Goal: Task Accomplishment & Management: Manage account settings

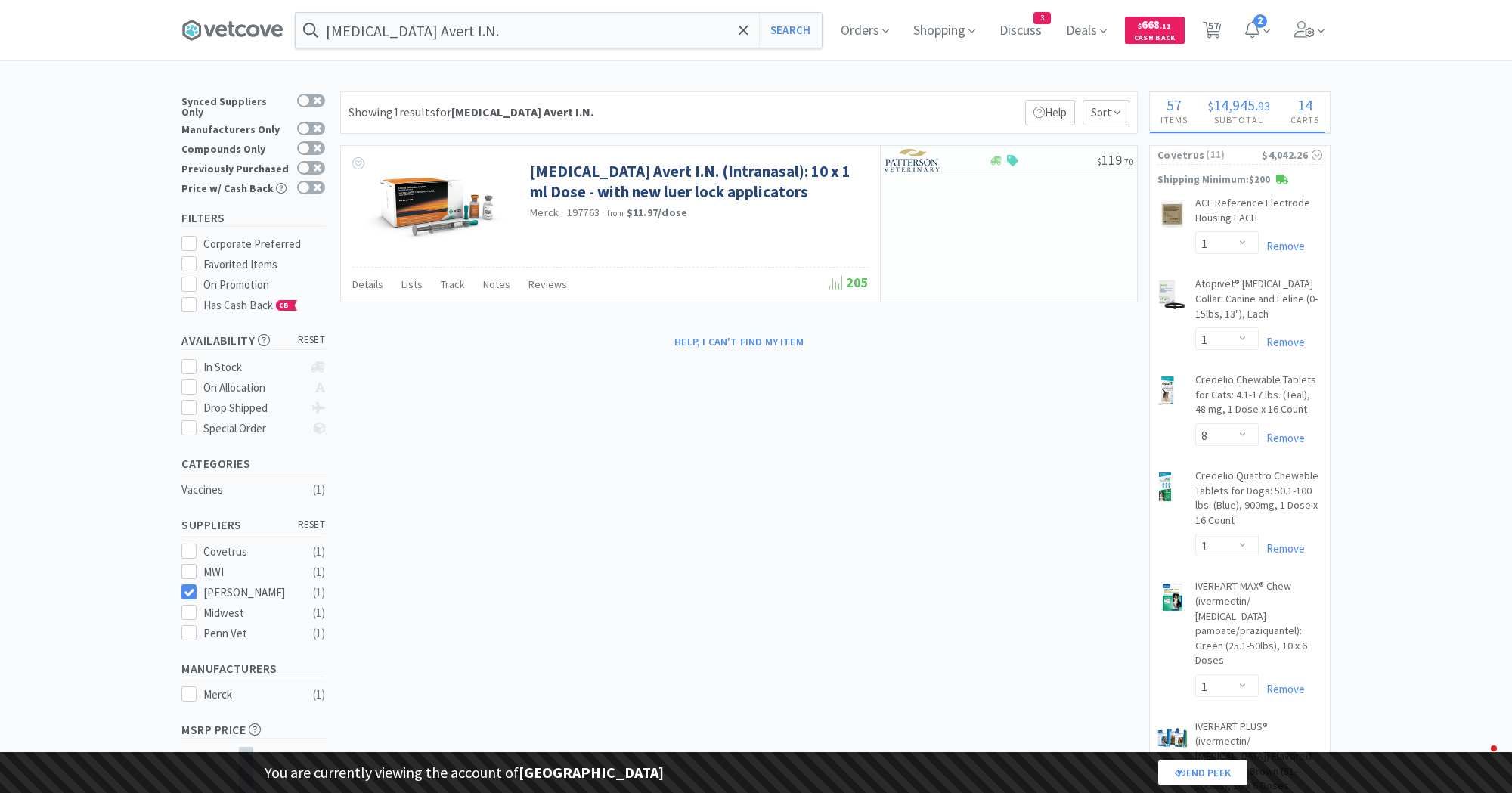
select select "1"
select select "8"
select select "1"
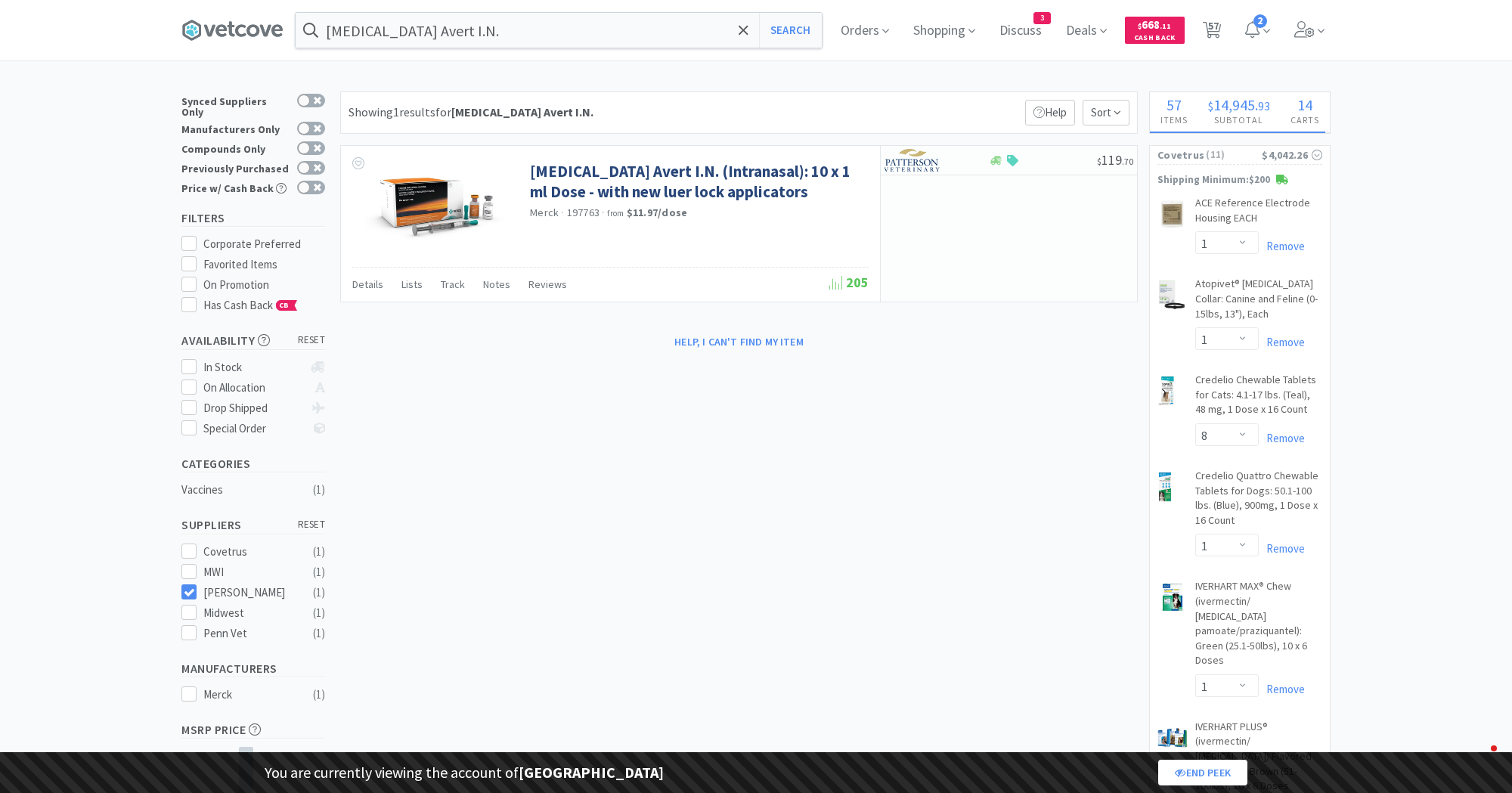
select select "1"
select select "2"
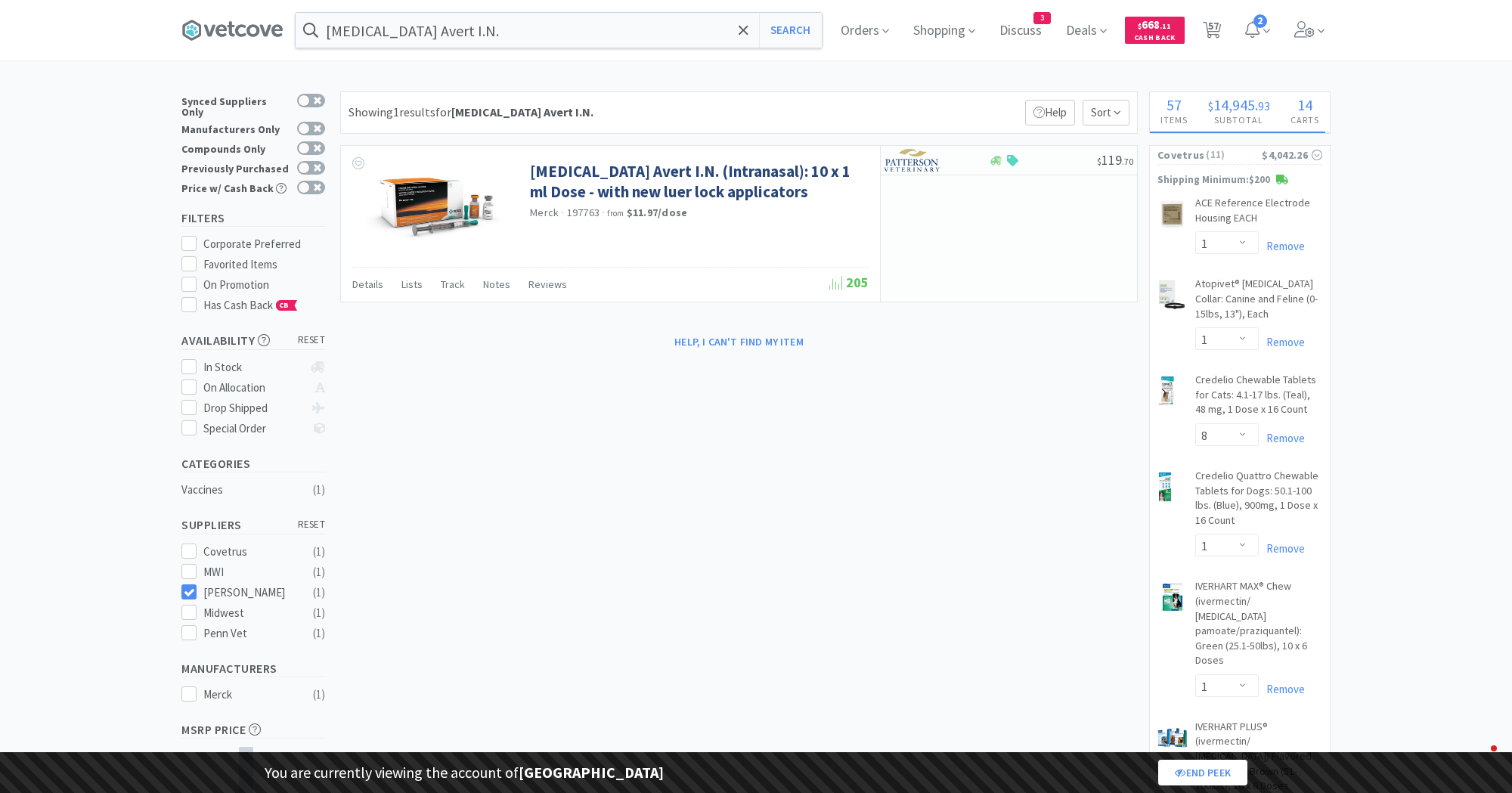
select select "1"
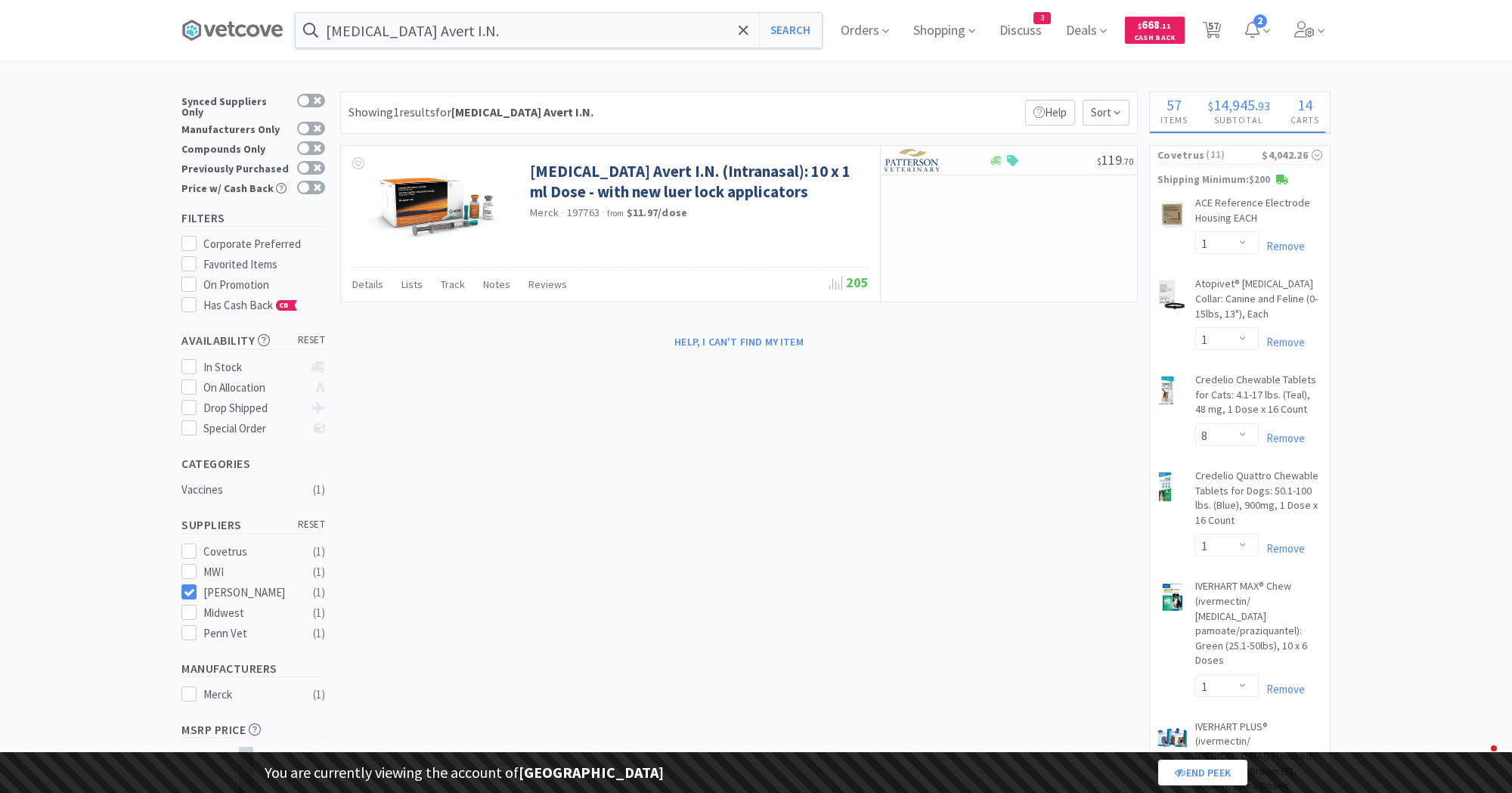
select select "1"
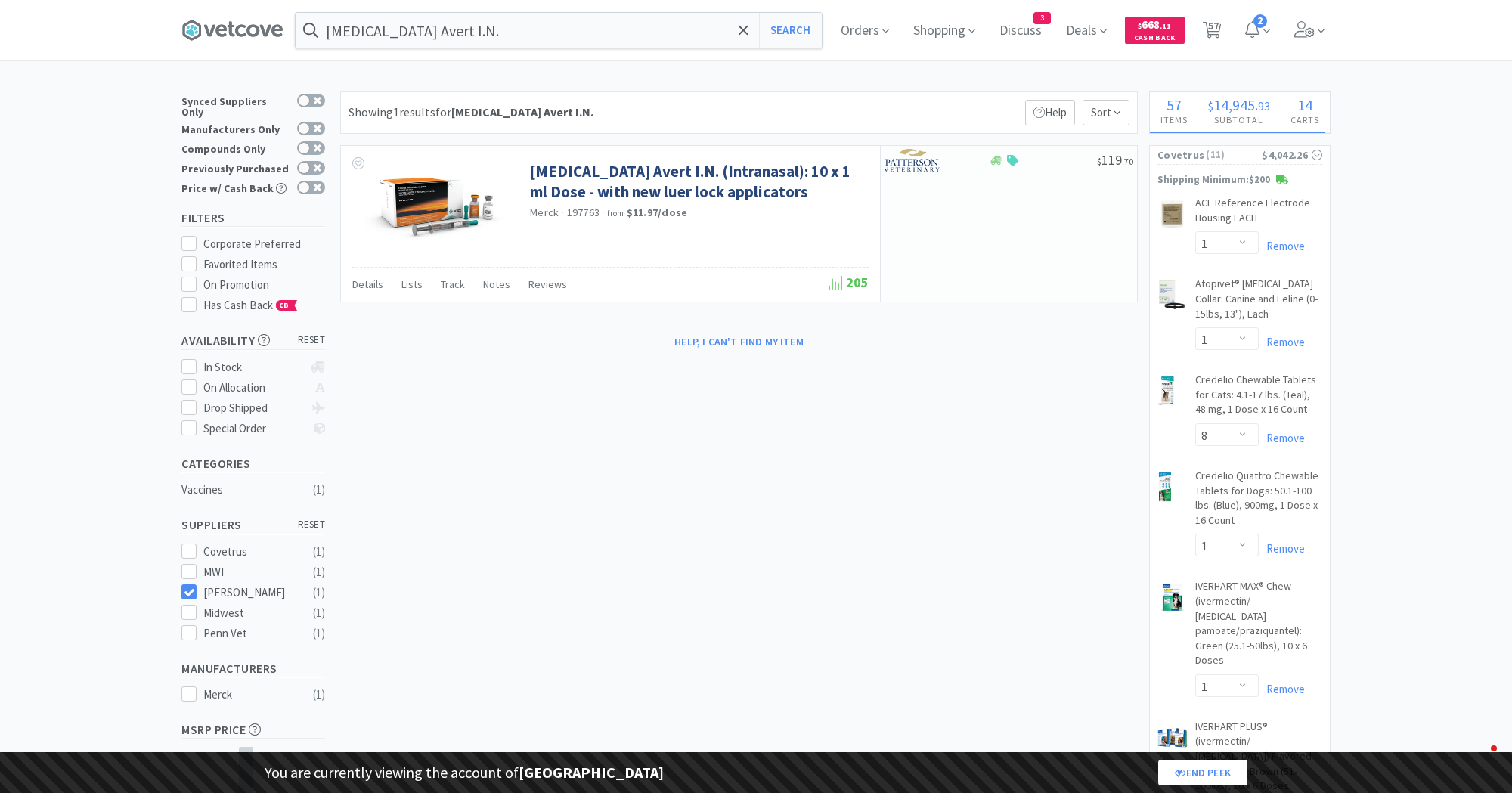
select select "2"
select select "1"
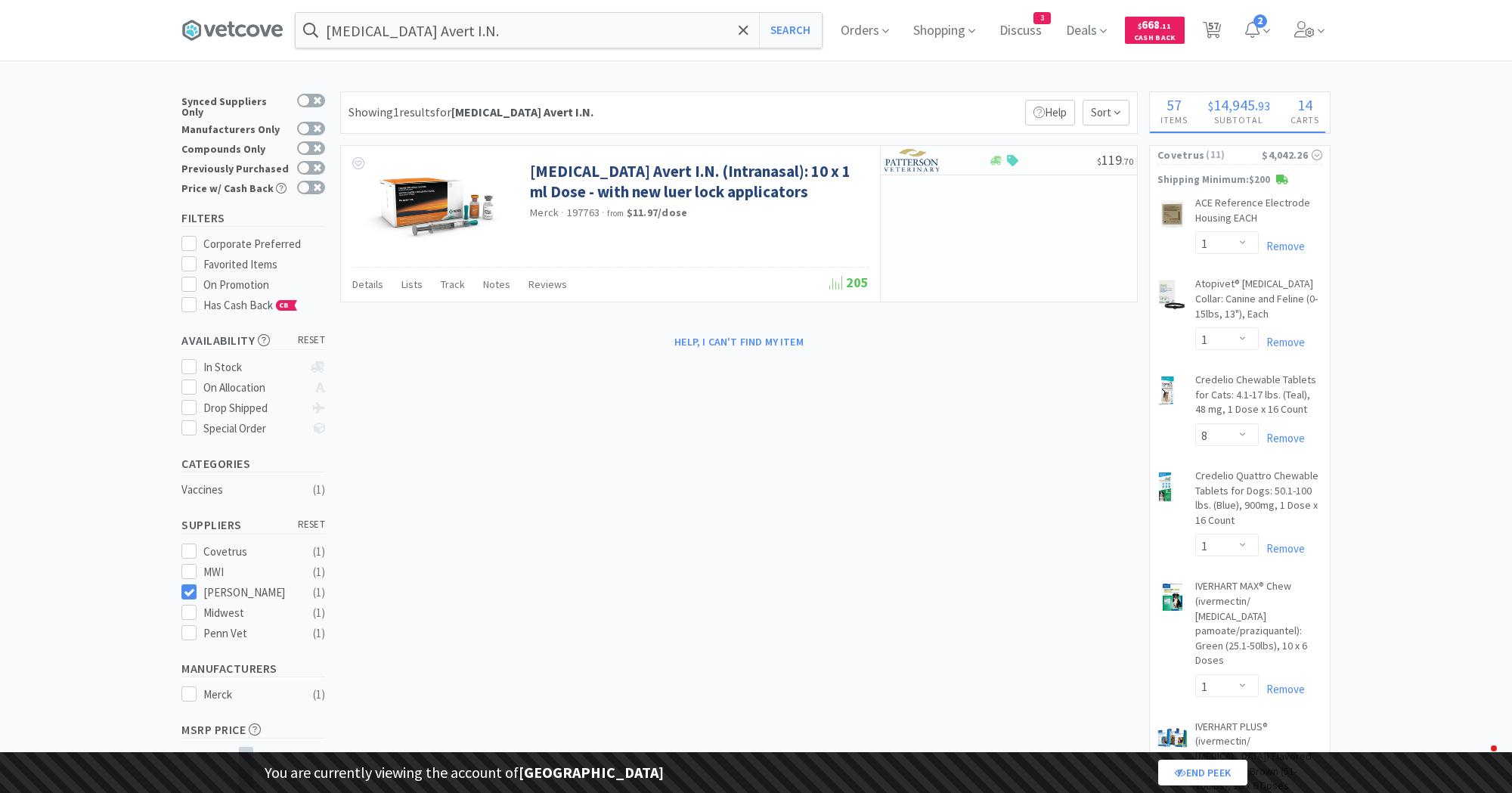
select select "1"
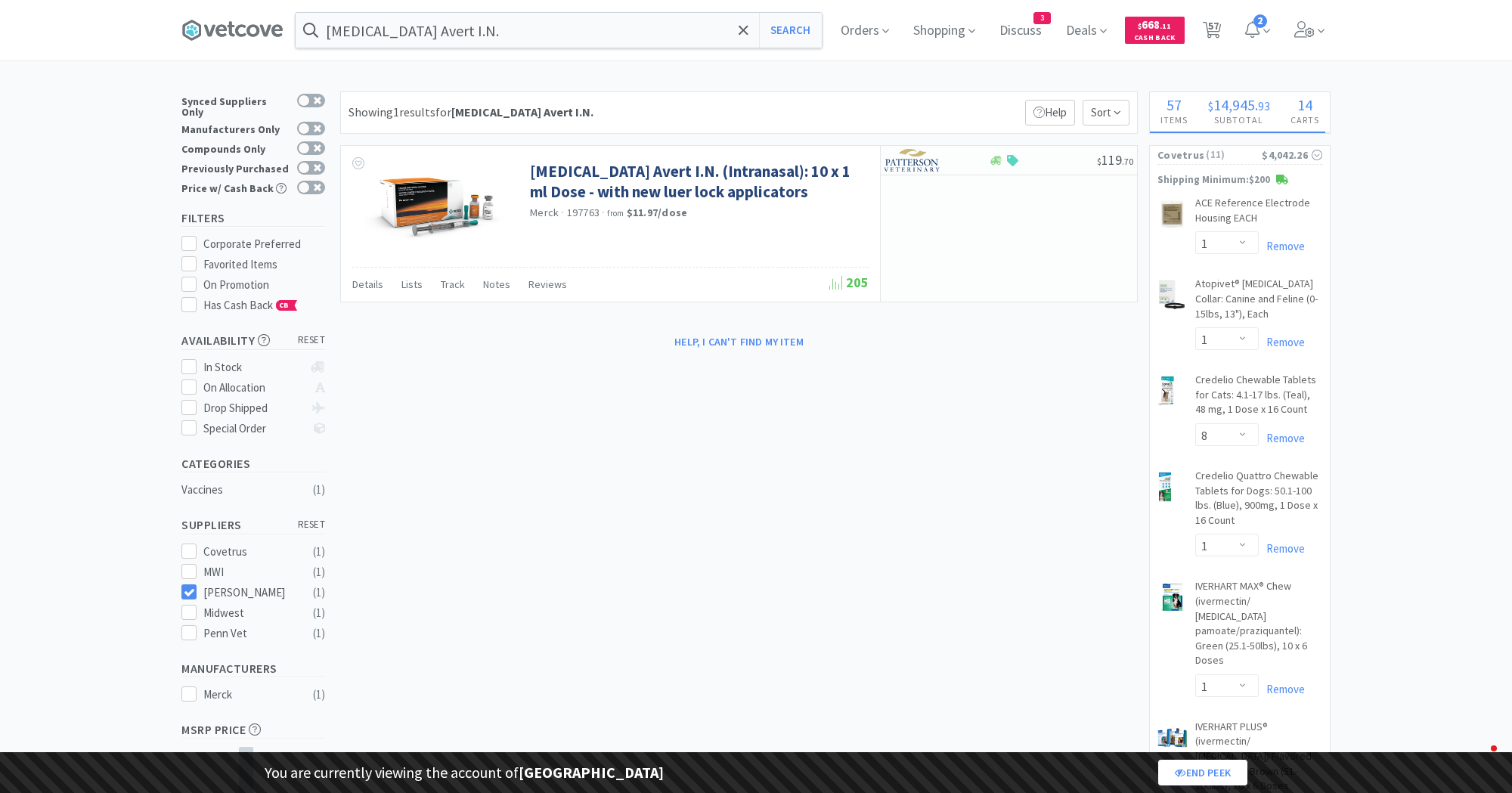
select select "1"
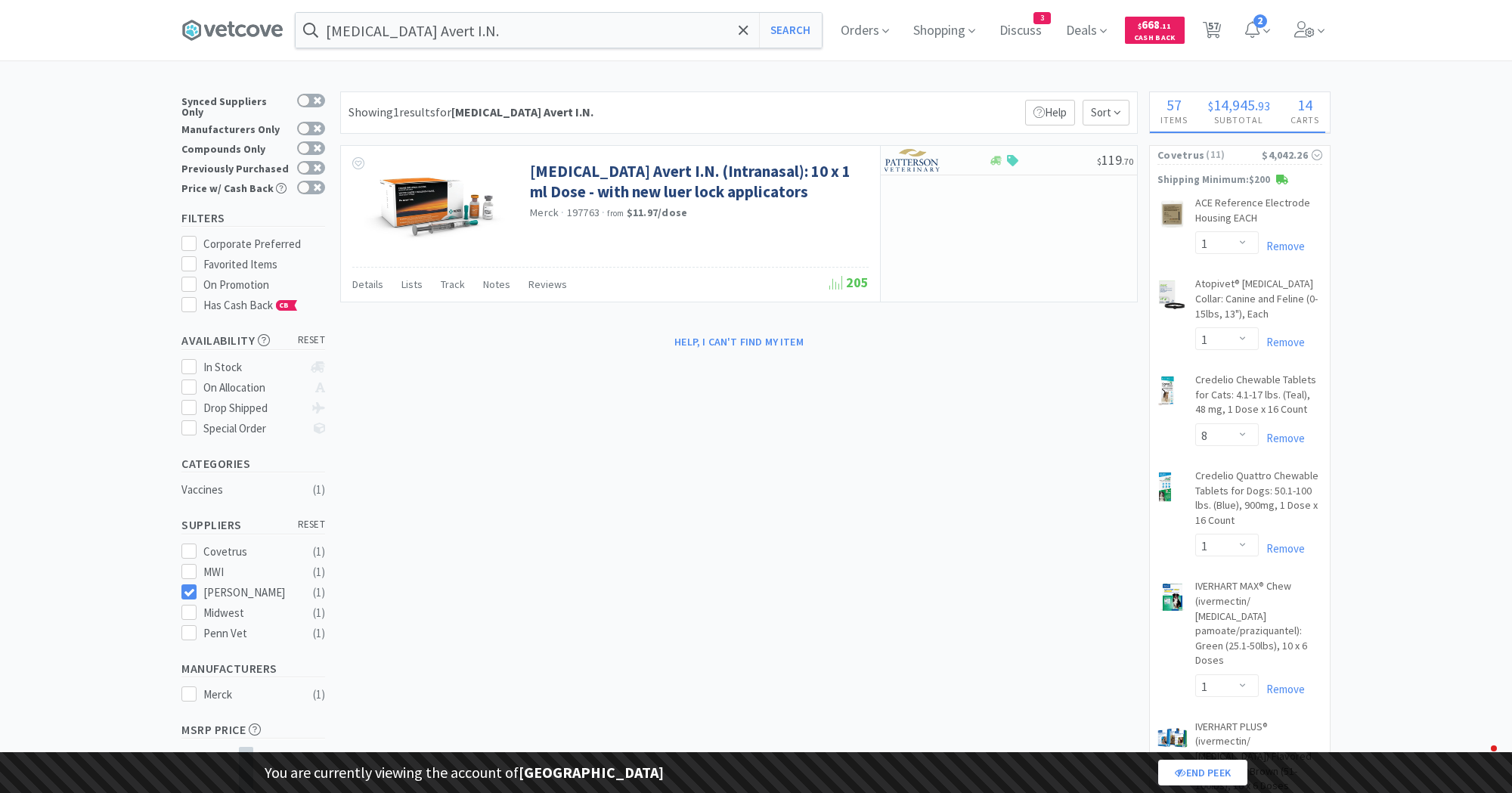
select select "1"
select select "10"
select select "1"
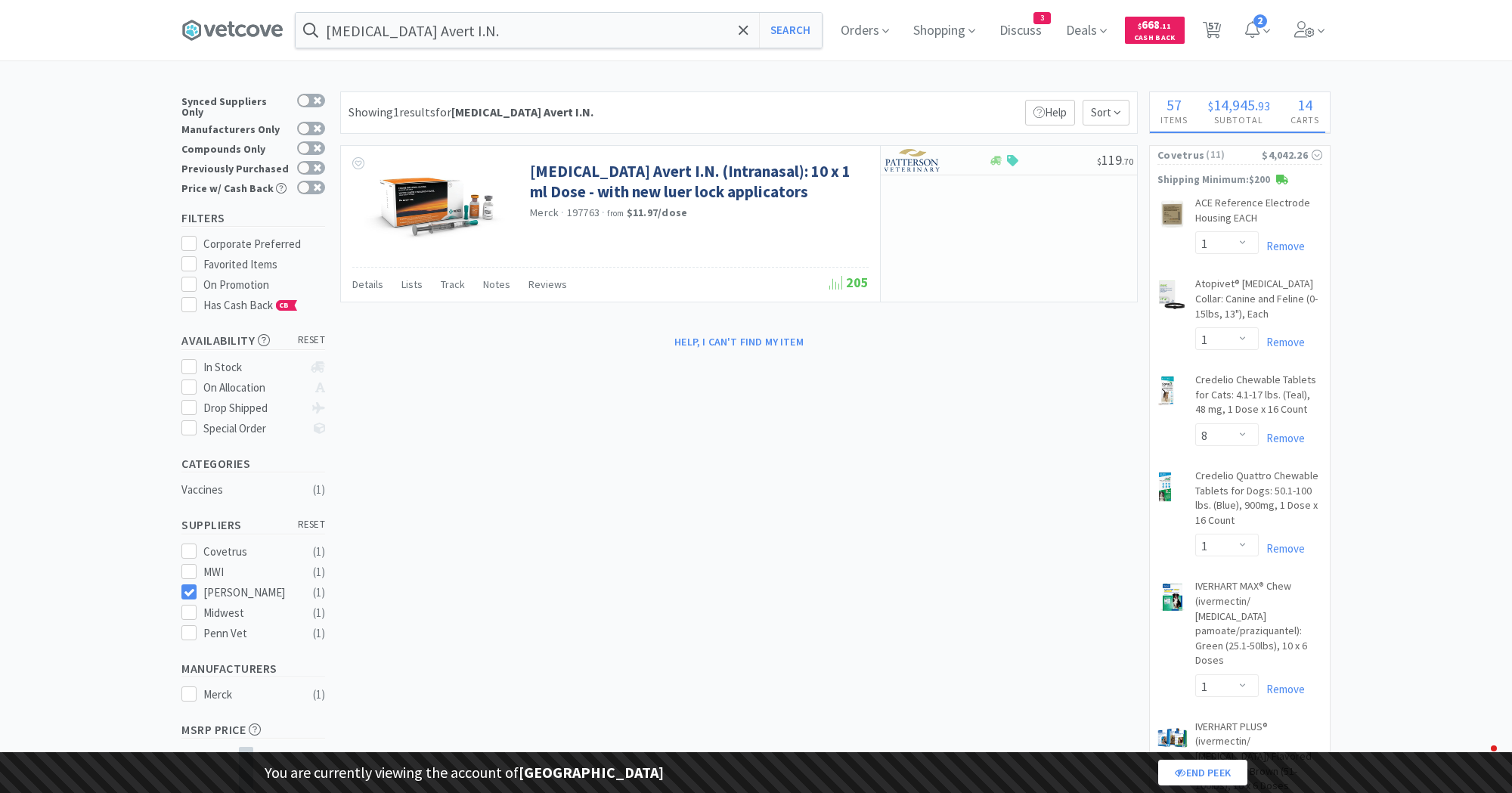
select select "1"
select select "3"
select select "2"
select select "3"
select select "1"
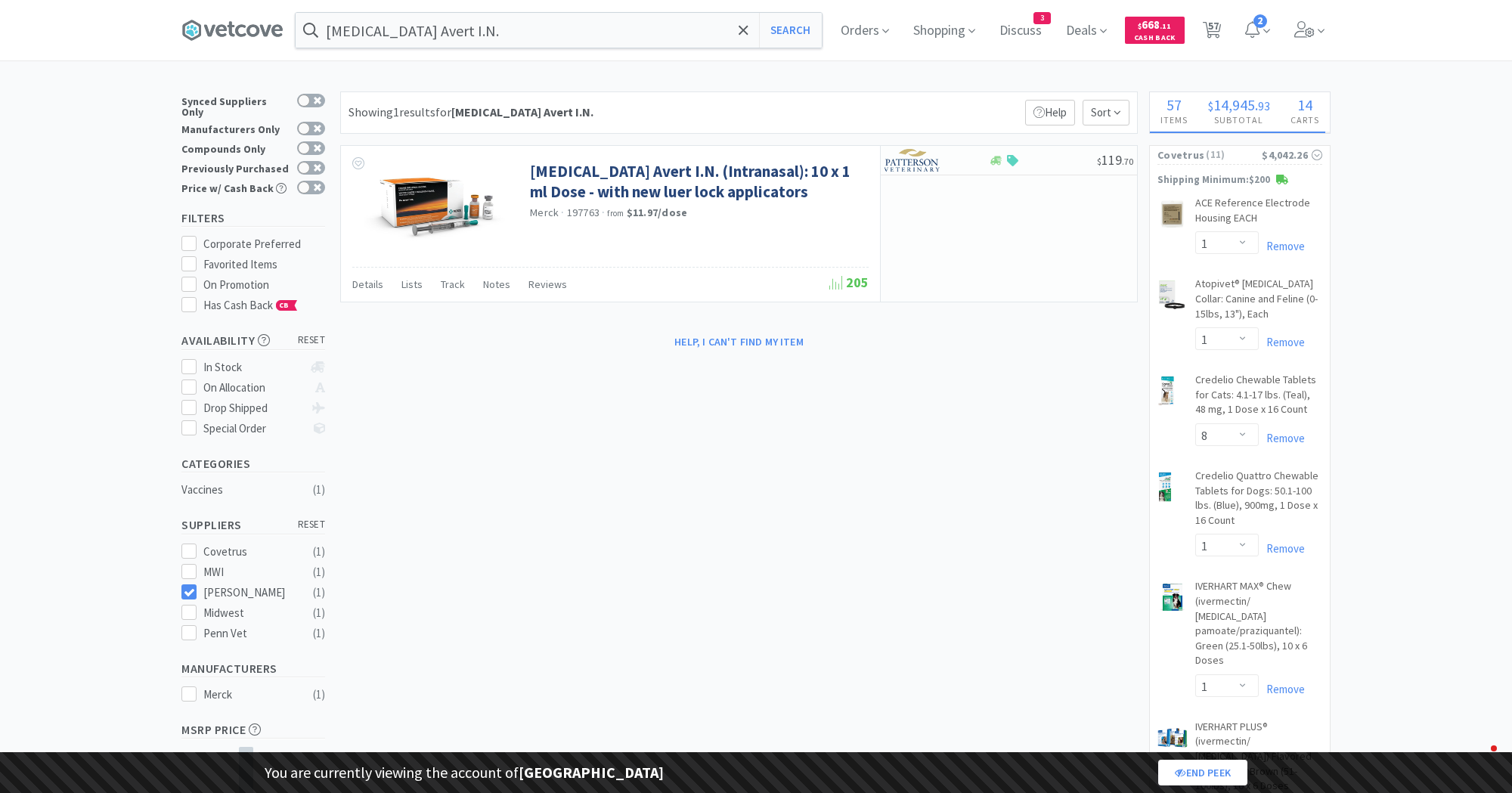
select select "2"
select select "1"
select select "10"
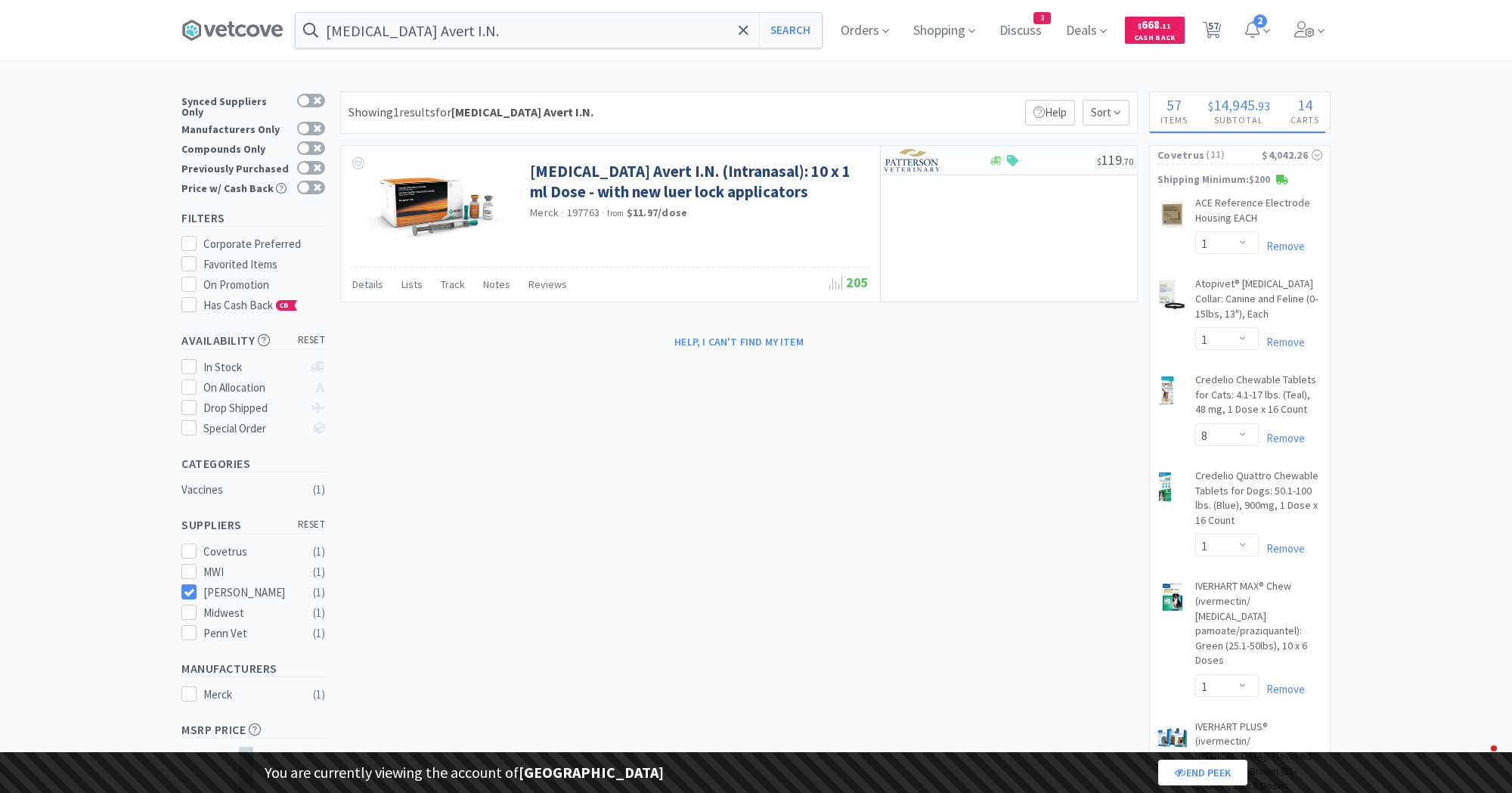
select select "1"
select select "2"
select select "1"
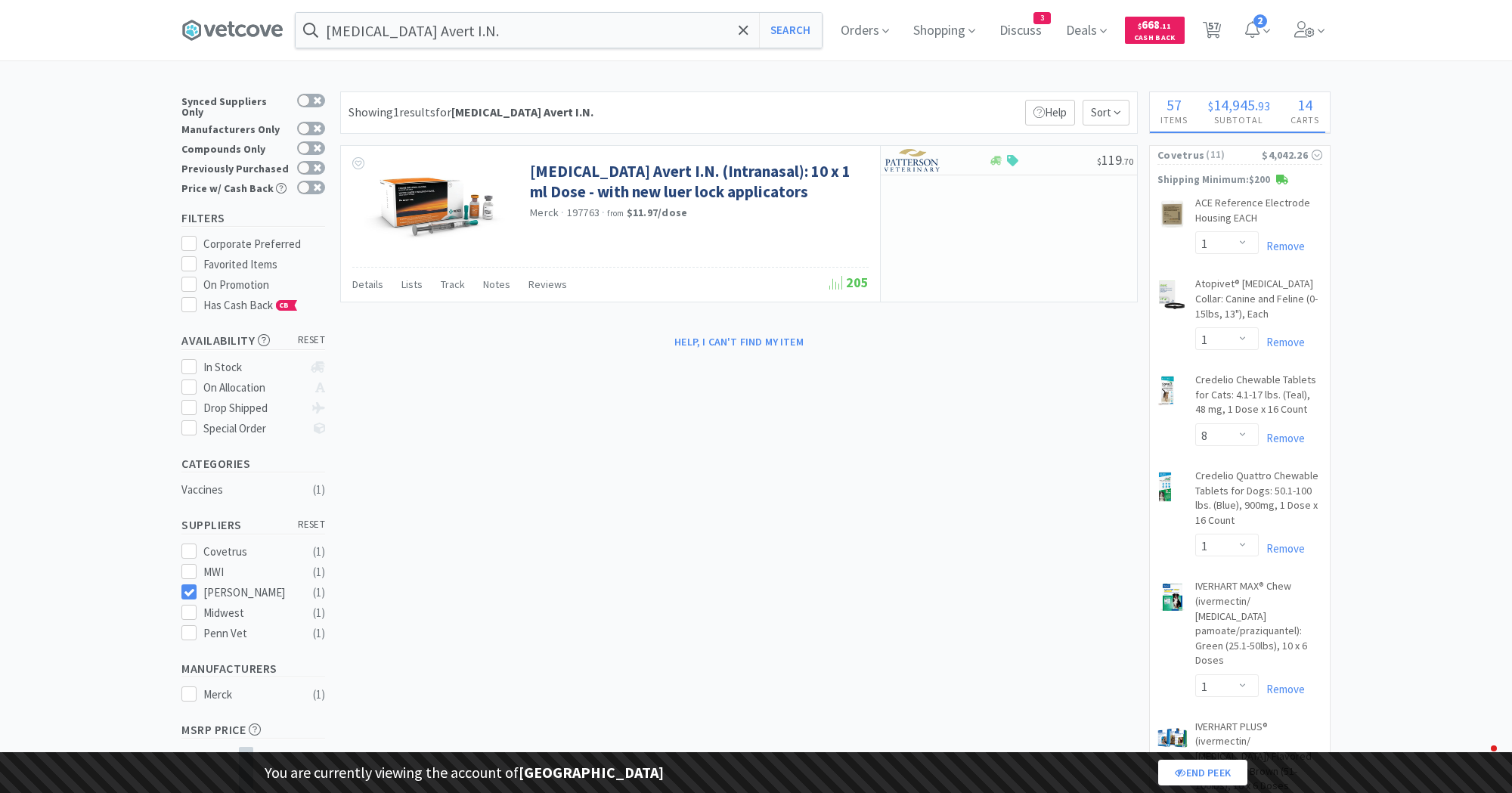
select select "2"
click at [1225, 40] on span "57" at bounding box center [1212, 30] width 31 height 60
select select "1"
select select "10"
select select "1"
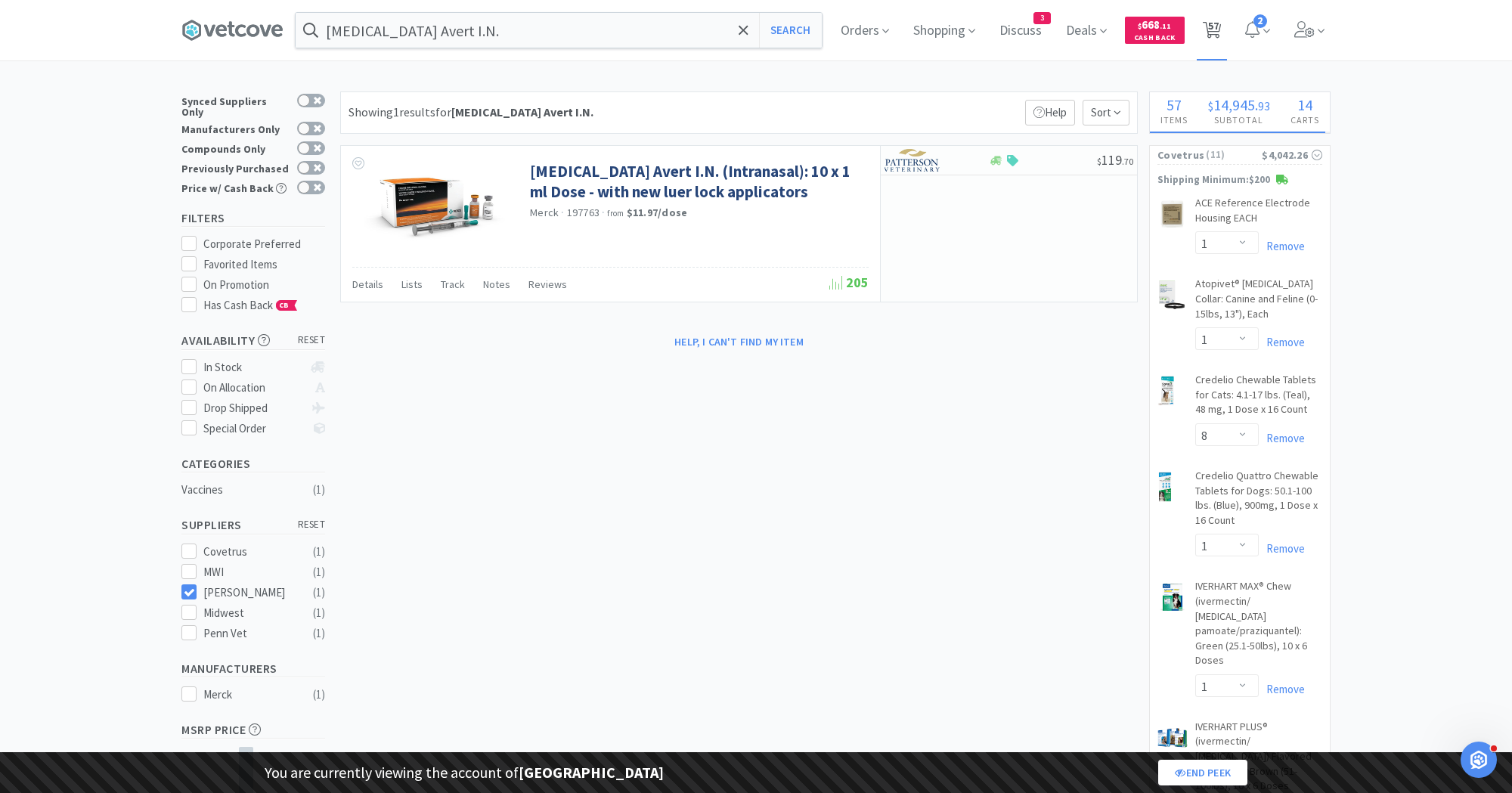
select select "2"
select select "1"
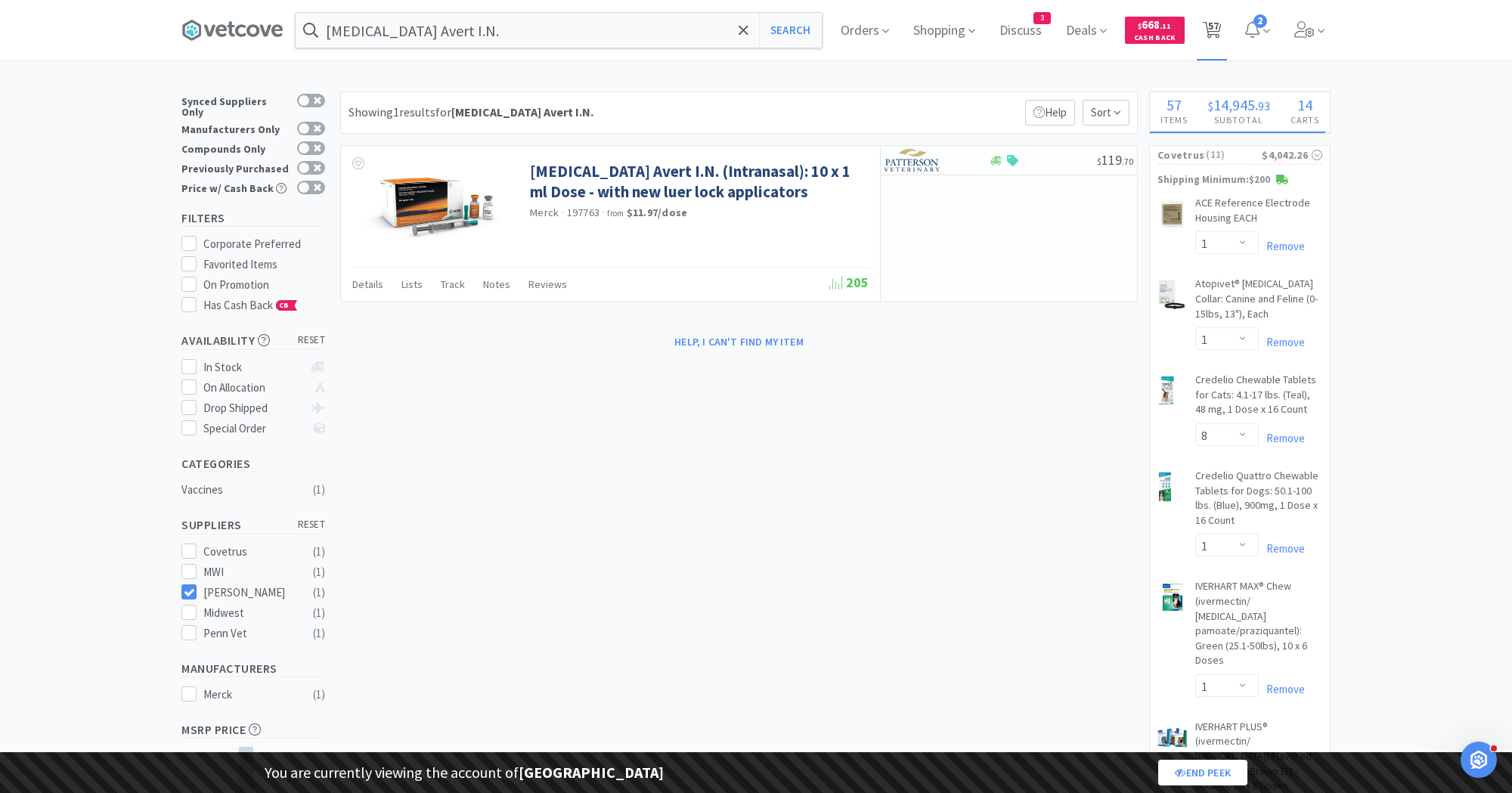
select select "8"
select select "1"
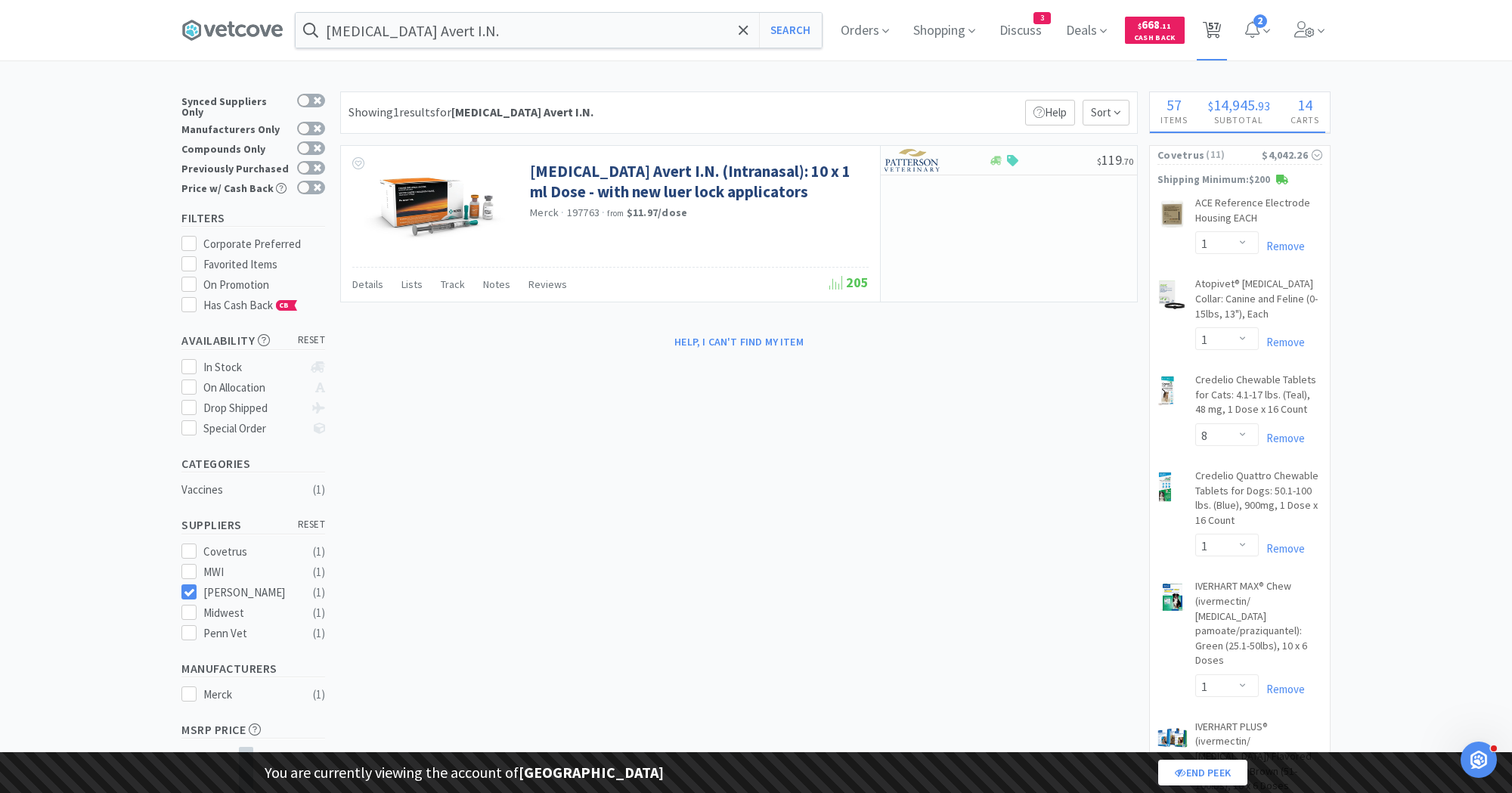
select select "1"
select select "2"
select select "1"
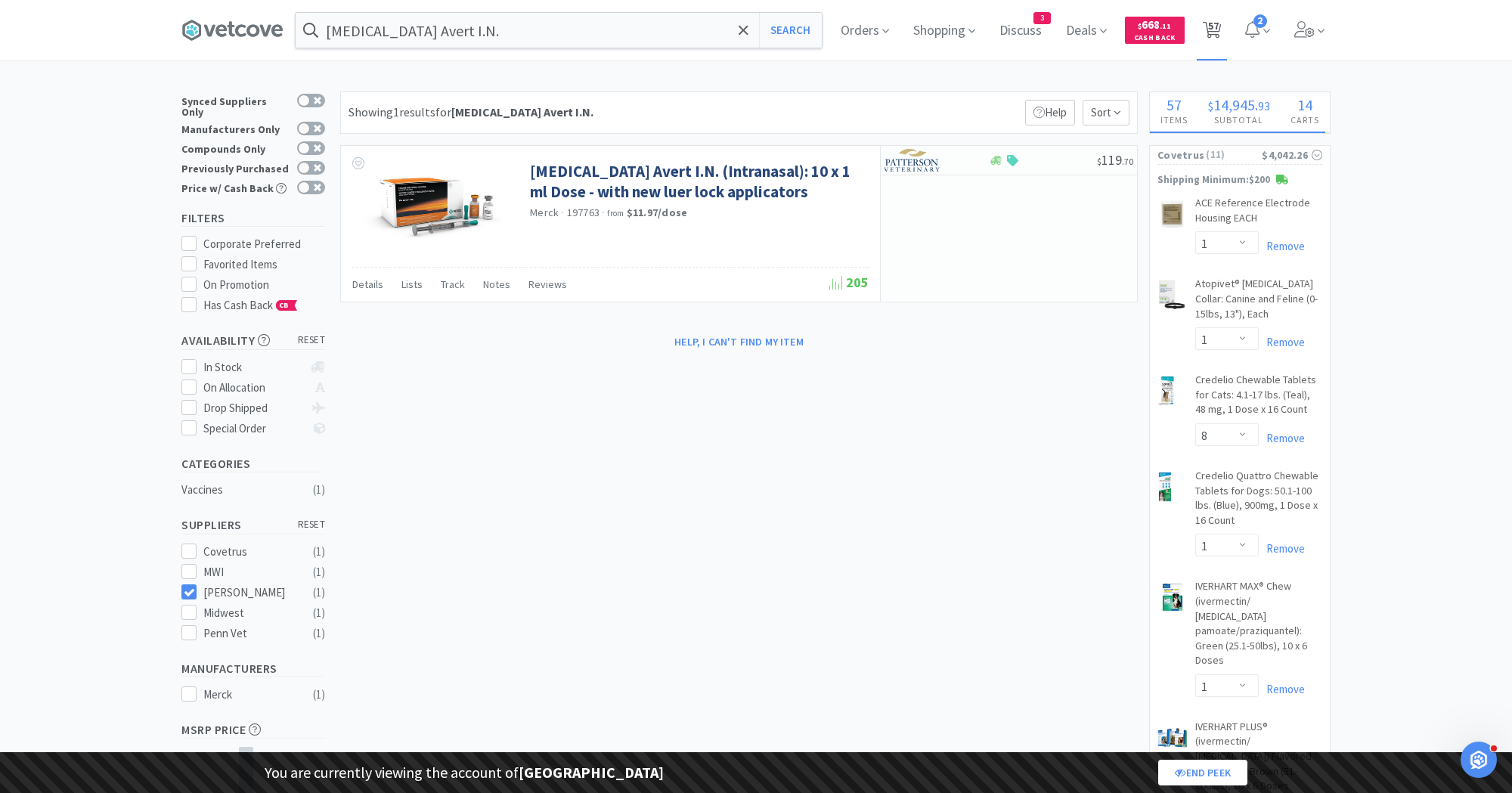
select select "1"
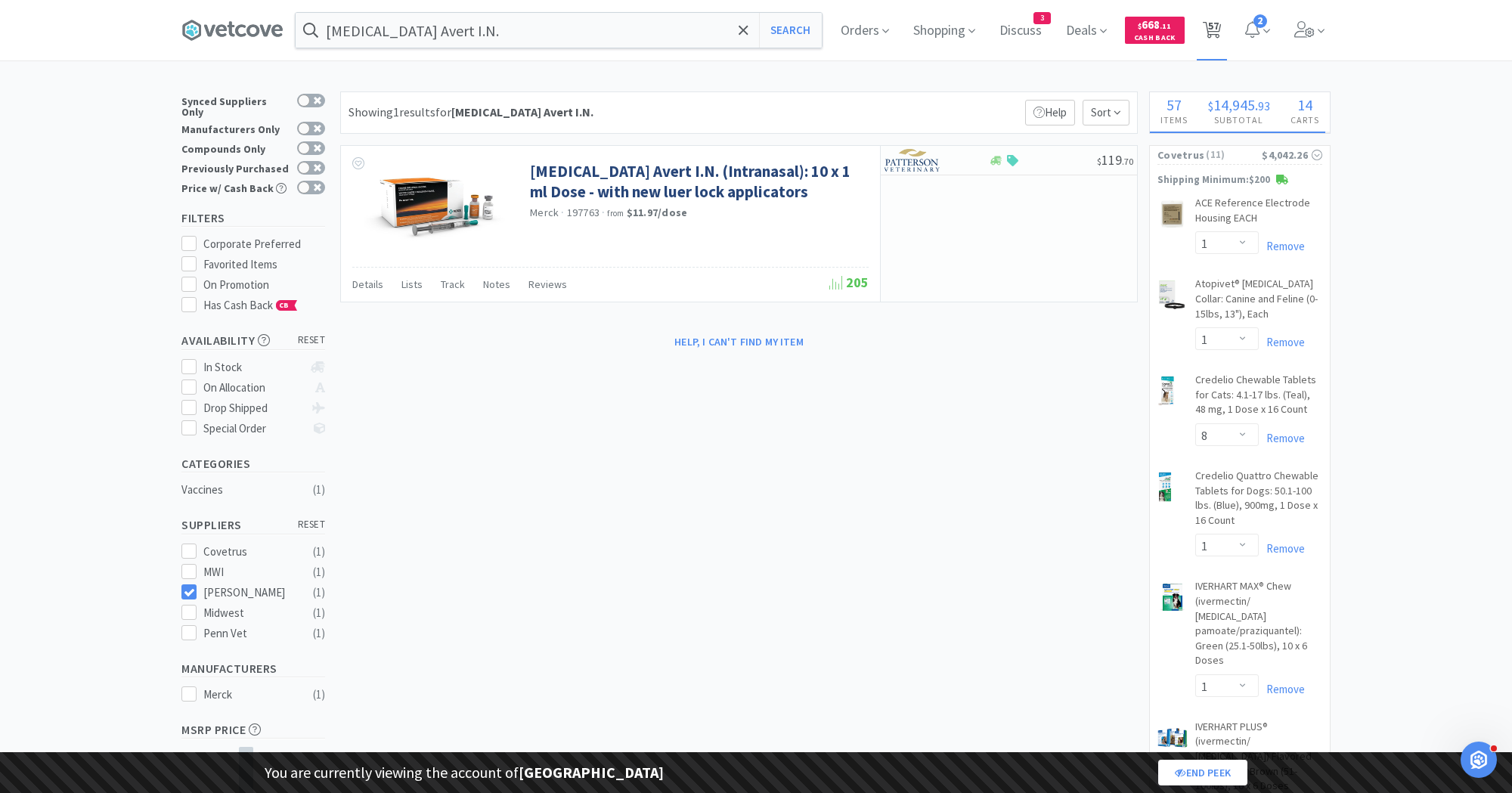
select select "1"
select select "2"
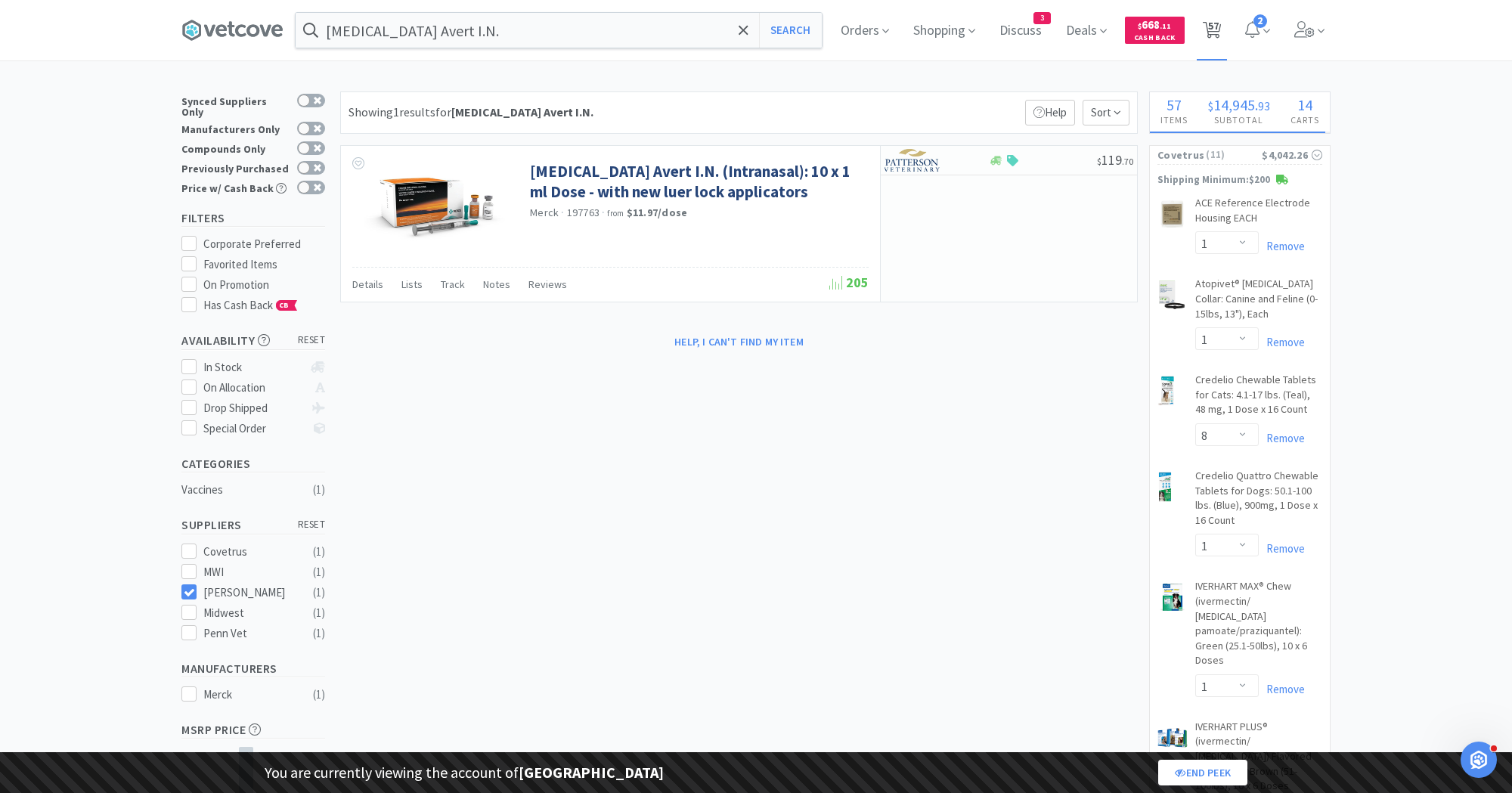
select select "2"
select select "1"
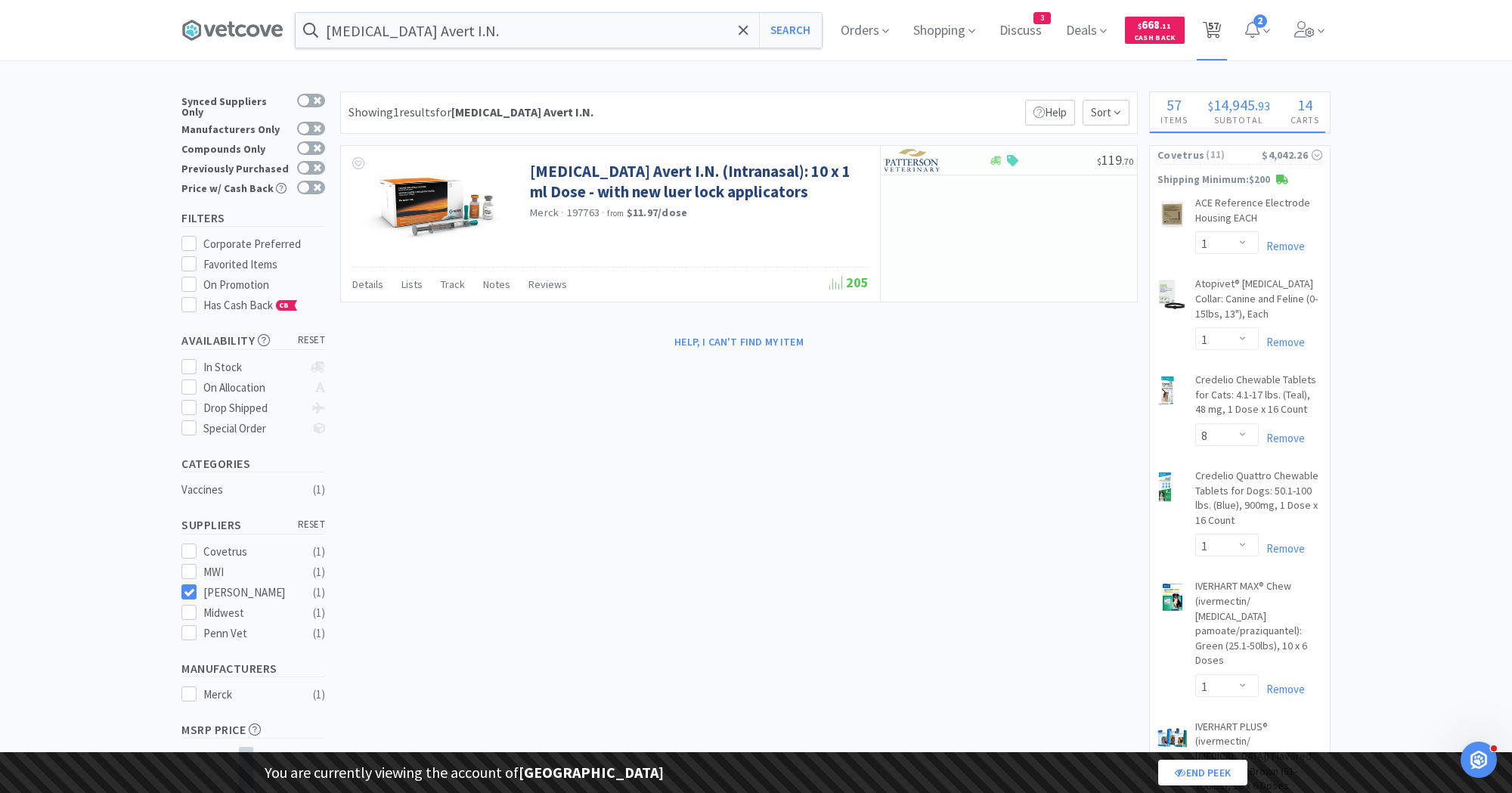
select select "1"
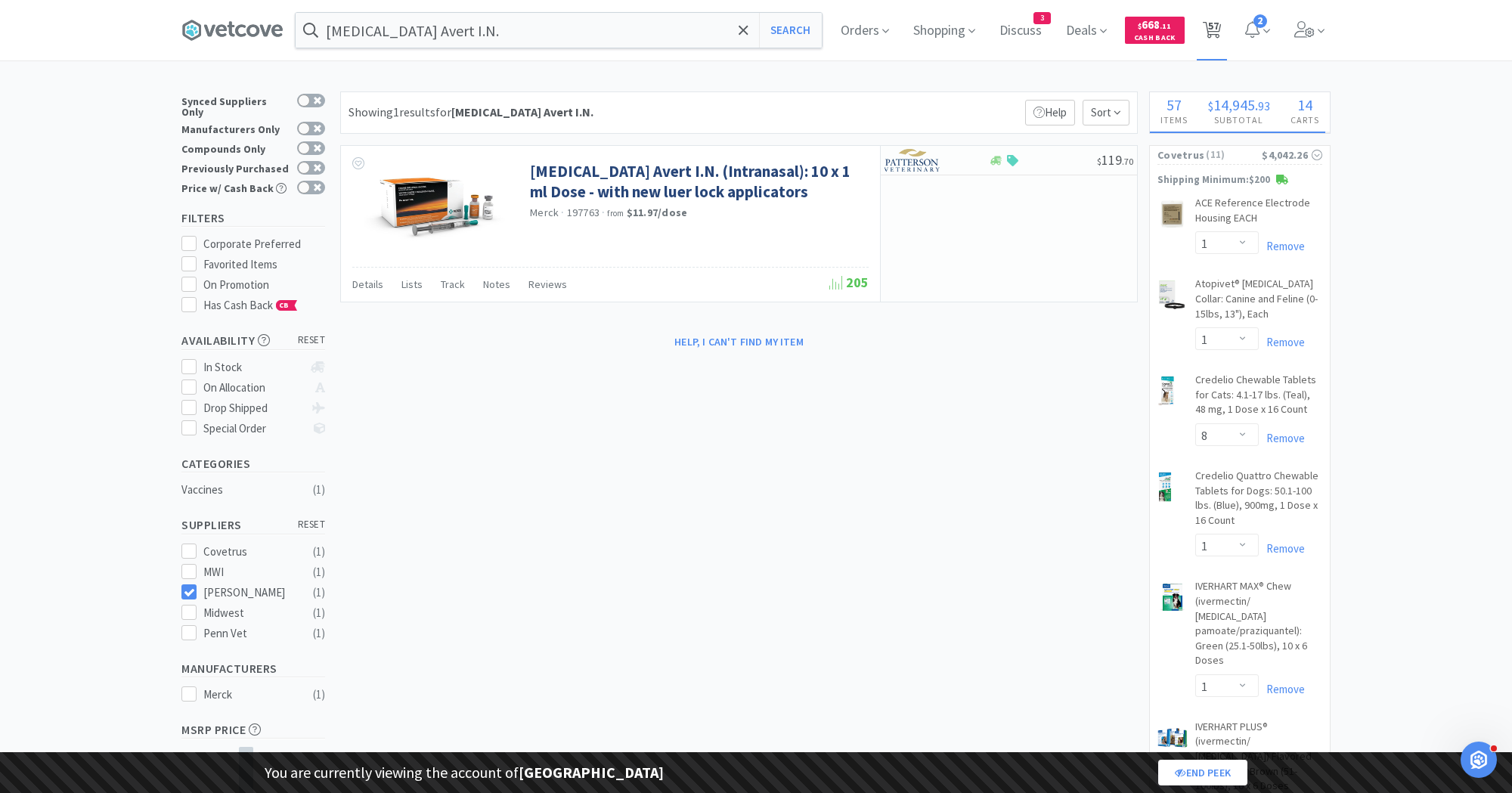
select select "1"
select select "2"
select select "1"
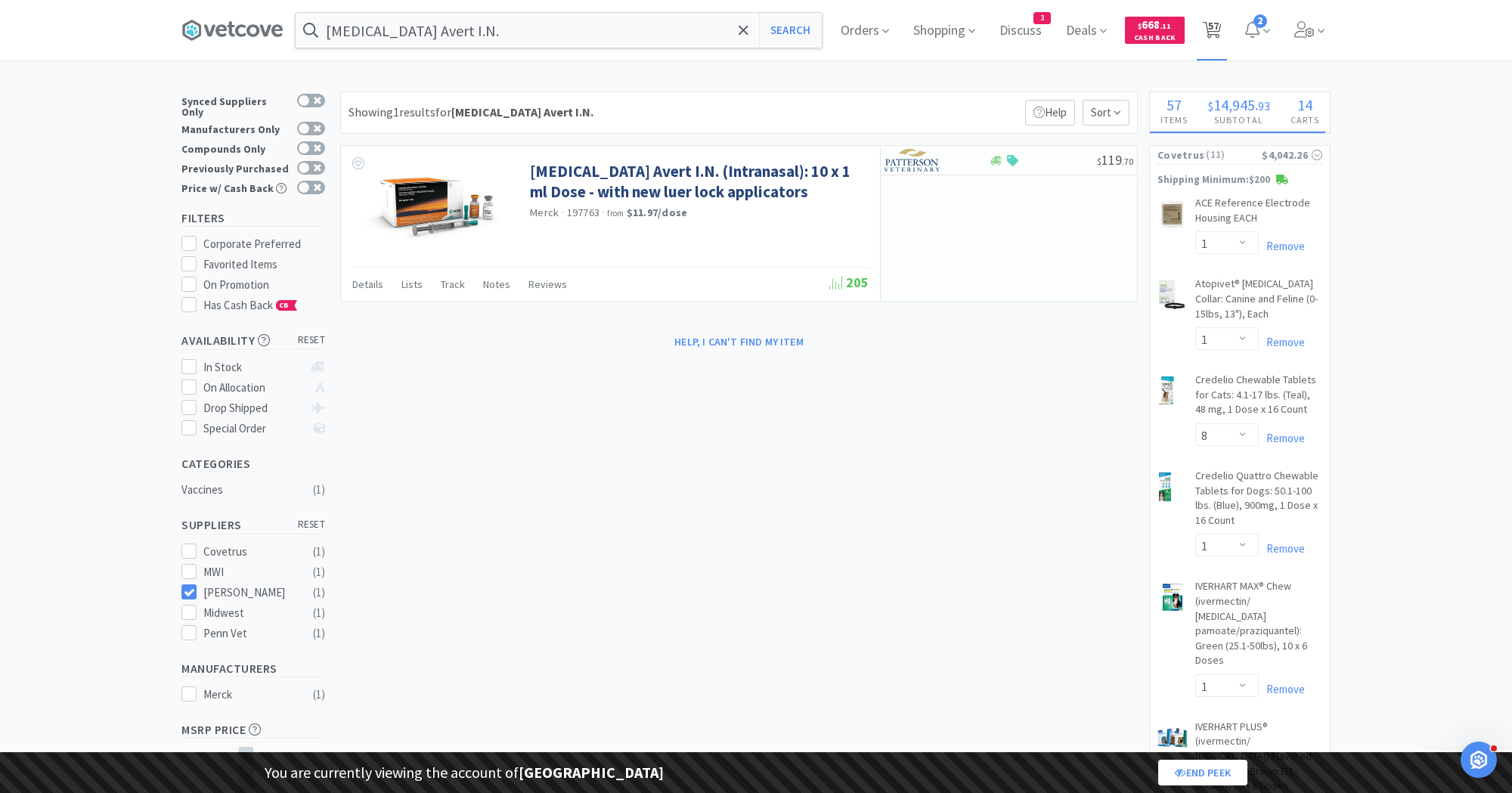
select select "1"
select select "10"
select select "2"
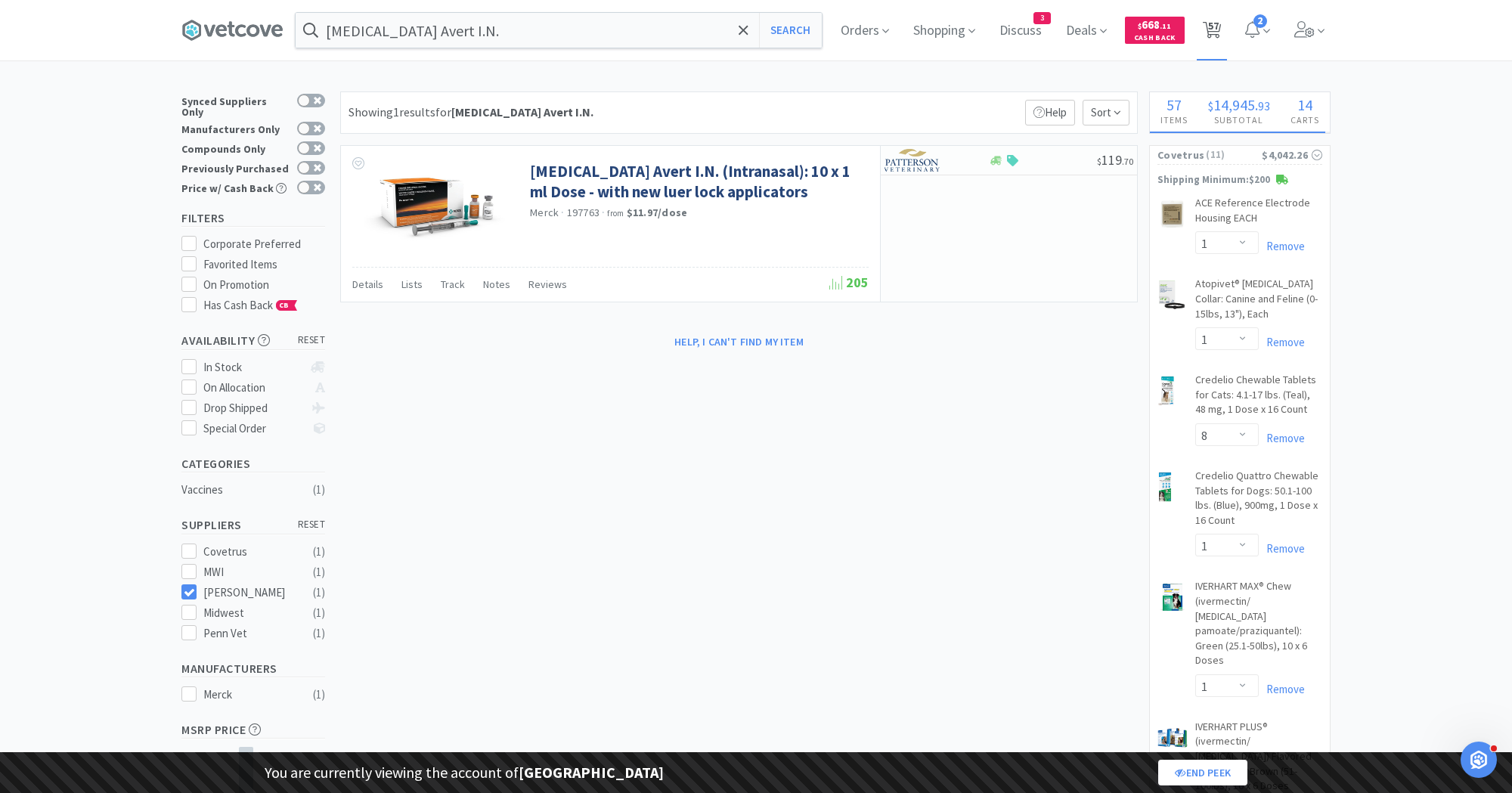
select select "1"
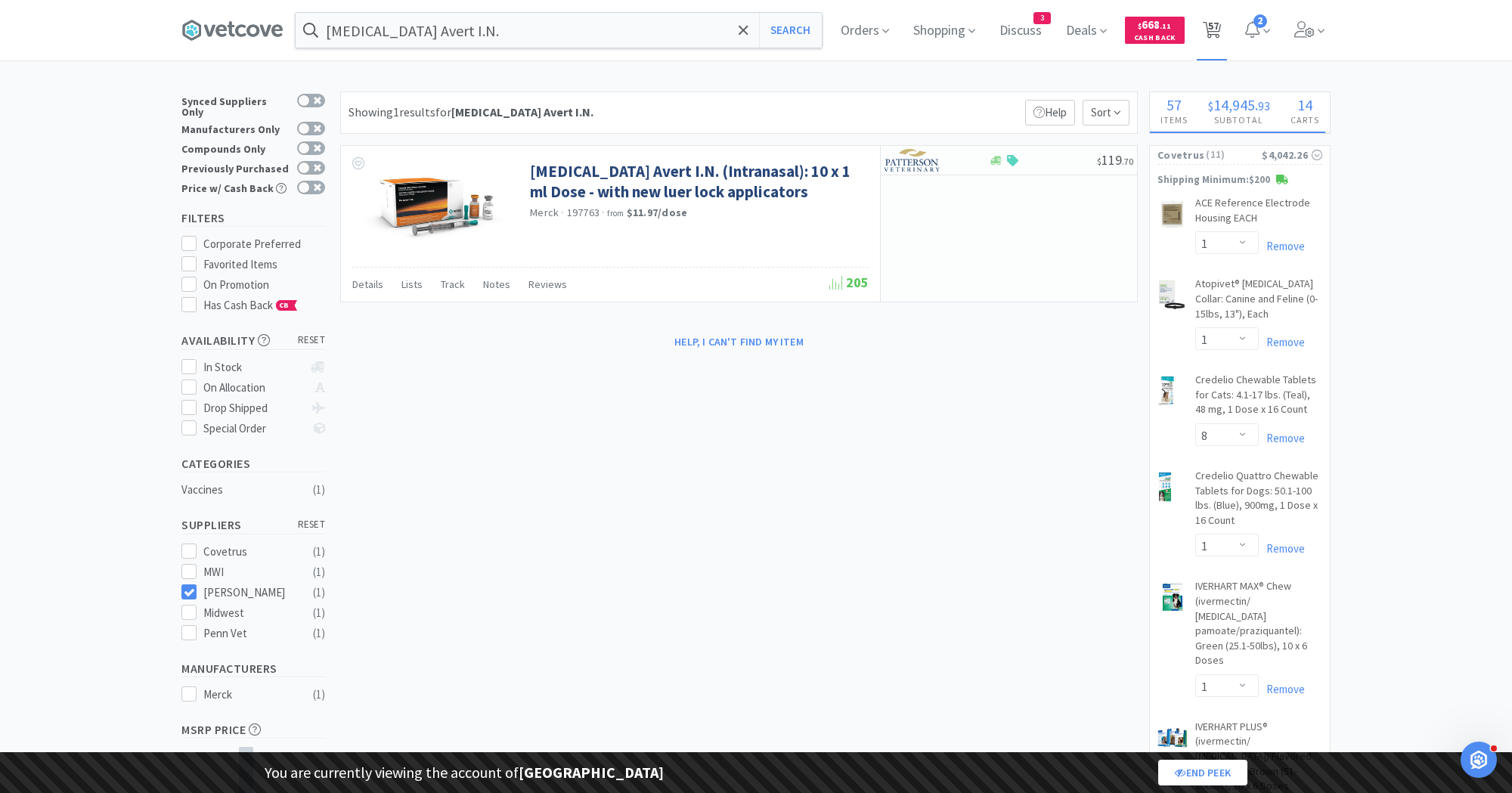
select select "3"
select select "2"
select select "3"
select select "1"
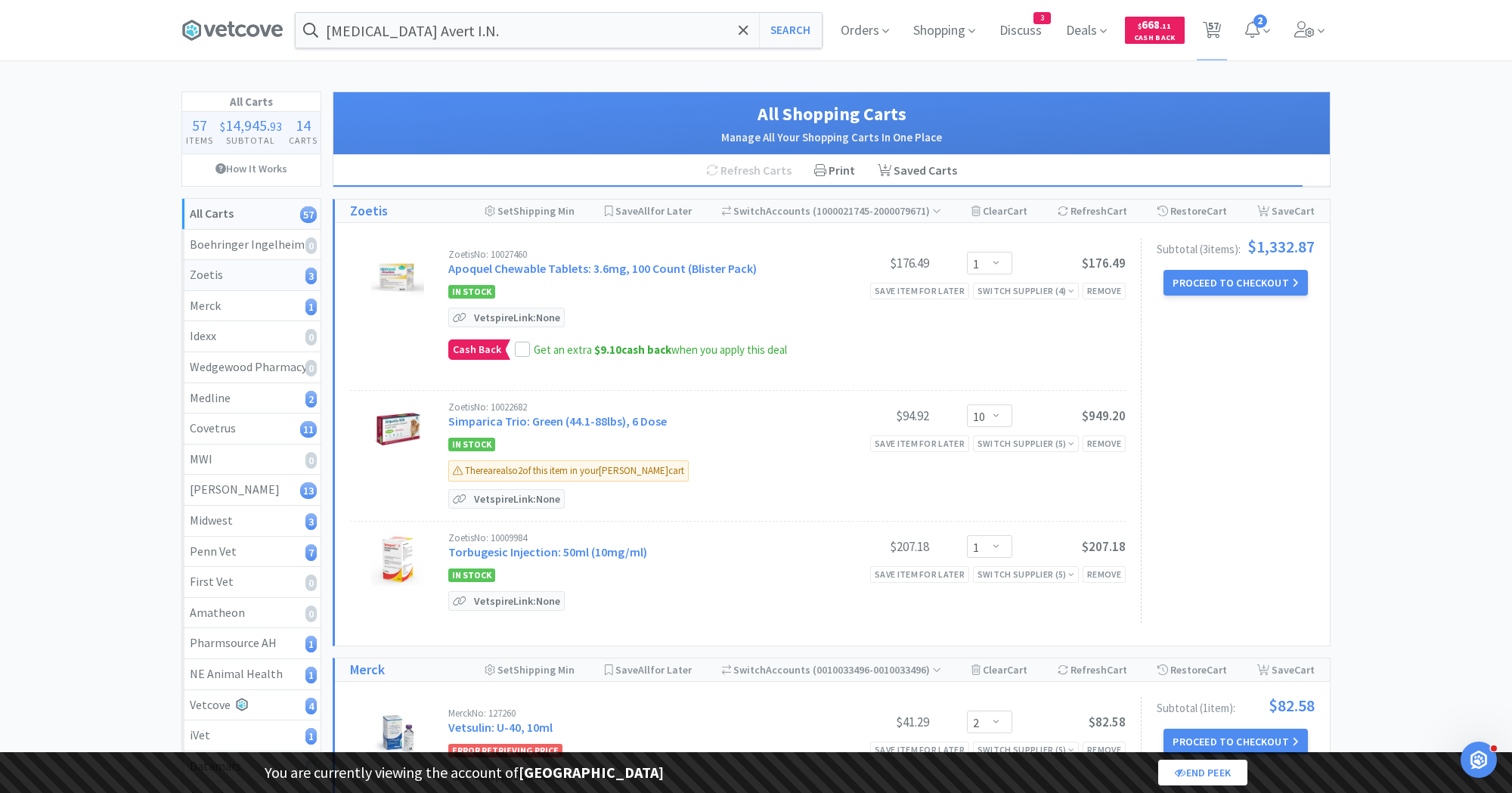
click at [267, 270] on div "Zoetis 3" at bounding box center [252, 275] width 123 height 20
select select "1"
select select "10"
select select "1"
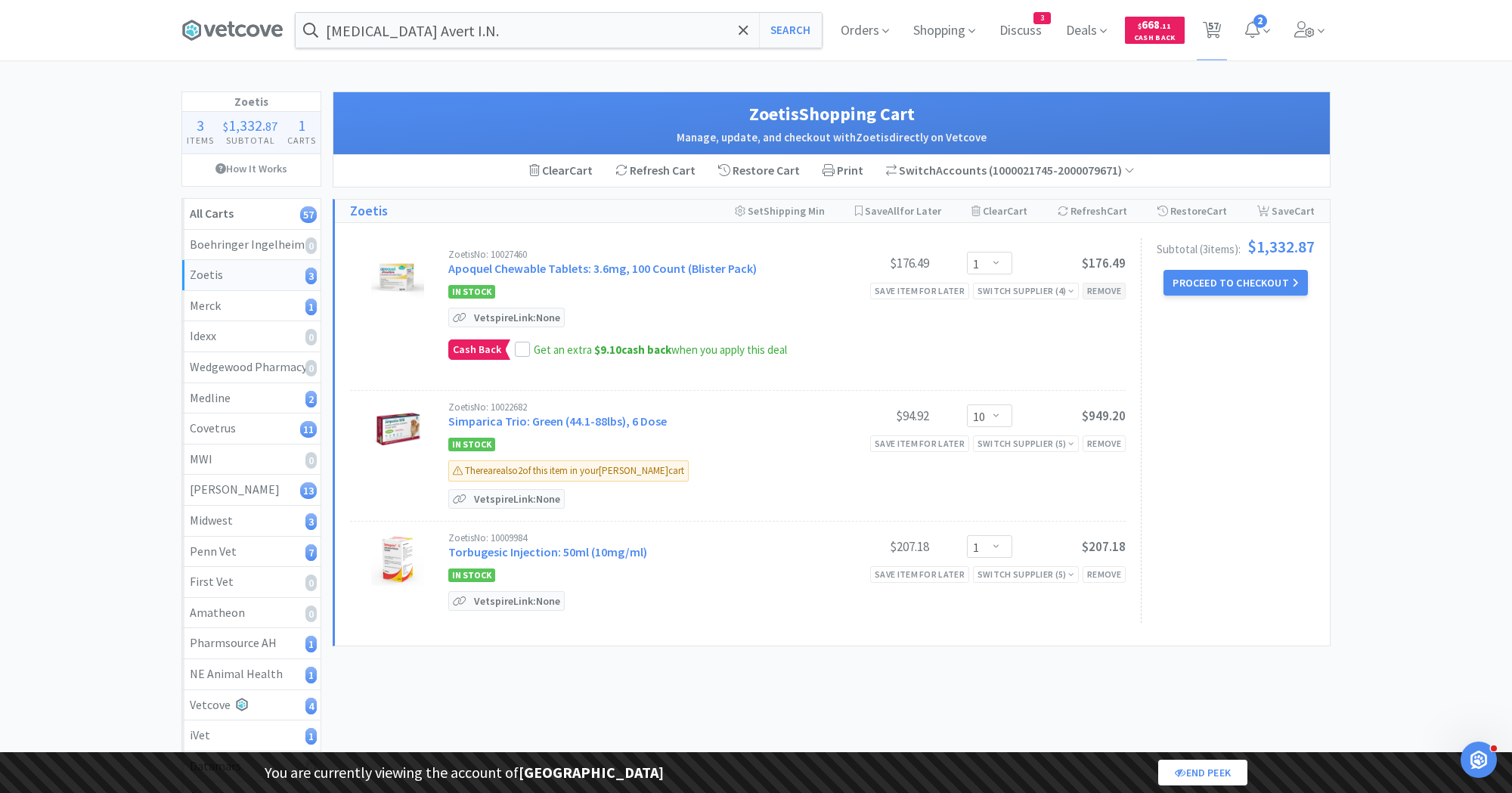
click at [1116, 288] on div "Remove" at bounding box center [1104, 291] width 43 height 16
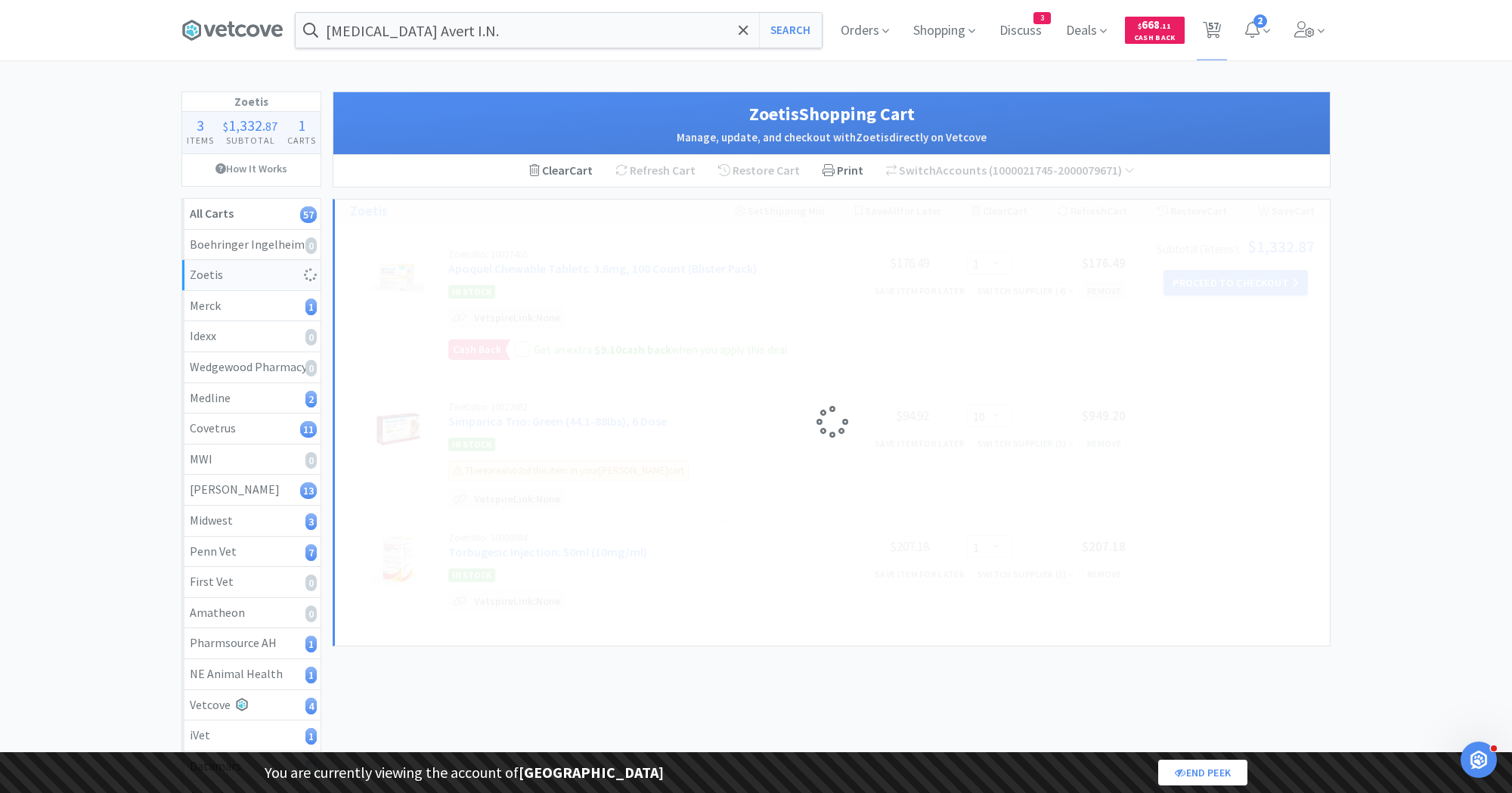
select select "10"
select select "1"
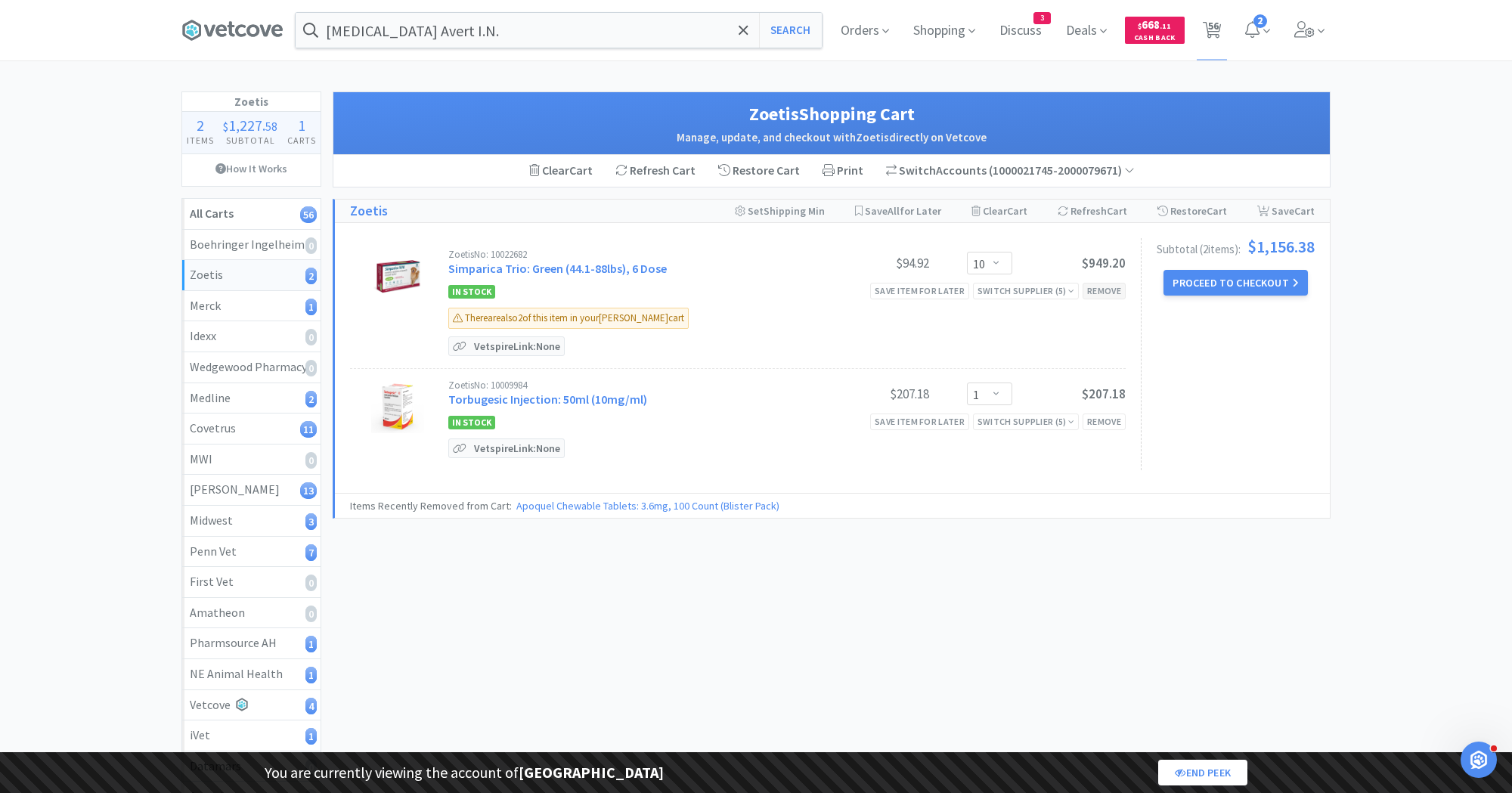
click at [1116, 288] on div "Remove" at bounding box center [1104, 291] width 43 height 16
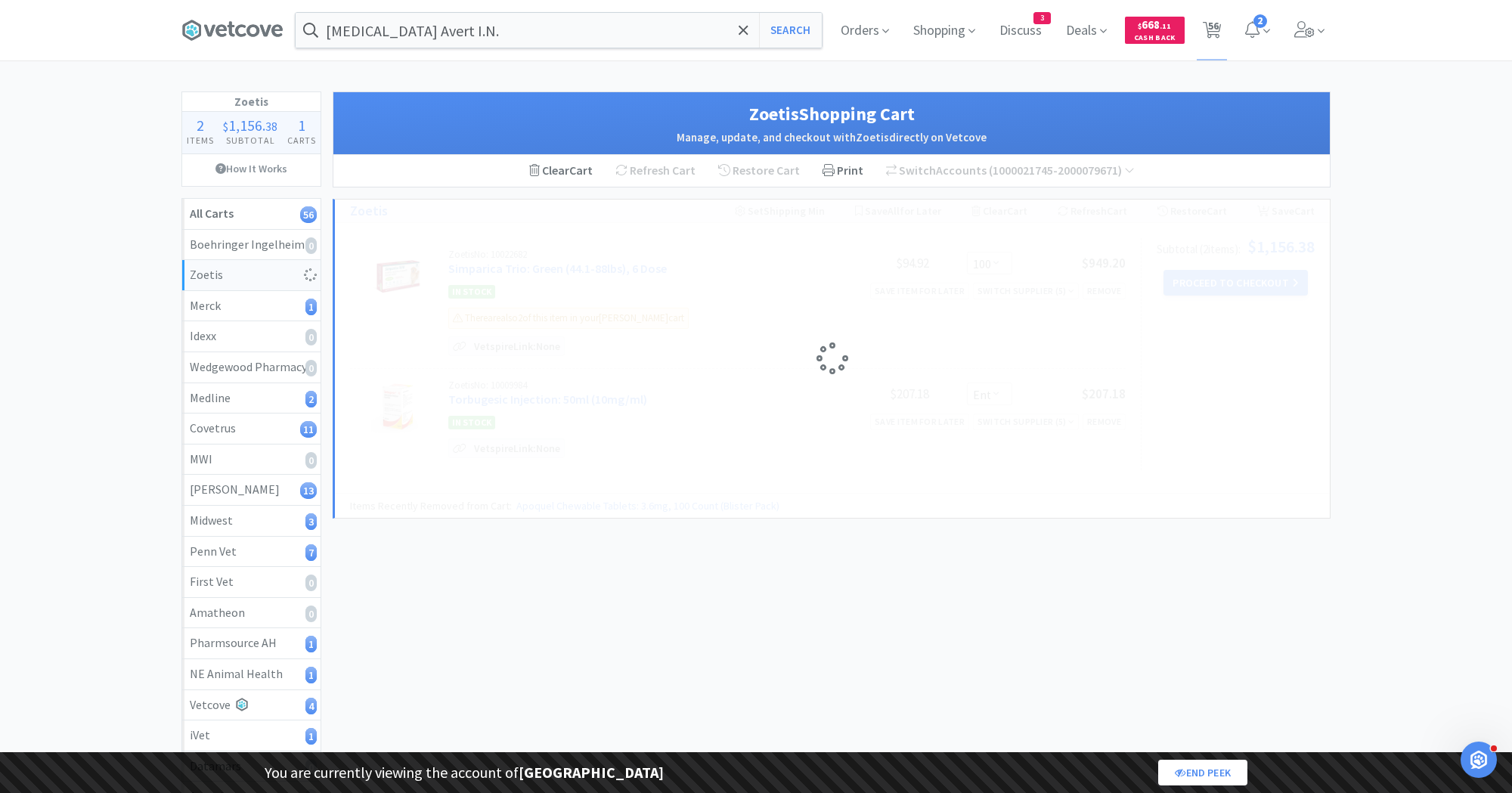
select select "1"
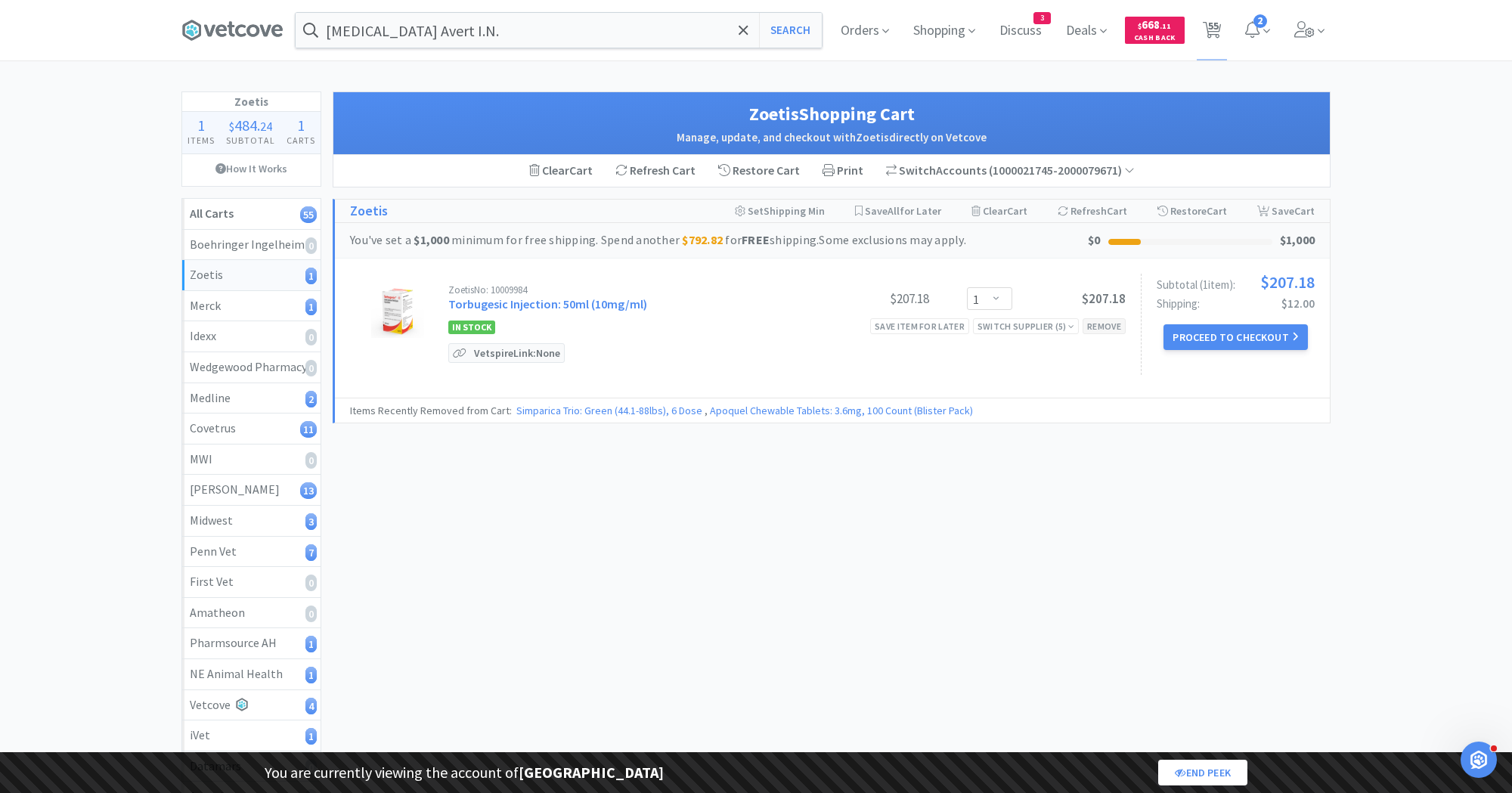
click at [1111, 318] on div "Remove" at bounding box center [1104, 327] width 43 height 16
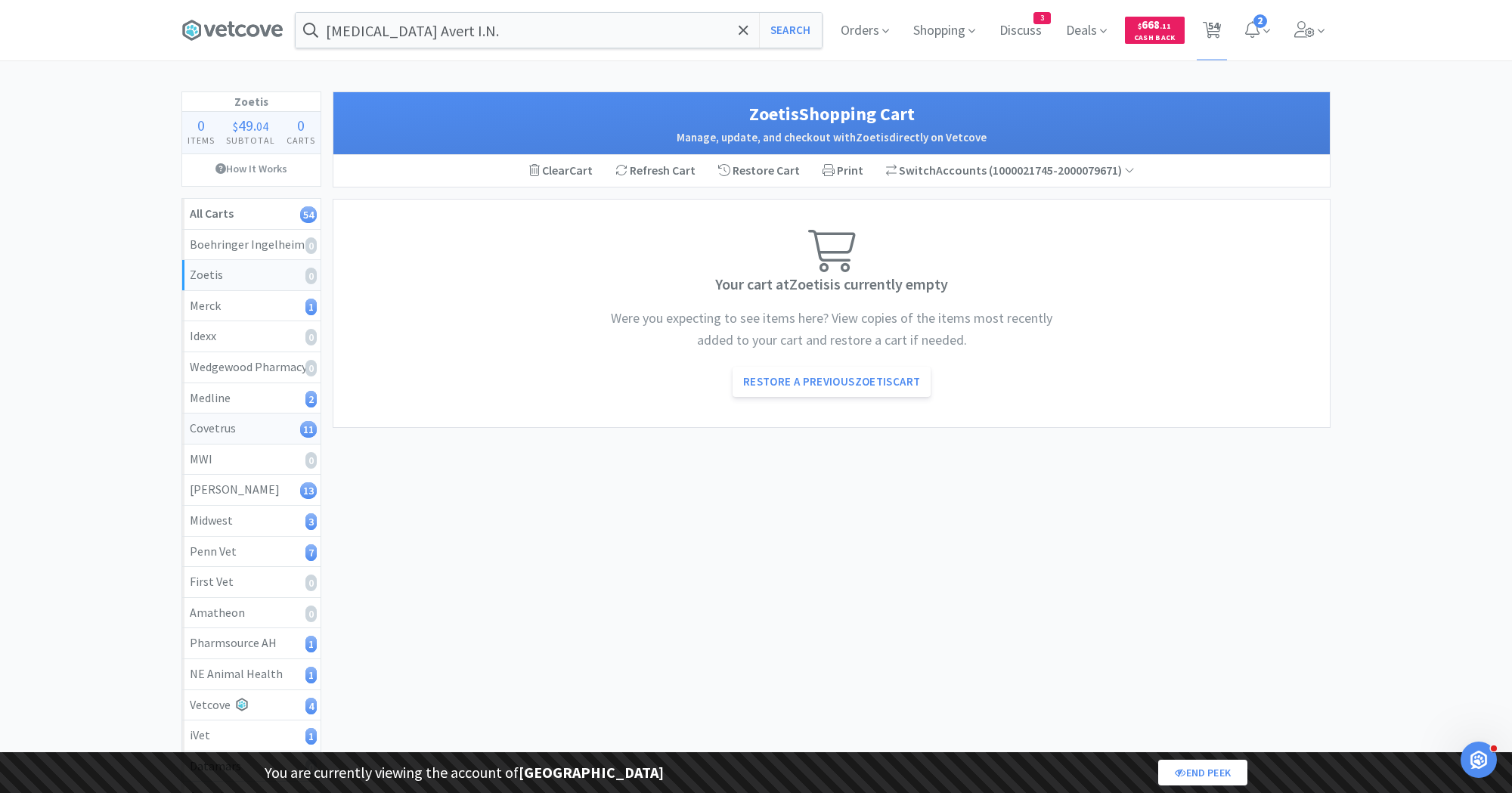
click at [241, 431] on div "Covetrus 11" at bounding box center [252, 429] width 123 height 20
select select "1"
select select "8"
select select "1"
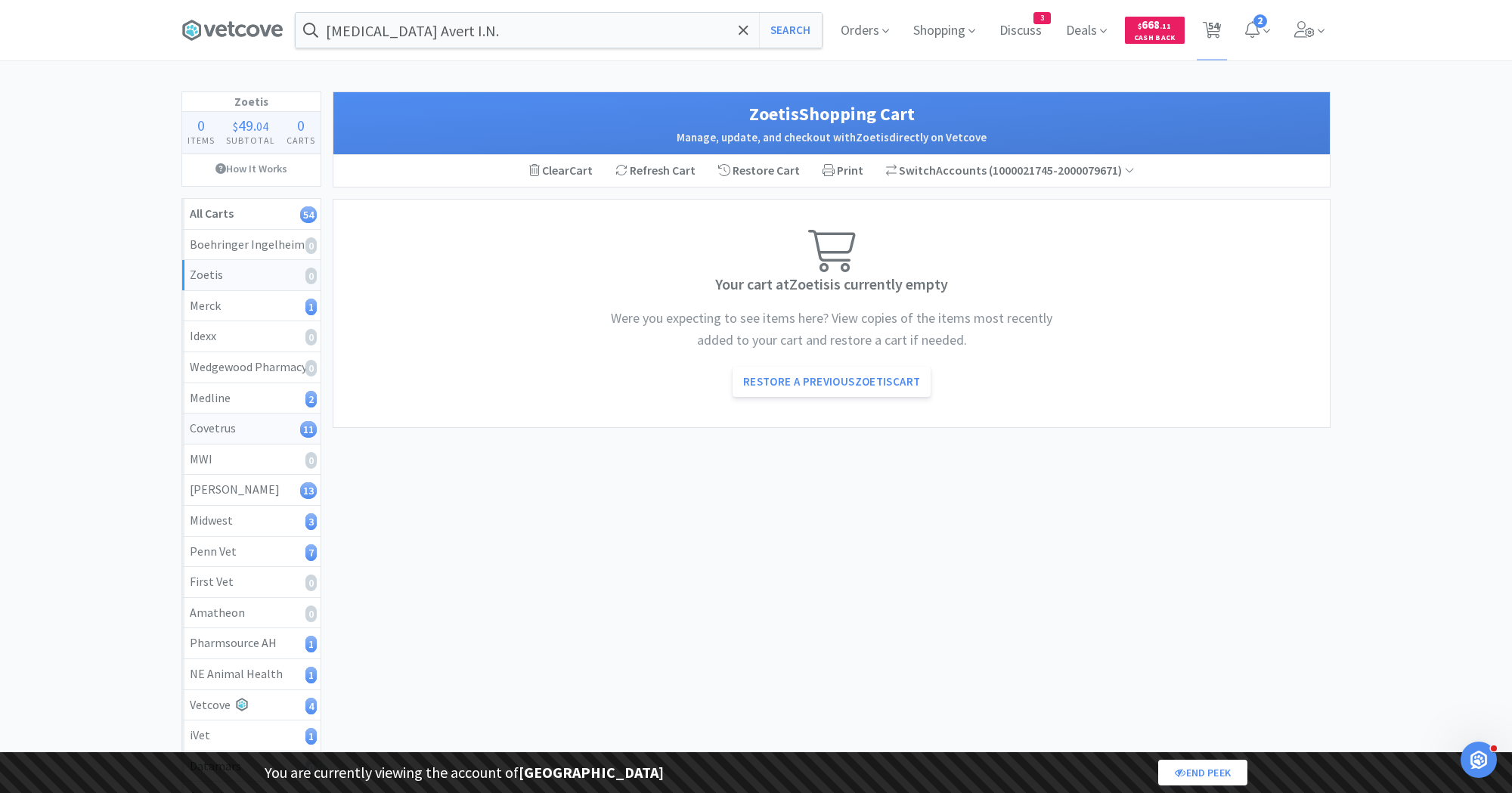
select select "1"
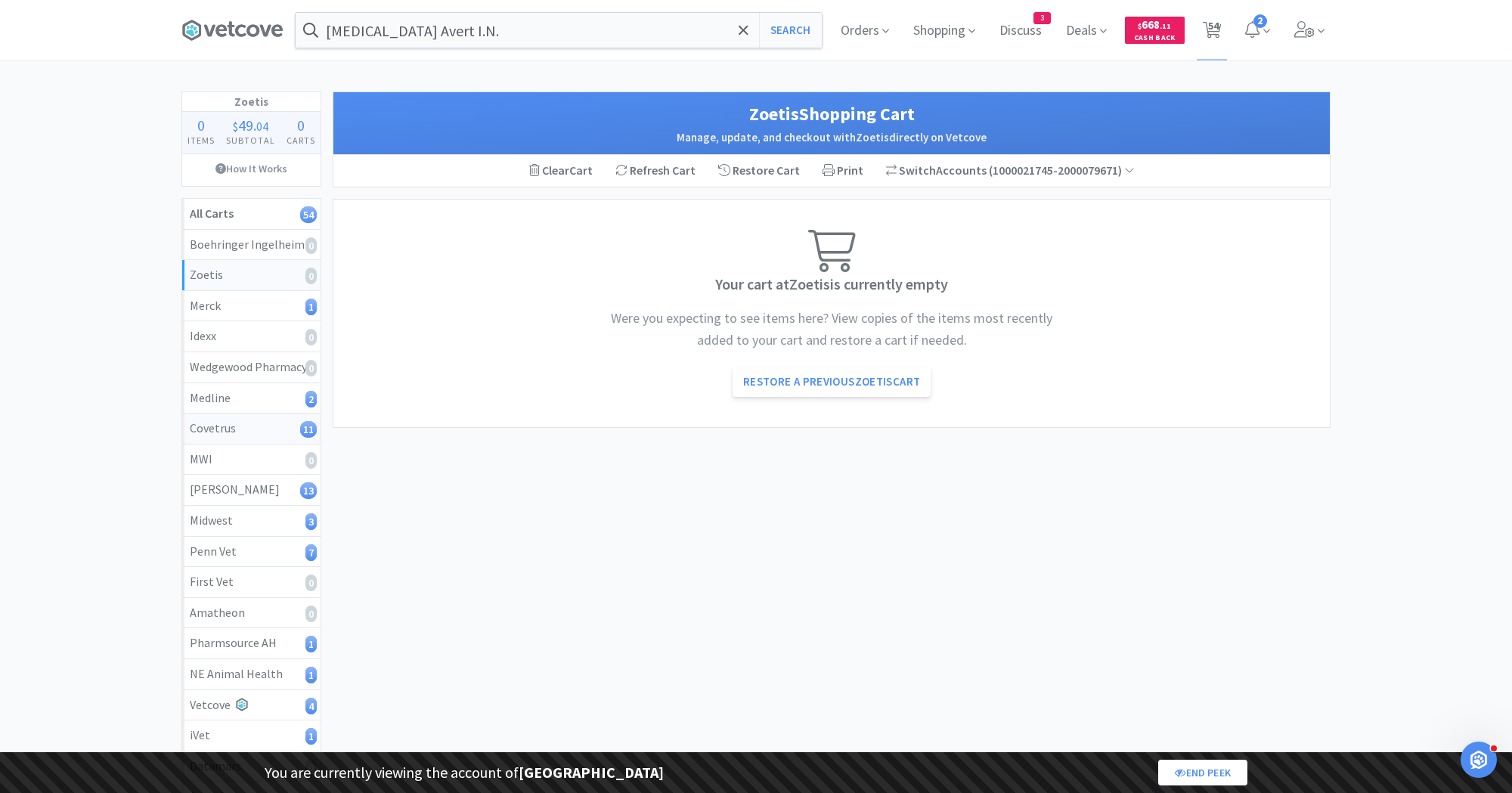
select select "2"
select select "1"
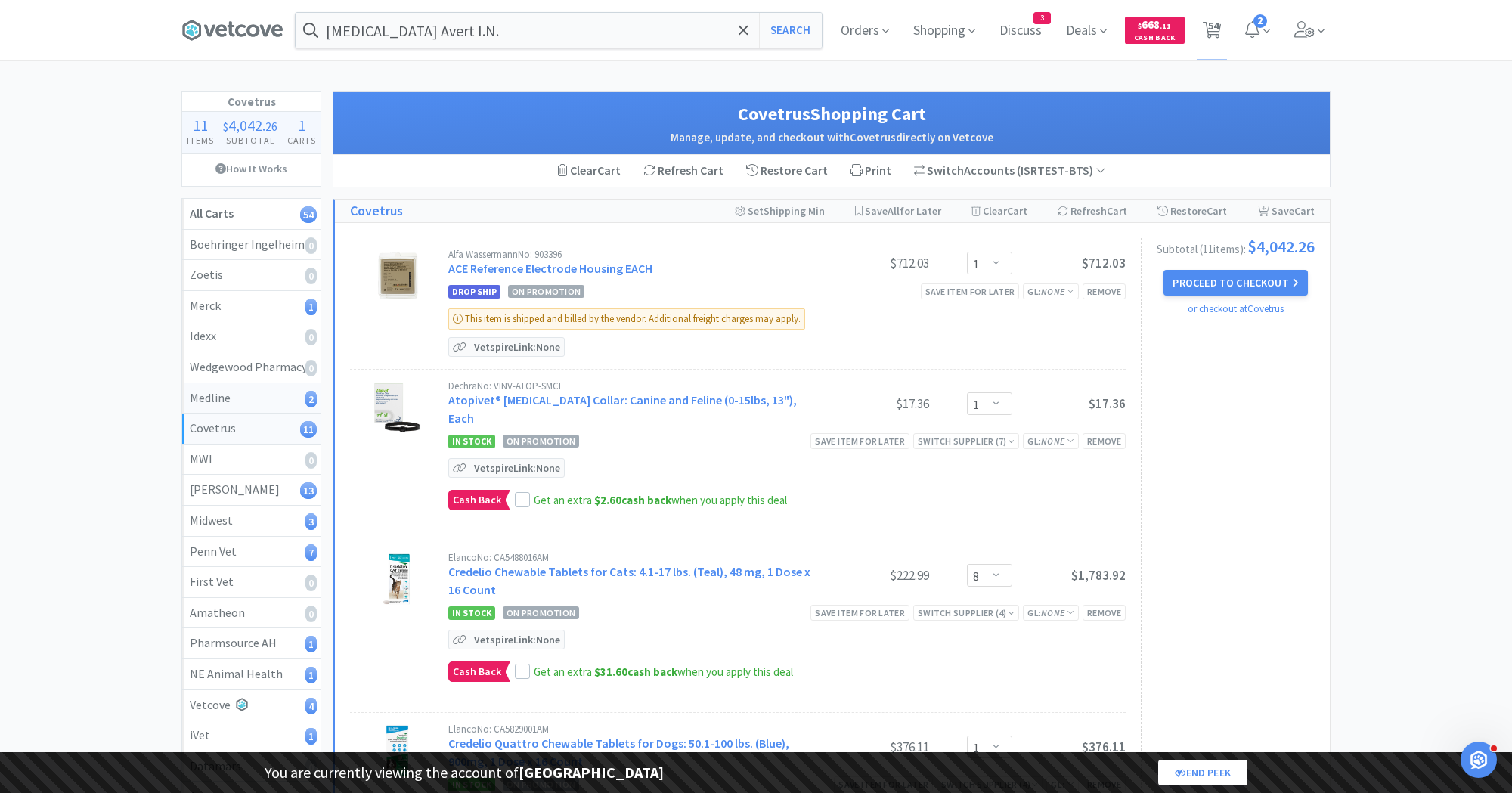
click at [266, 388] on div "Medline 2" at bounding box center [252, 398] width 123 height 20
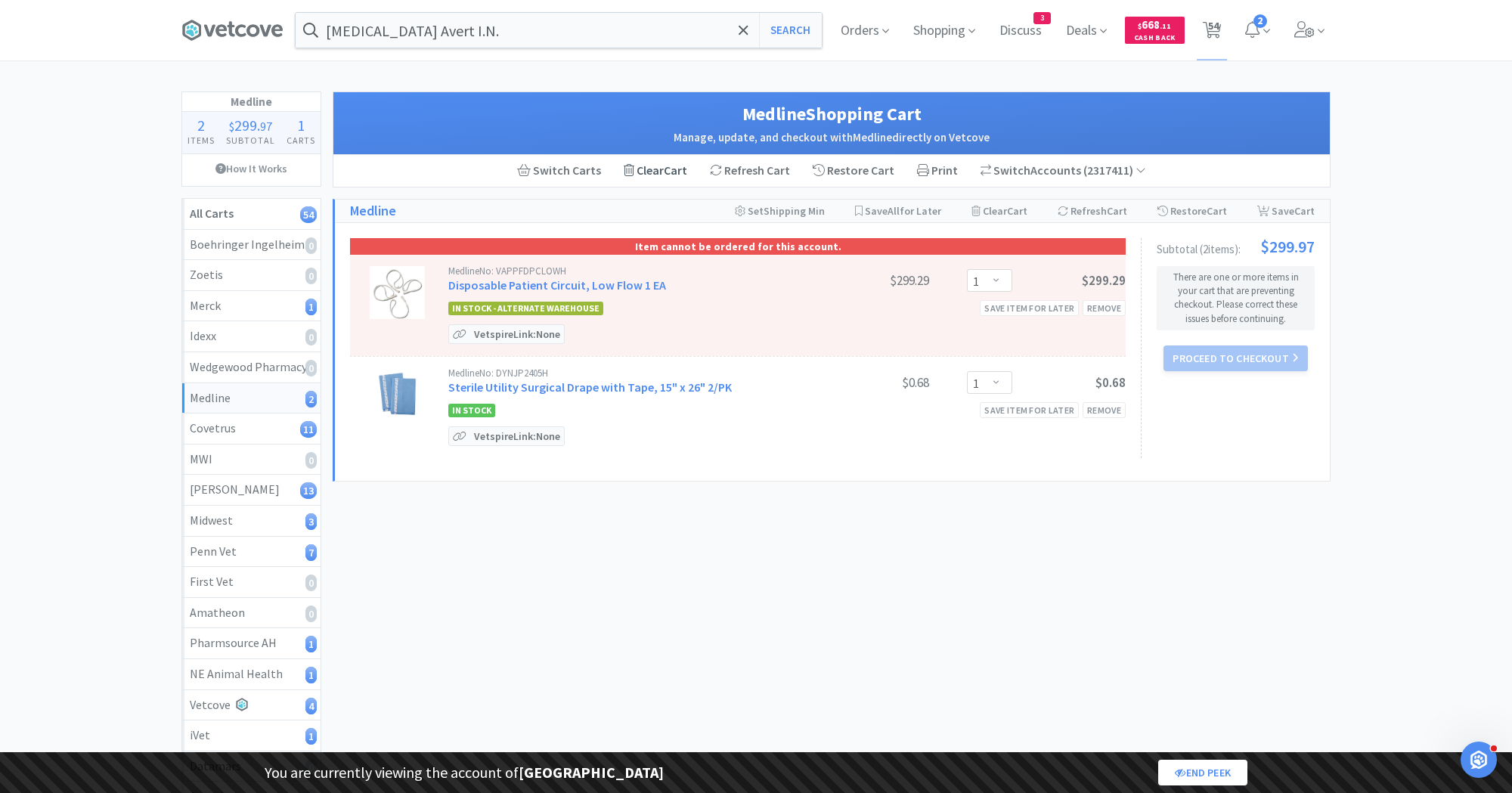
click at [655, 177] on div "Clear Cart" at bounding box center [656, 171] width 63 height 20
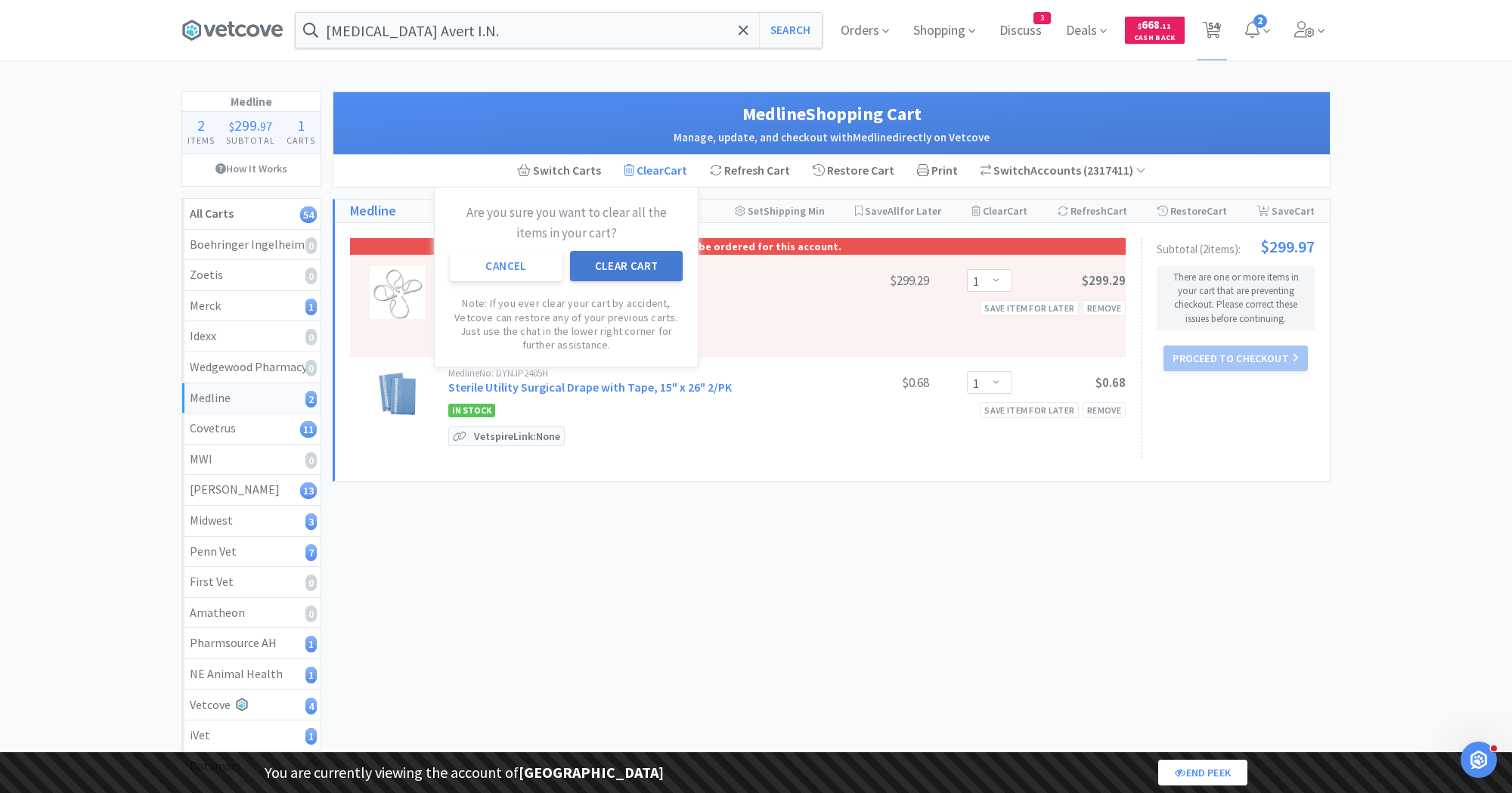
click at [610, 258] on button "Clear Cart" at bounding box center [626, 266] width 113 height 30
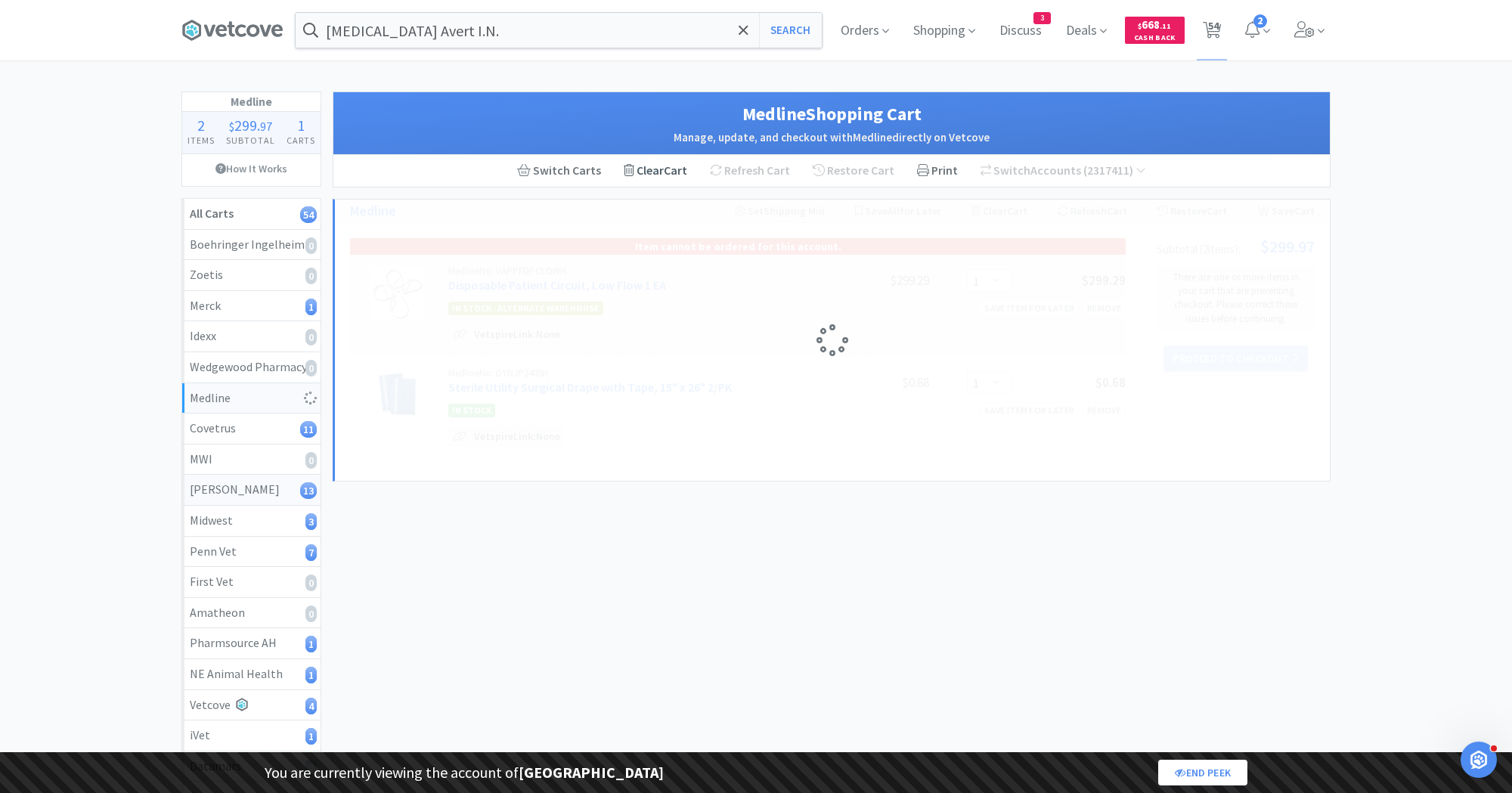
click at [249, 486] on div "[PERSON_NAME] 13" at bounding box center [252, 490] width 123 height 20
select select "1"
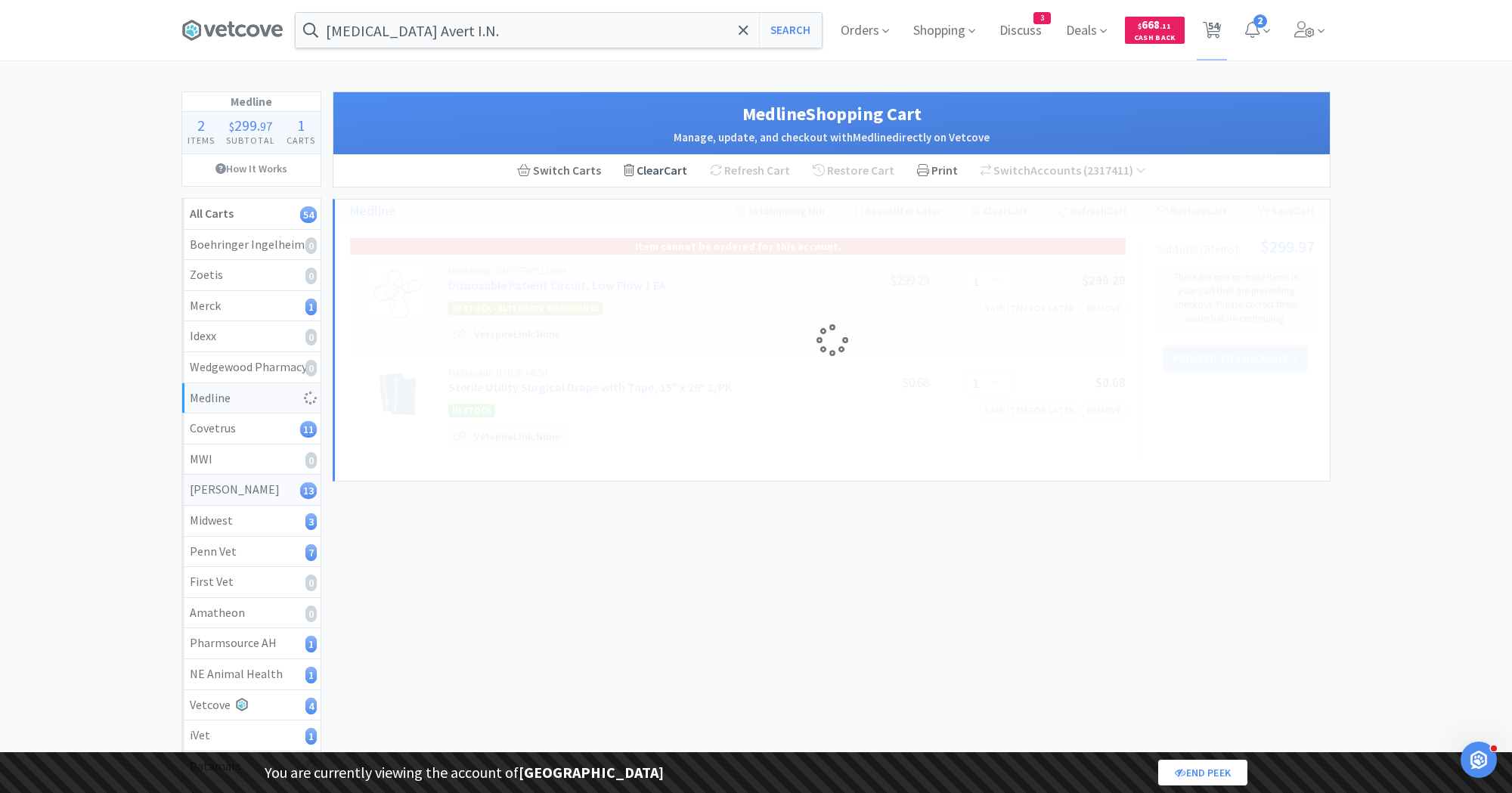
select select "1"
select select "2"
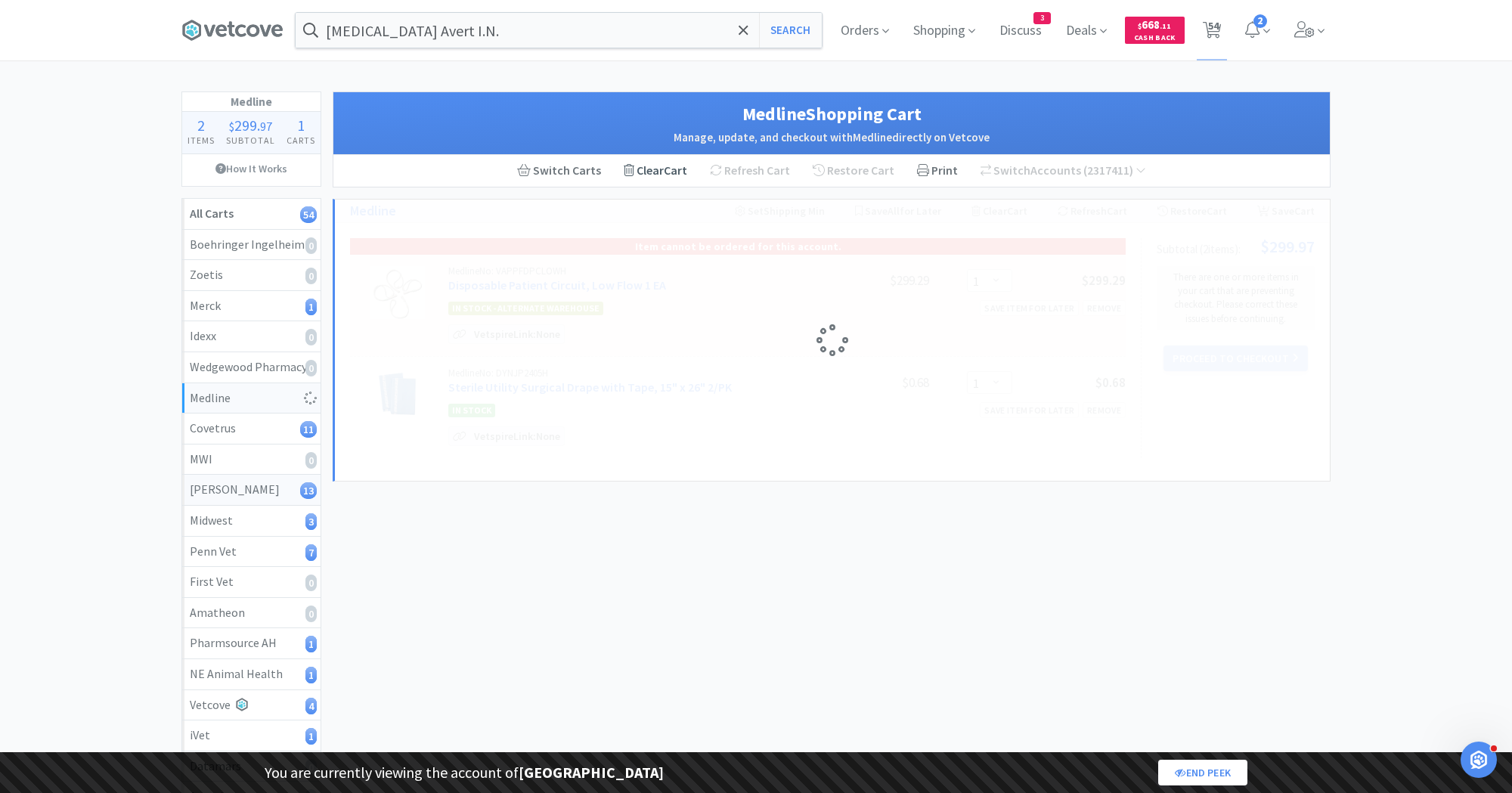
select select "2"
select select "1"
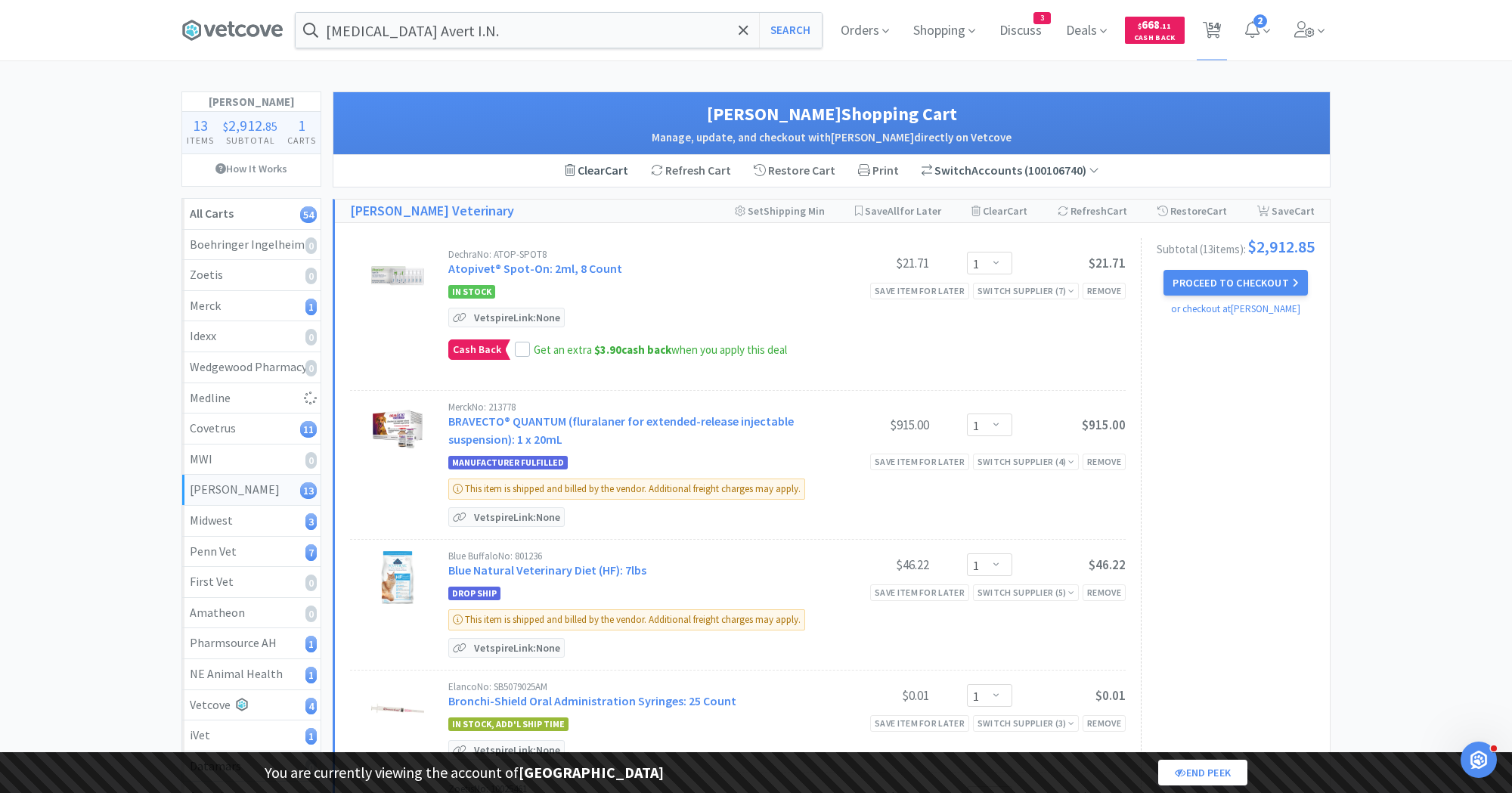
click at [960, 158] on div "Switch Accounts ( 100106740 )" at bounding box center [1010, 171] width 201 height 32
click at [988, 167] on div "Switch Accounts ( 100106740 )" at bounding box center [1010, 171] width 178 height 20
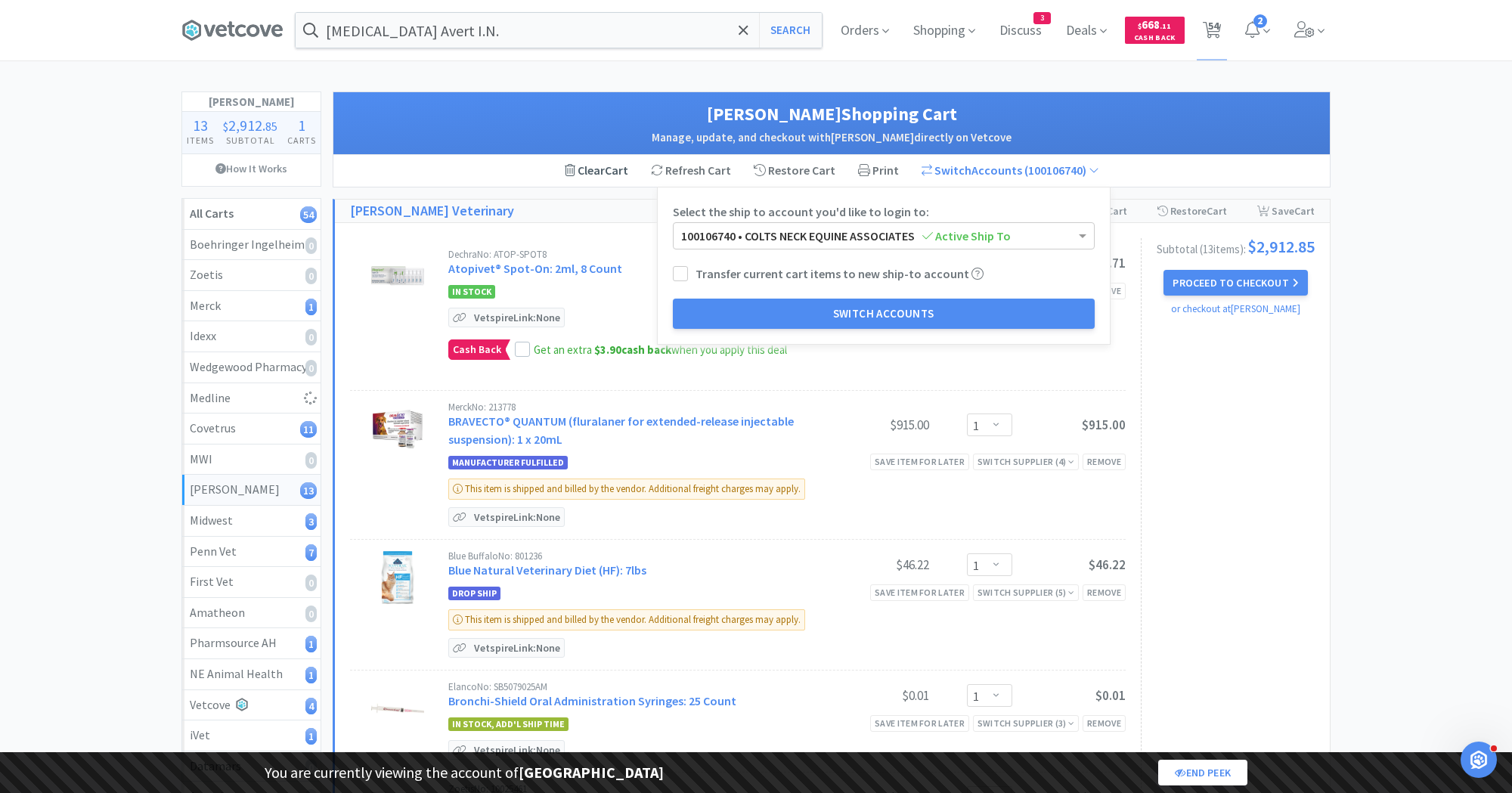
click at [1180, 177] on div "Clear Cart Refresh Cart Restore Cart Print Switch Accounts ( 100106740 ) Select…" at bounding box center [831, 171] width 996 height 32
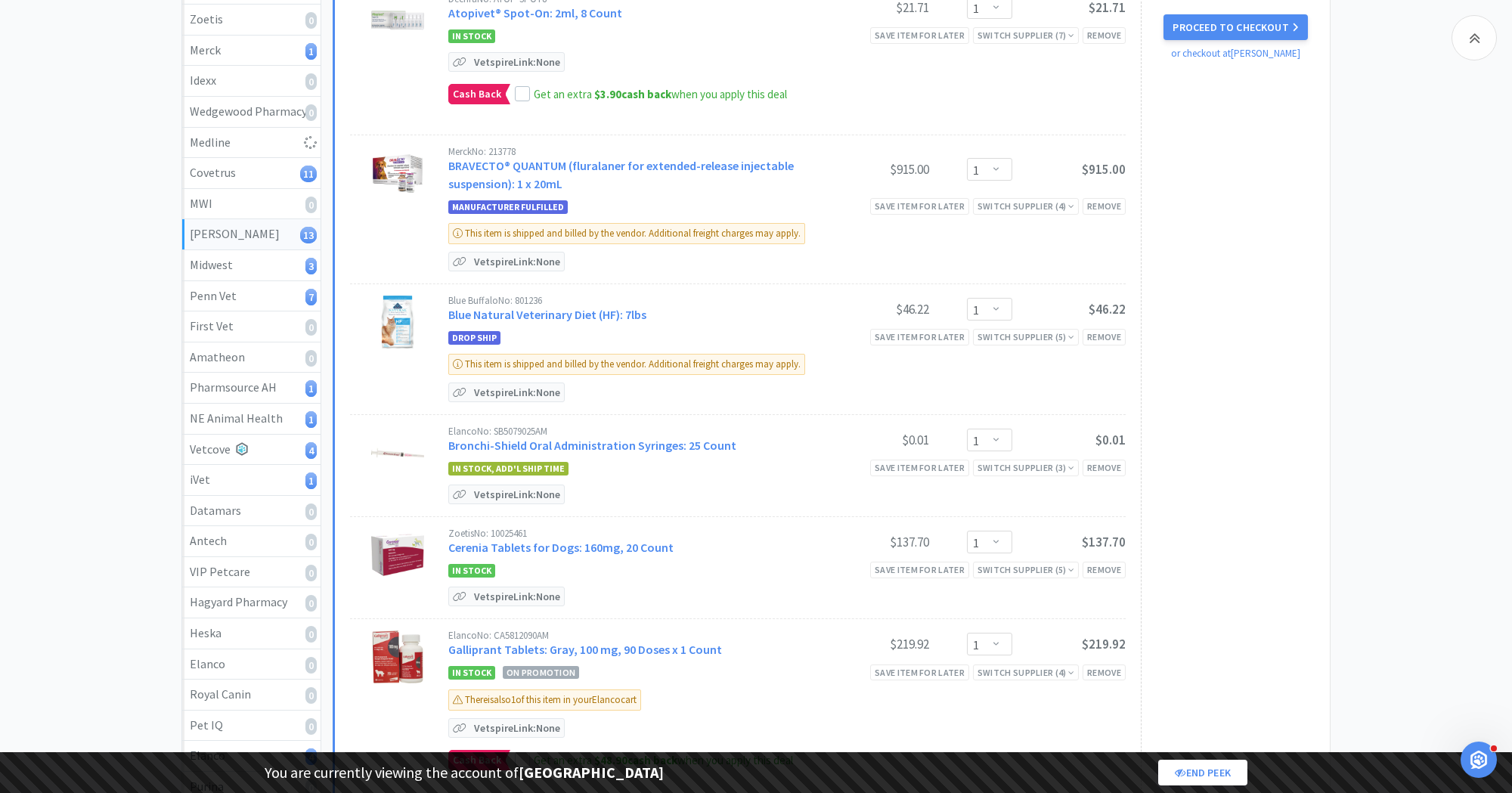
scroll to position [258, 0]
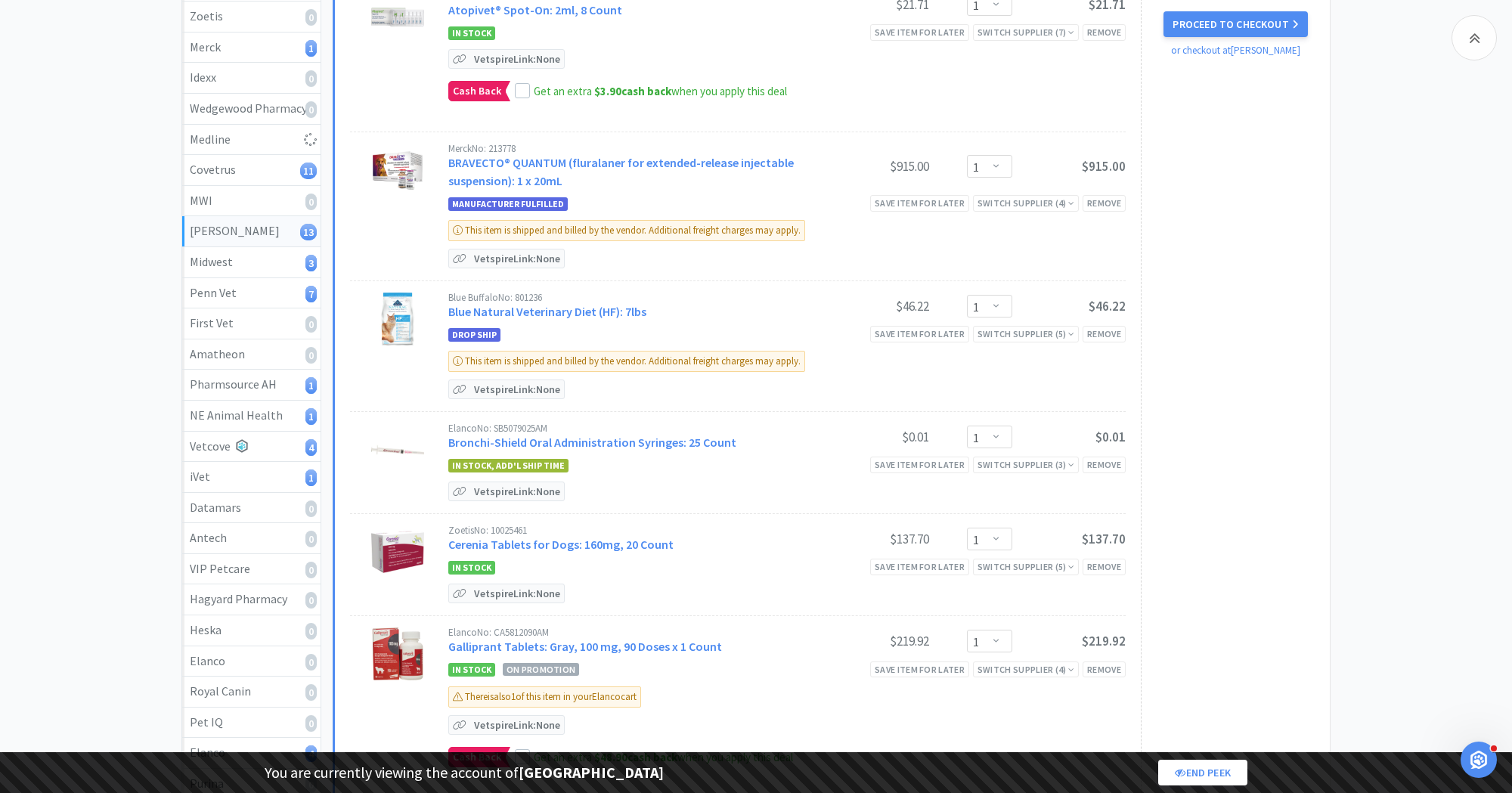
click at [1109, 188] on div "Merck No: 213778 BRAVECTO® QUANTUM (fluralaner for extended-release injectable …" at bounding box center [787, 206] width 678 height 125
click at [1109, 197] on div "Remove" at bounding box center [1104, 203] width 43 height 16
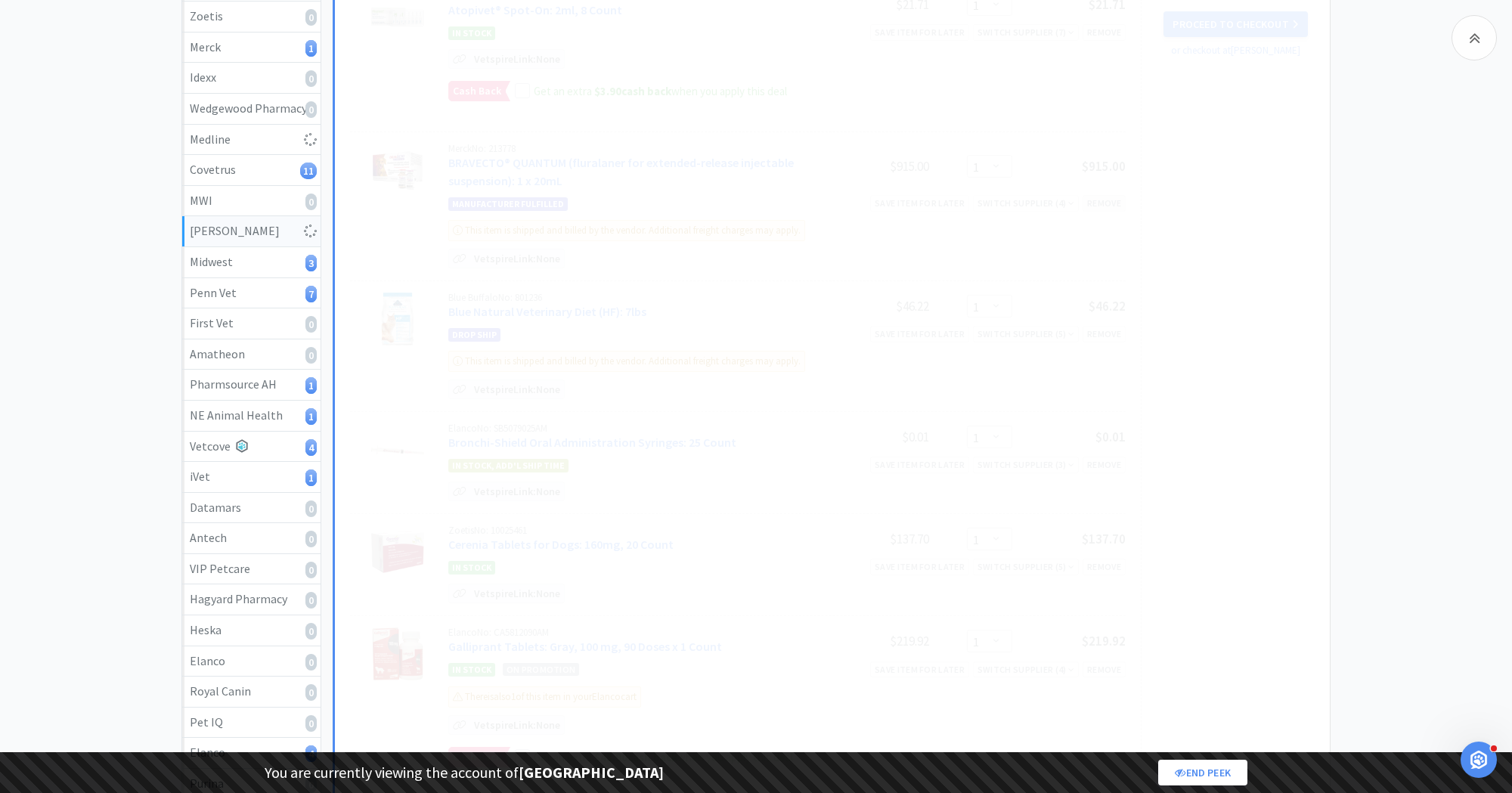
select select "2"
select select "1"
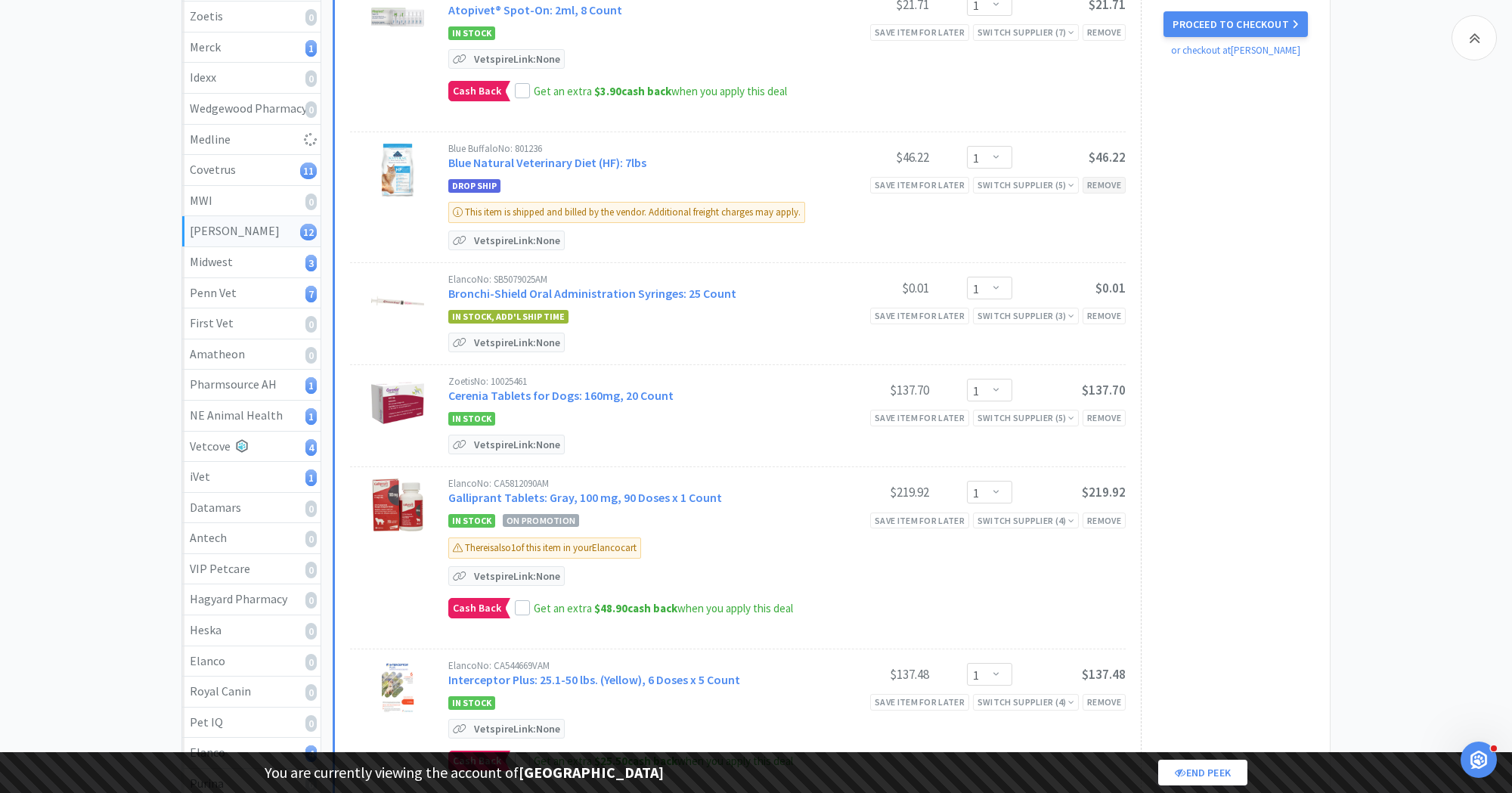
click at [1109, 181] on div "Remove" at bounding box center [1104, 185] width 43 height 16
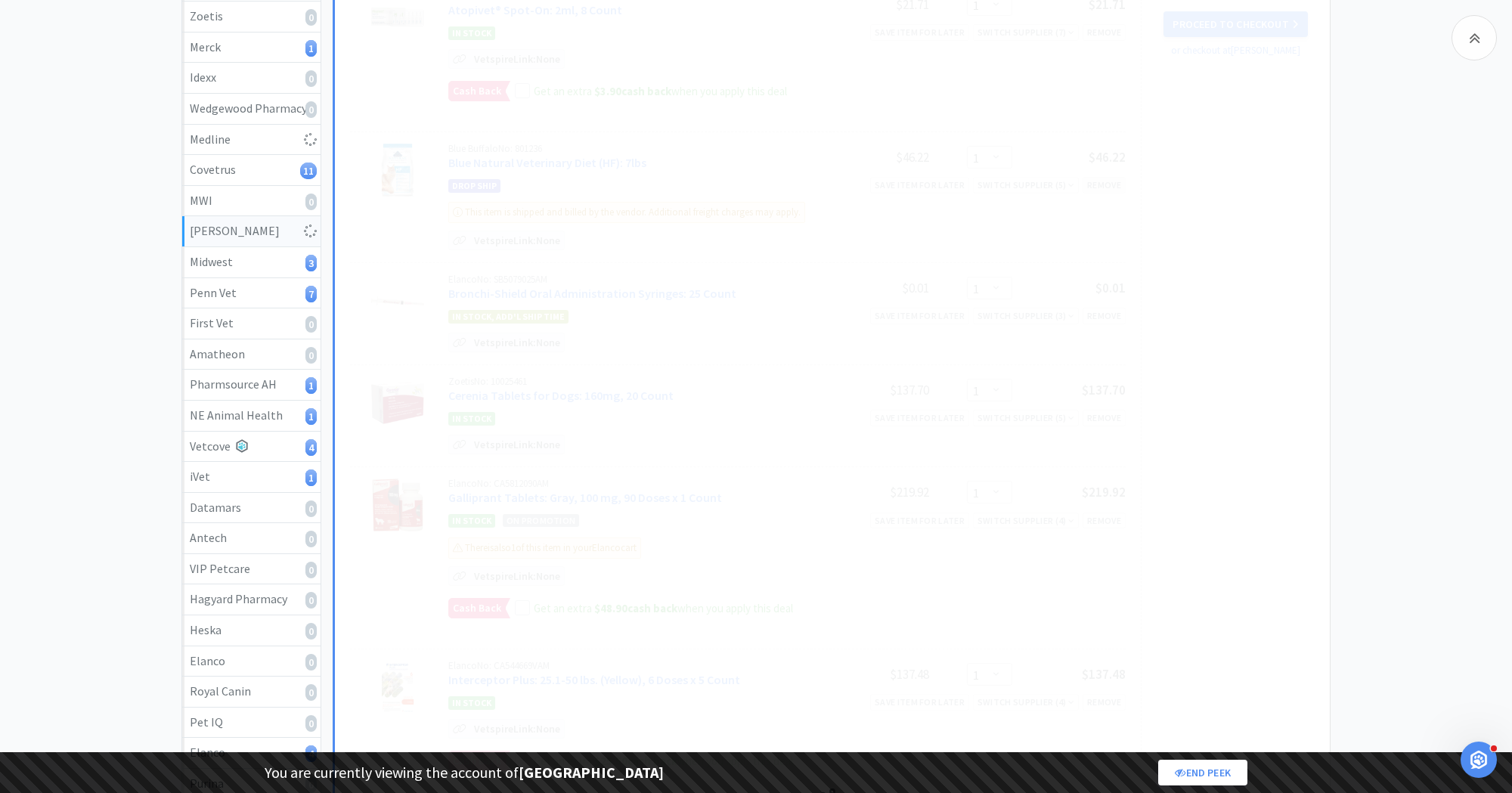
select select "2"
select select "1"
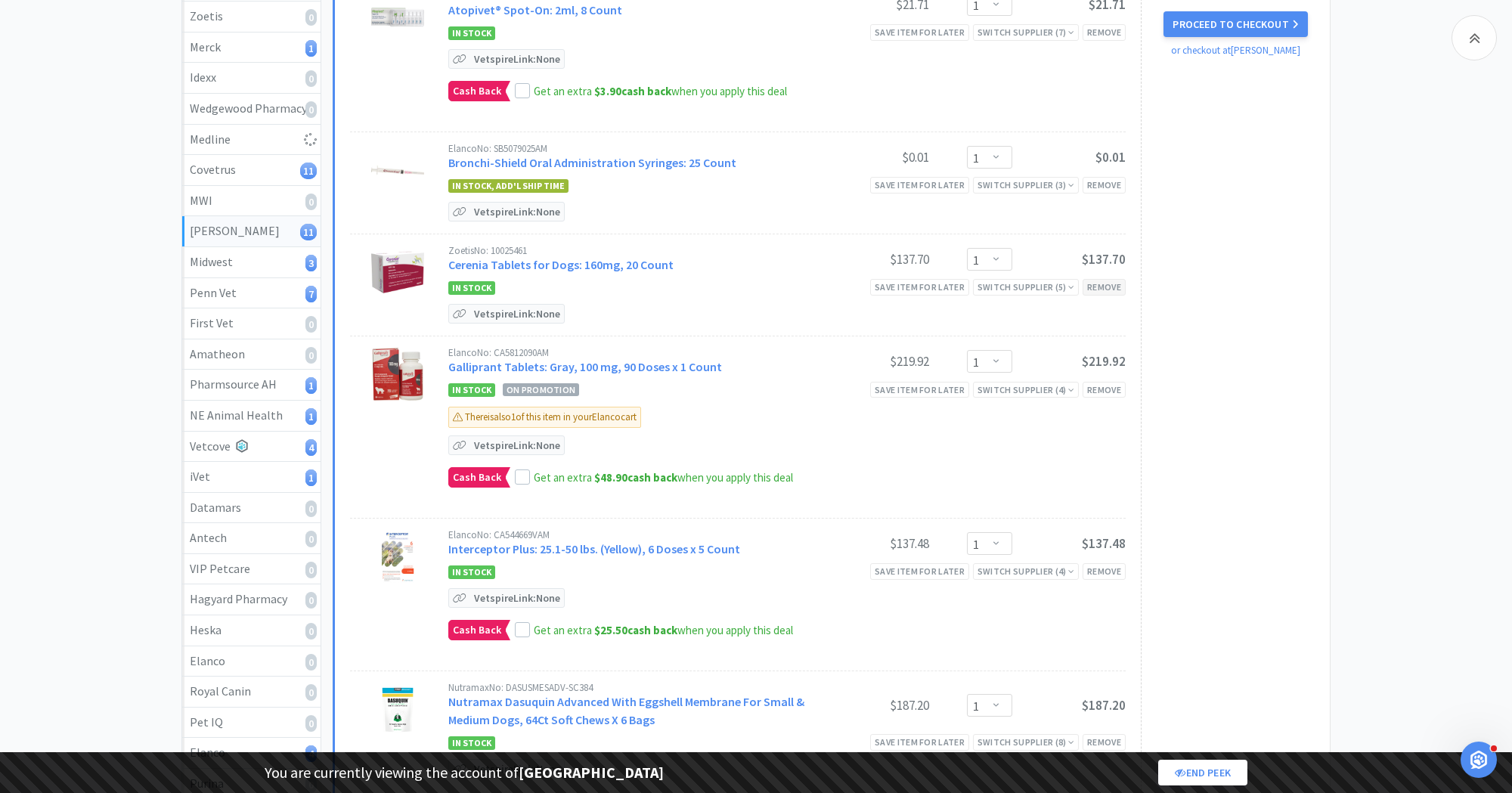
click at [1110, 280] on div "Remove" at bounding box center [1104, 287] width 43 height 16
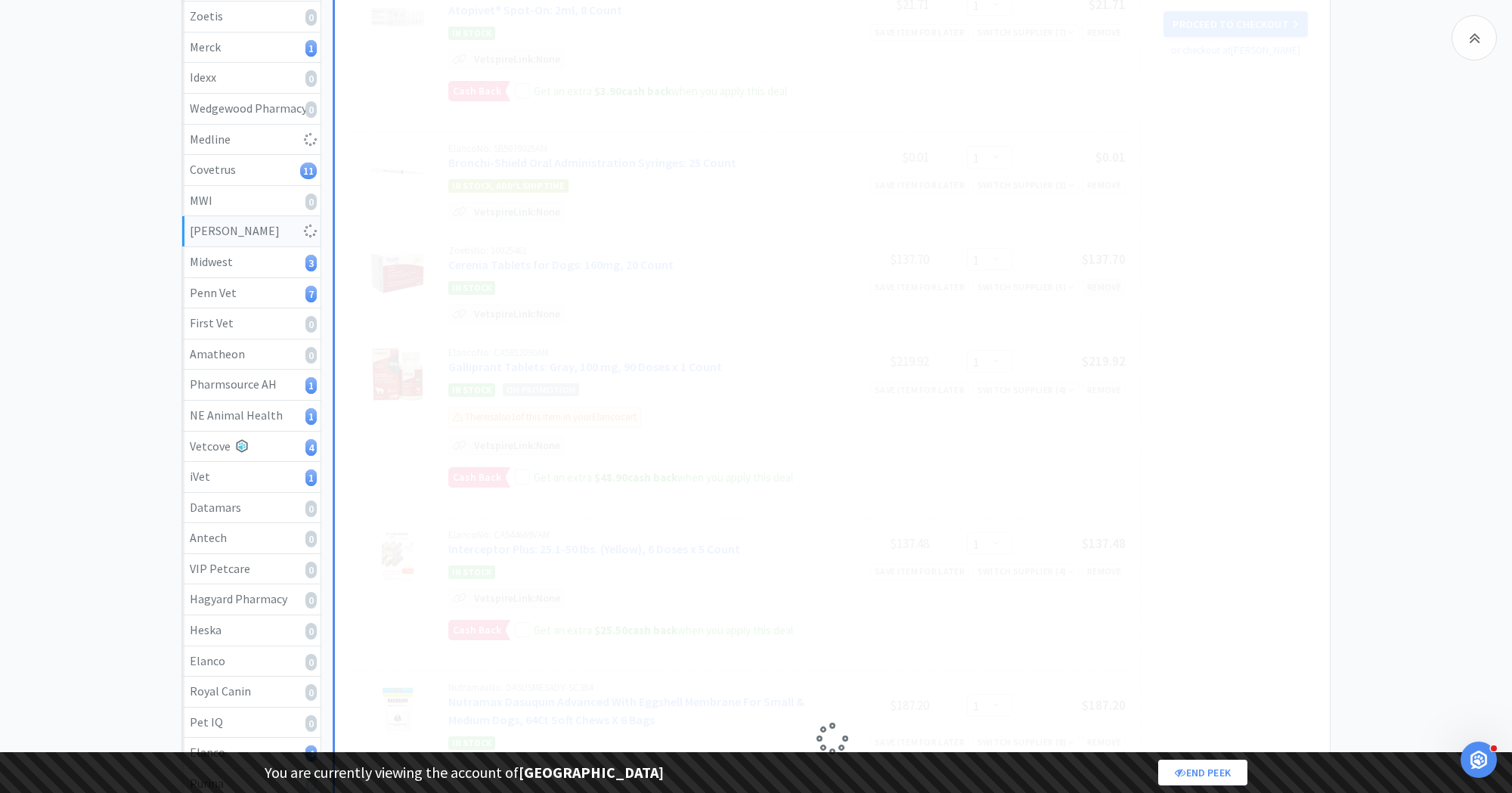
select select "2"
select select "1"
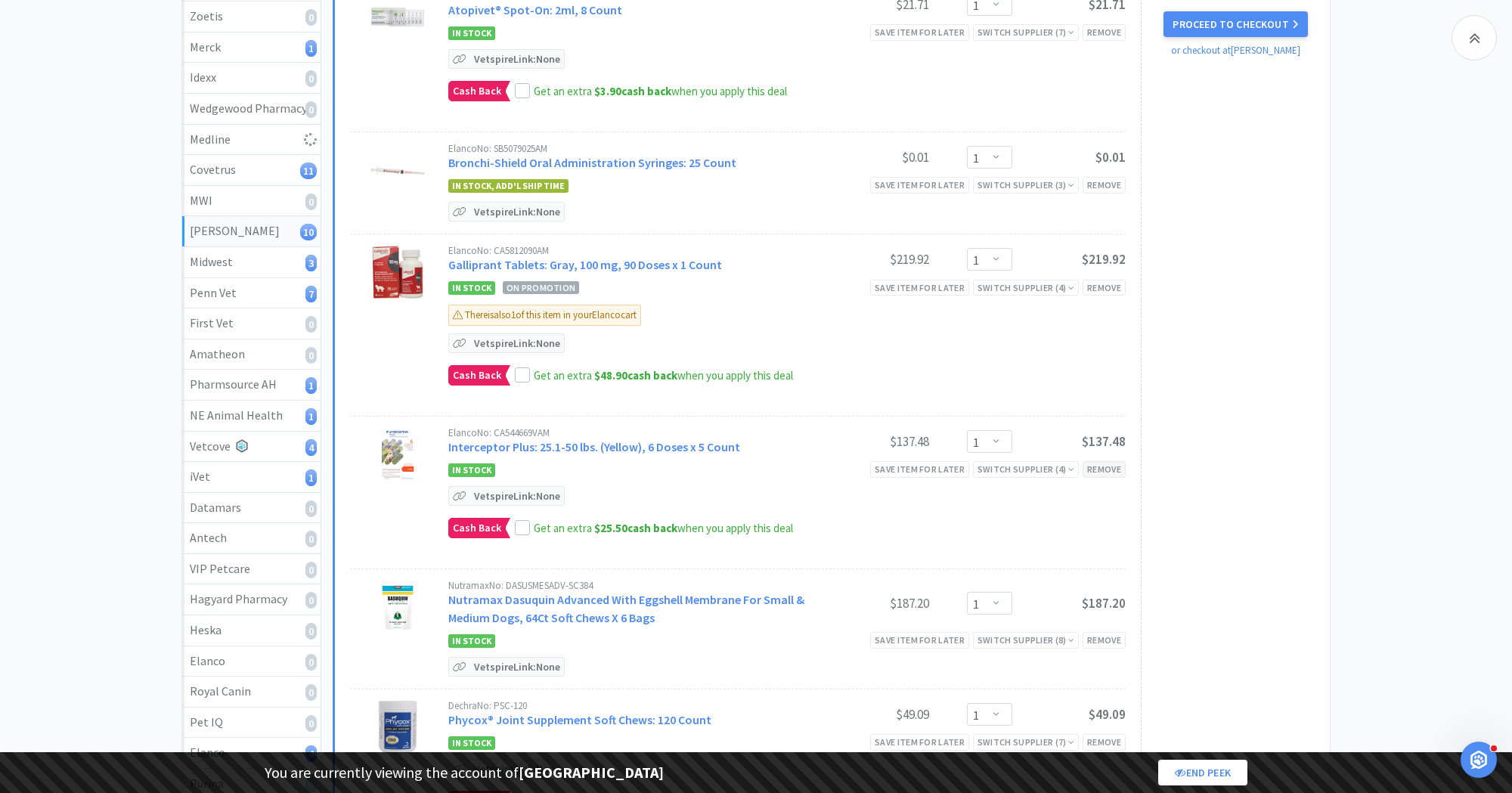
click at [1110, 465] on div "Remove" at bounding box center [1104, 470] width 43 height 16
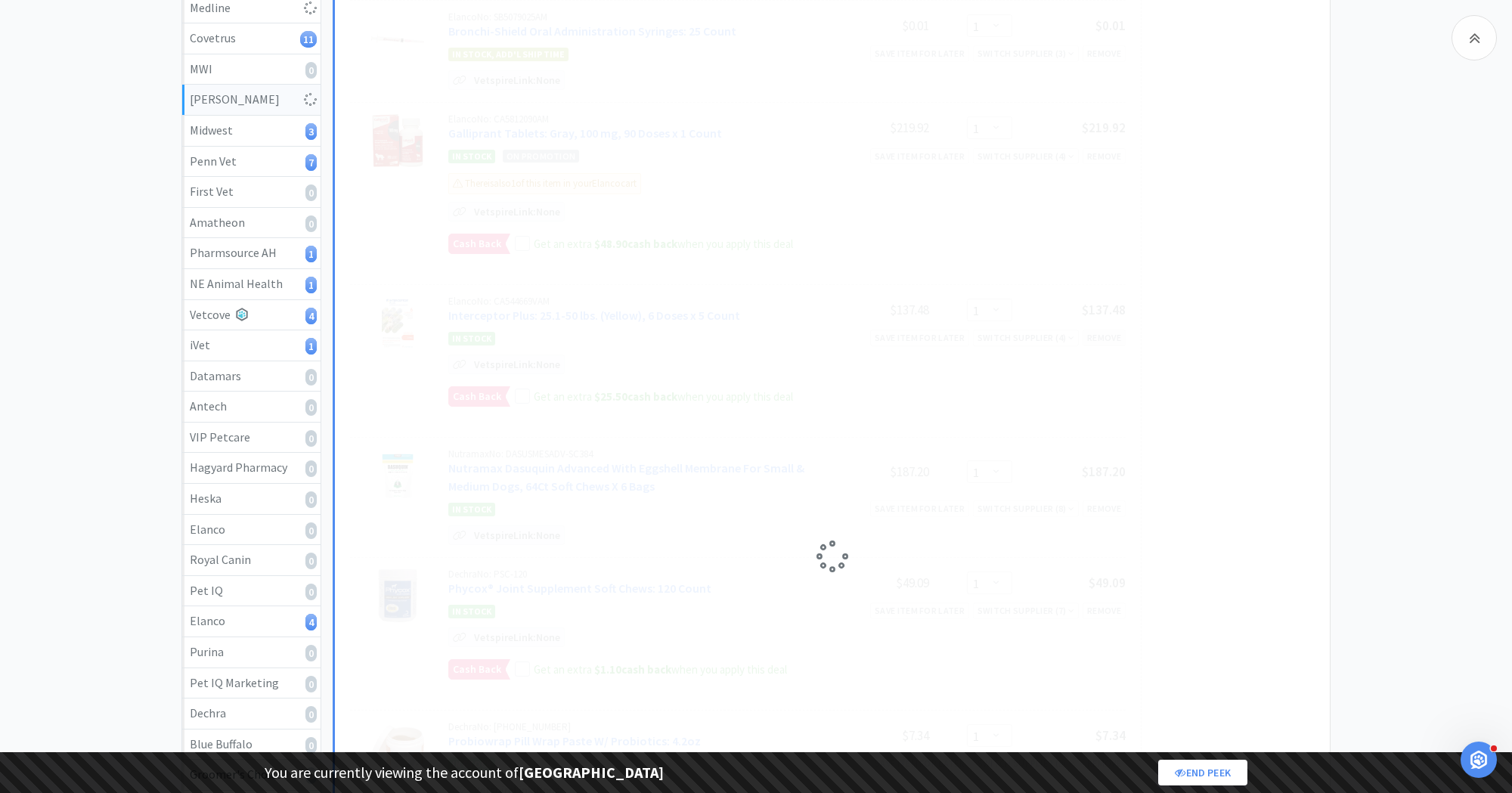
select select "2"
select select "1"
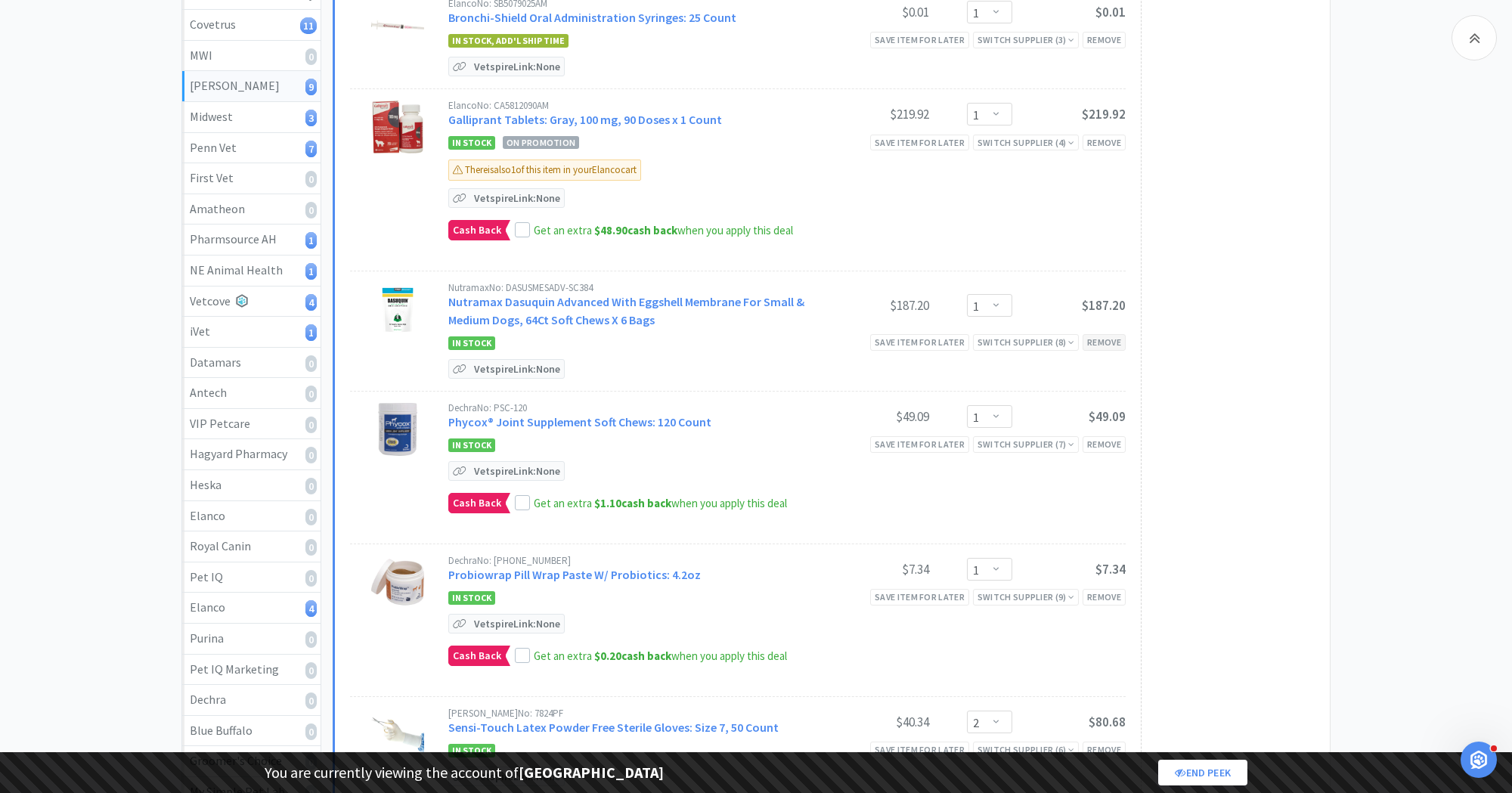
scroll to position [405, 0]
click at [1107, 336] on div "Remove" at bounding box center [1104, 340] width 43 height 16
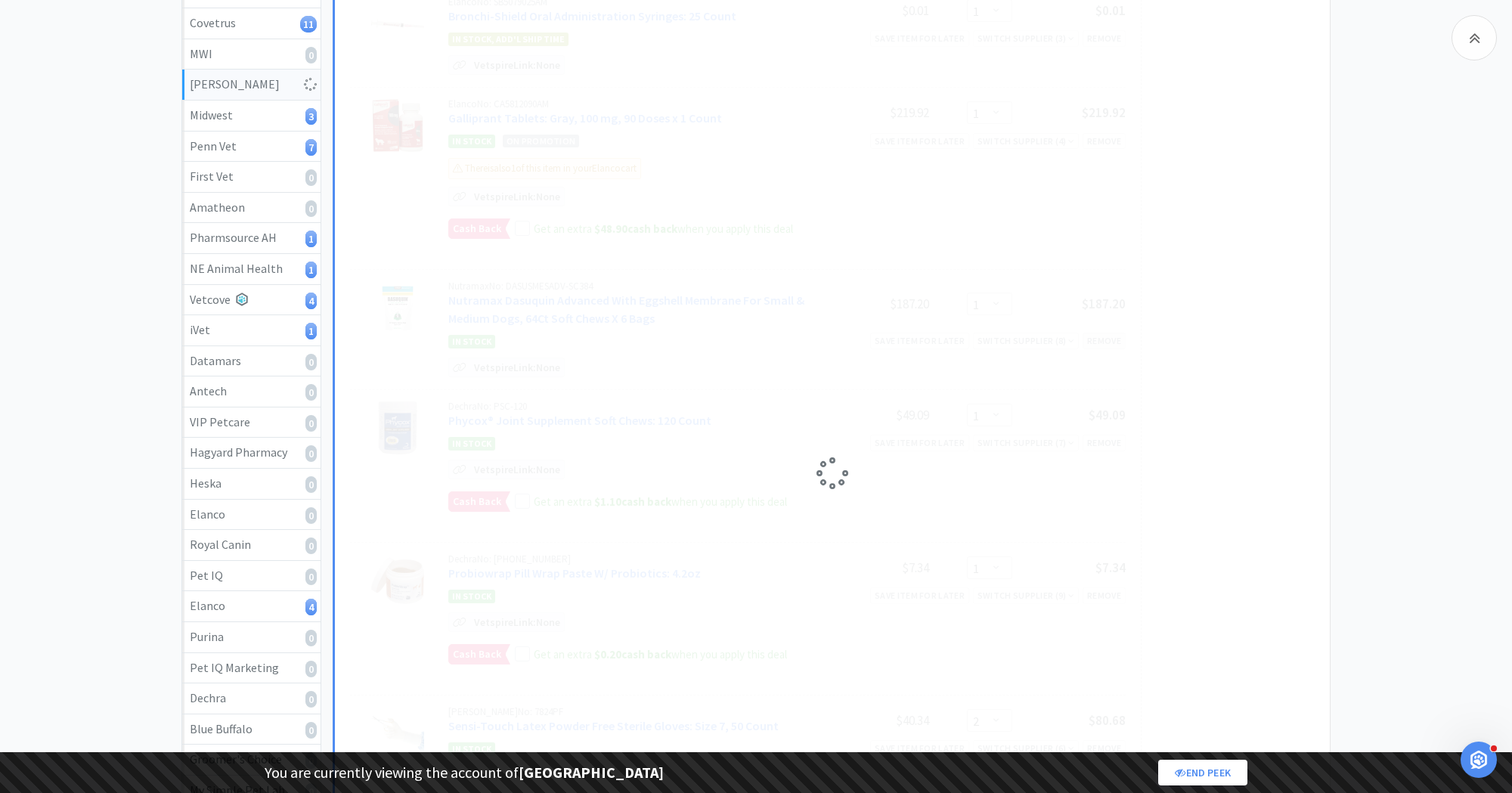
select select "2"
select select "1"
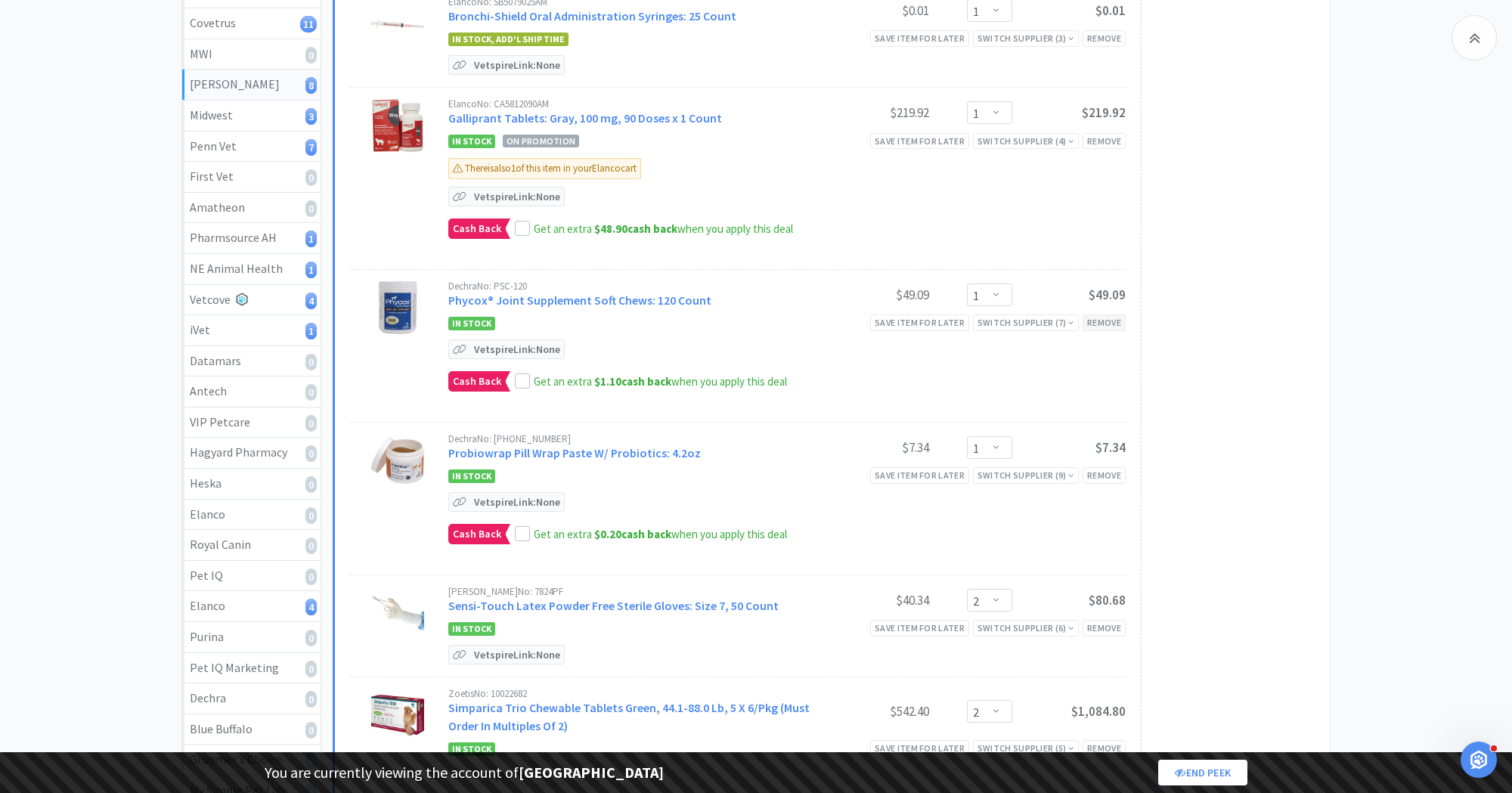
click at [1103, 318] on div "Remove" at bounding box center [1104, 323] width 43 height 16
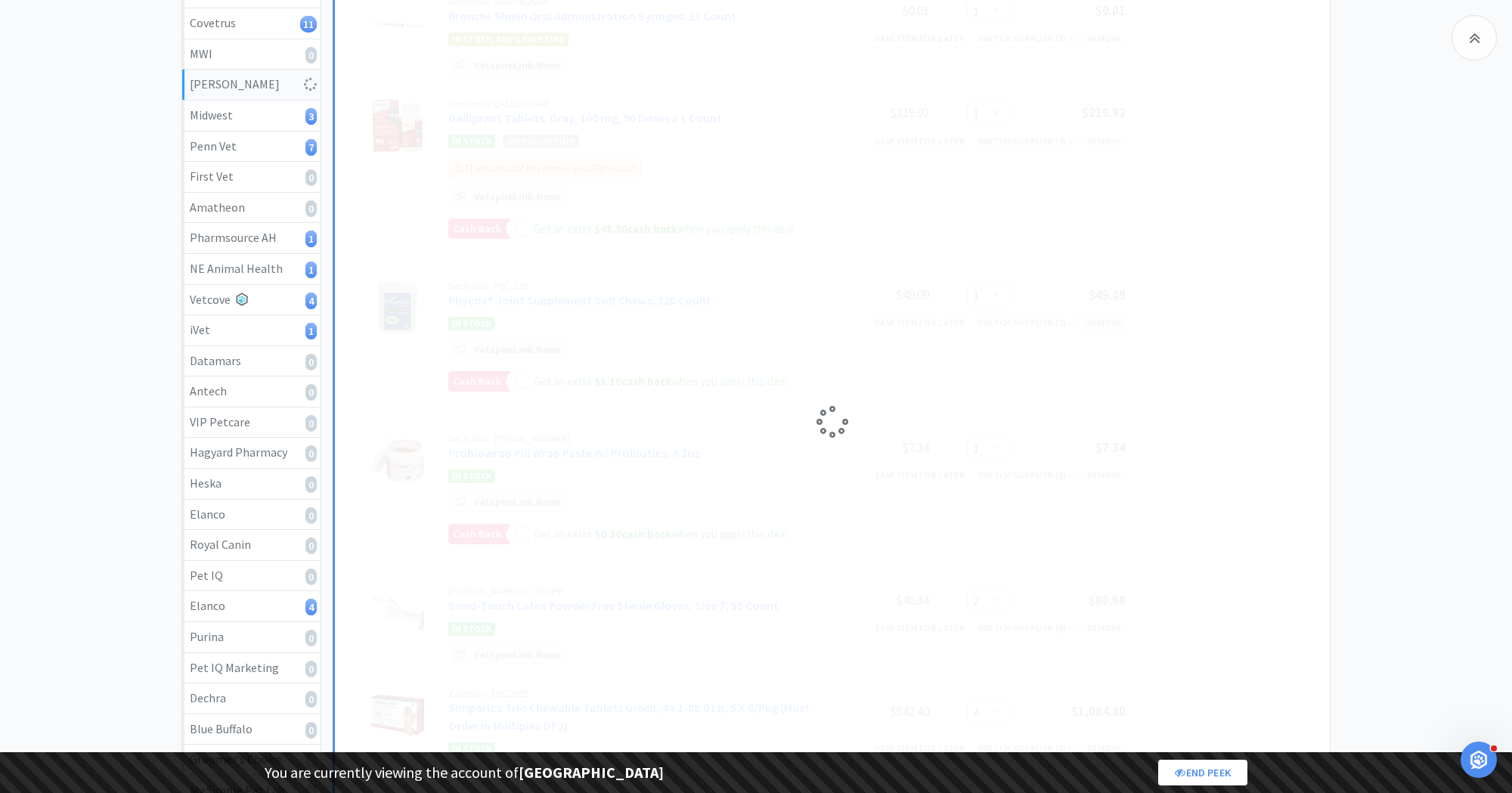
select select "2"
select select "1"
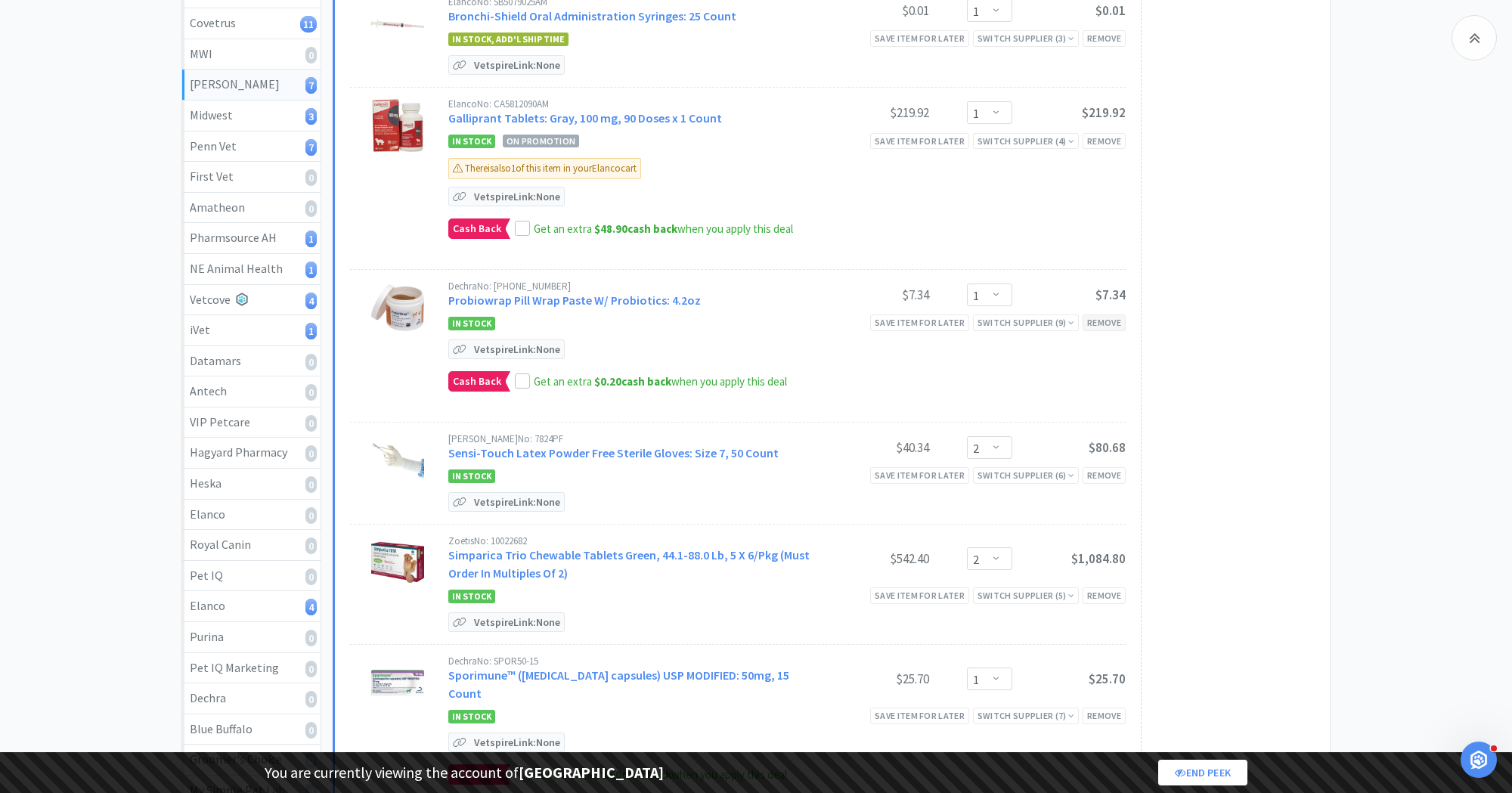
click at [1103, 318] on div "Remove" at bounding box center [1104, 323] width 43 height 16
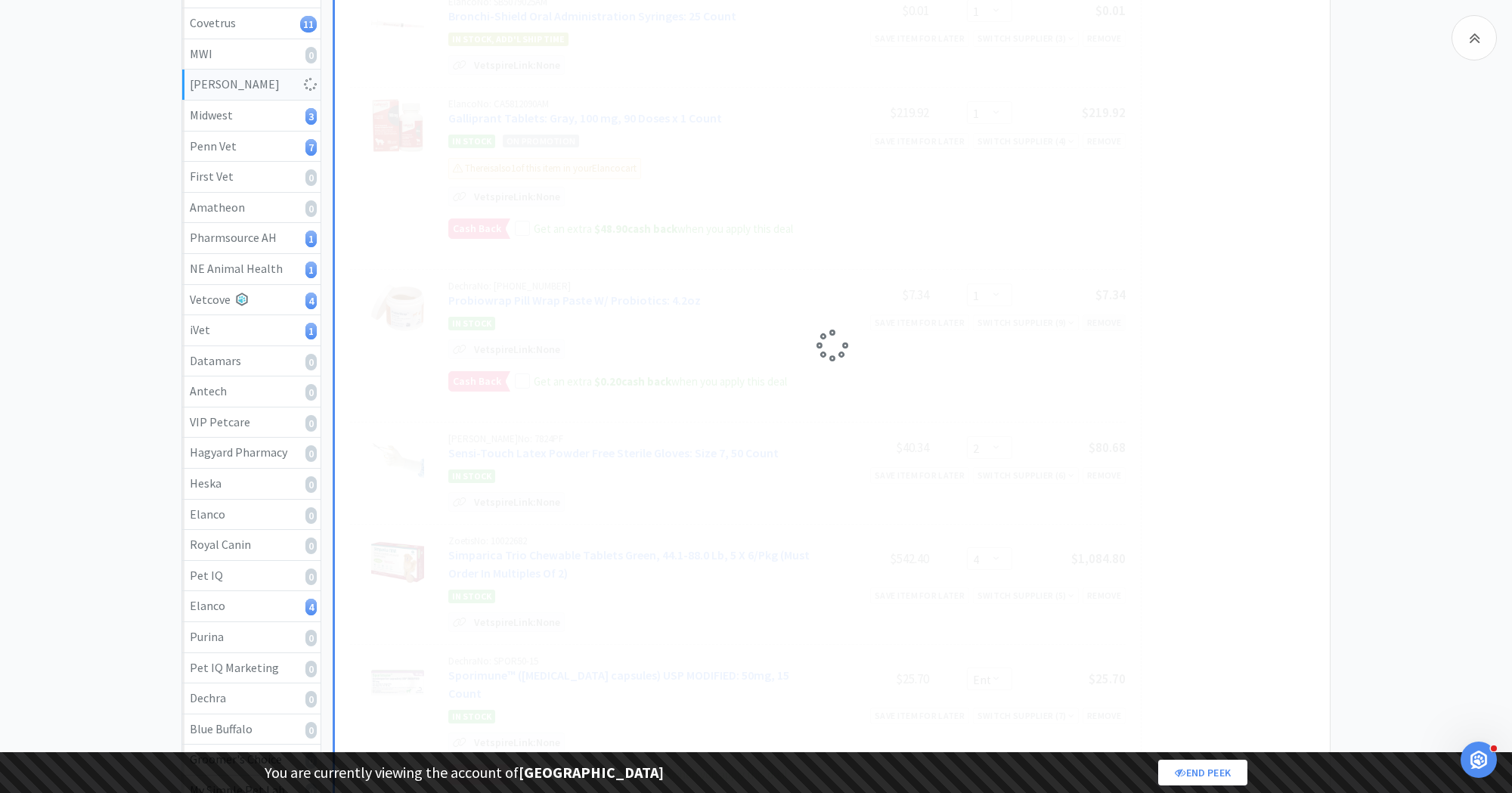
select select "2"
select select "1"
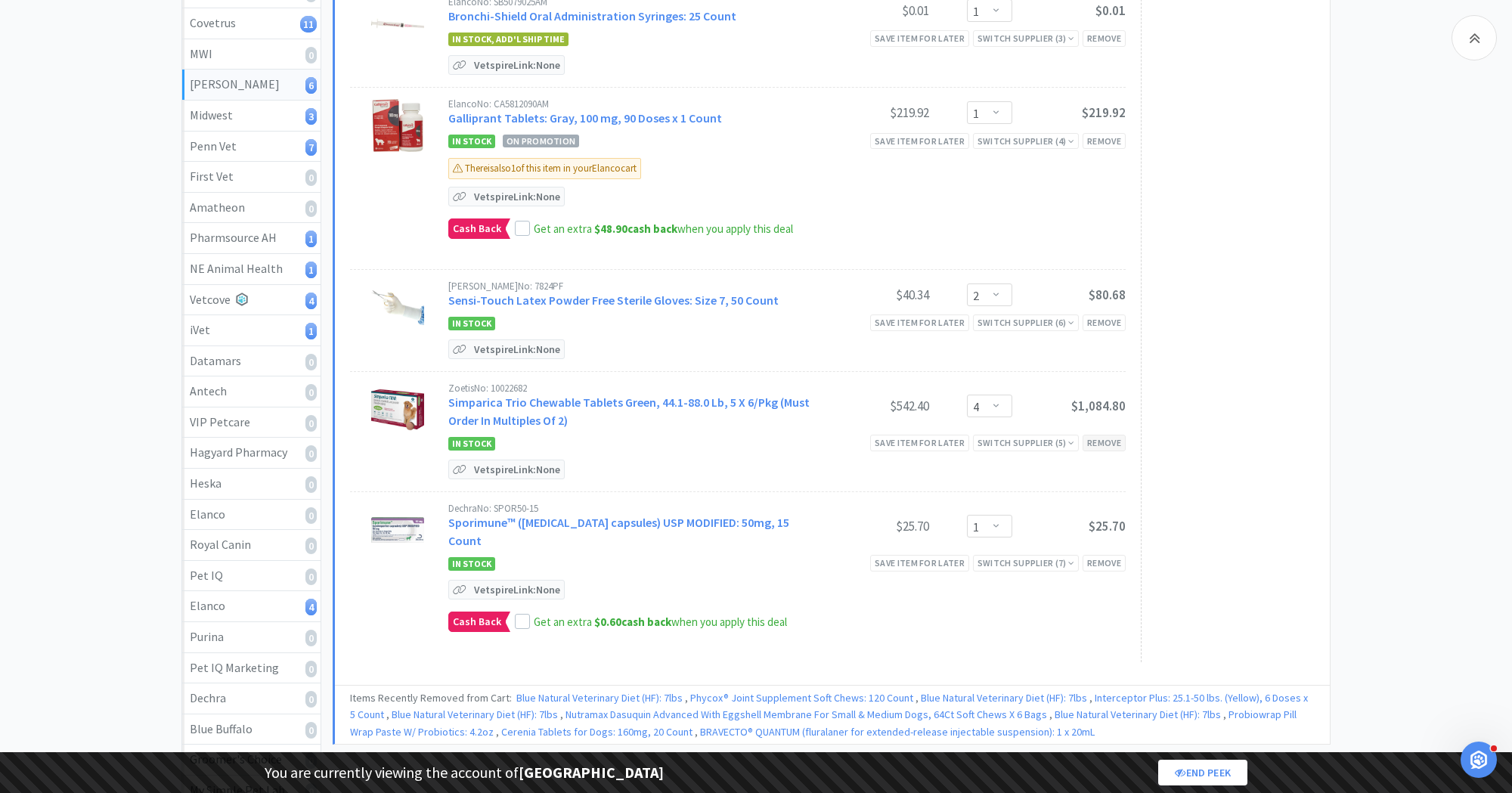
click at [1112, 440] on div "Remove" at bounding box center [1104, 443] width 43 height 16
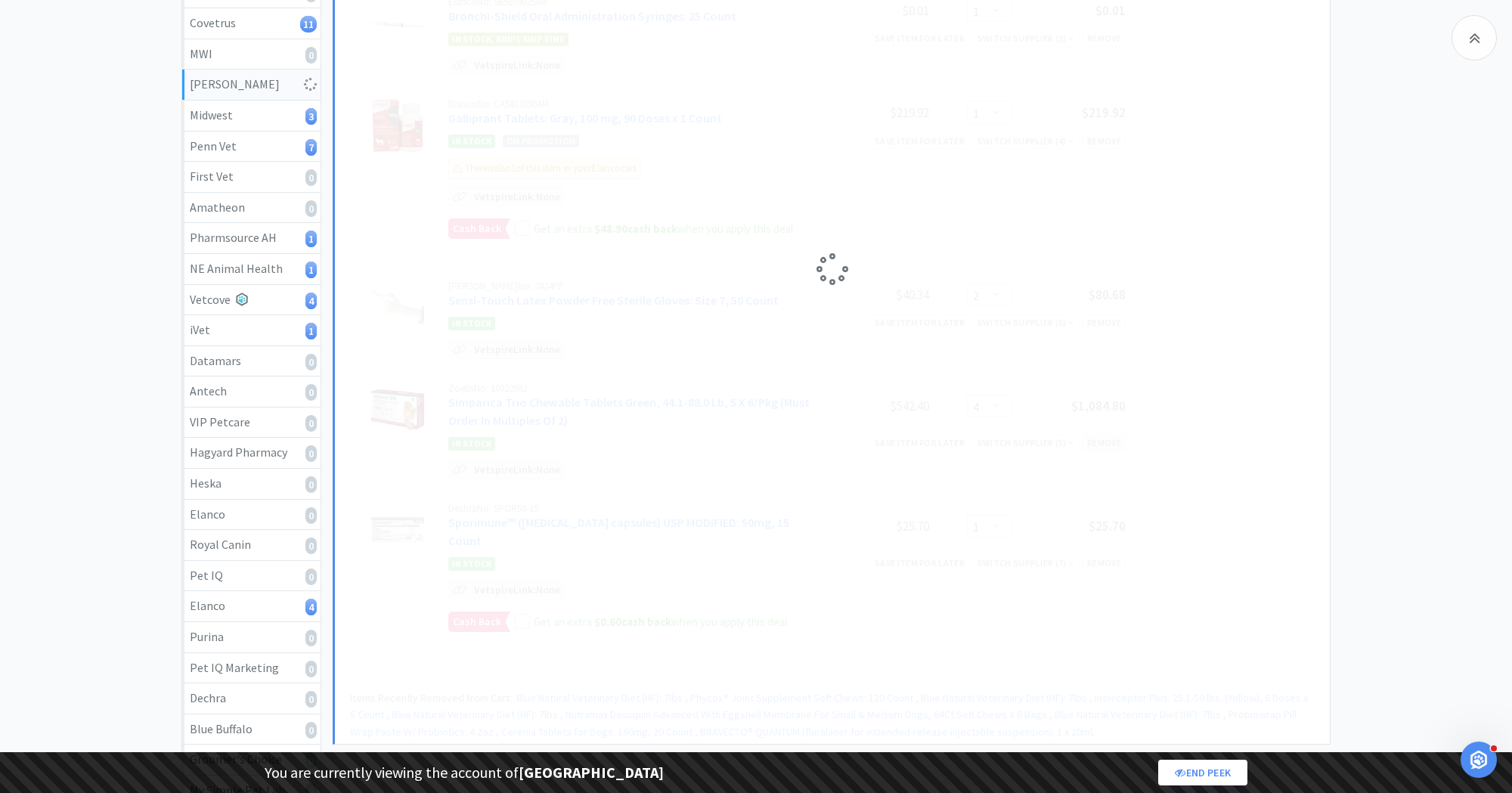
select select "1"
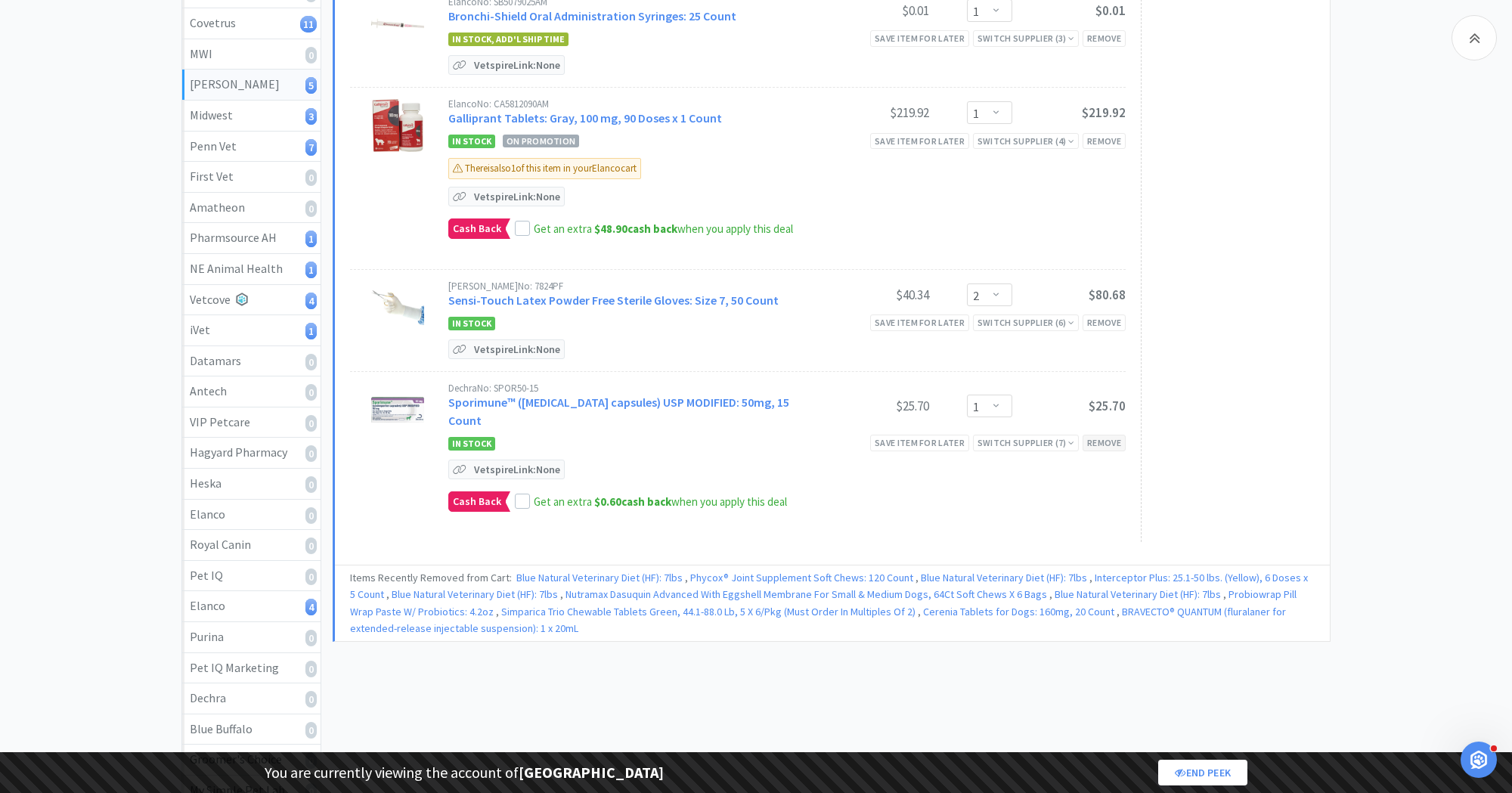
click at [1110, 435] on div "Remove" at bounding box center [1104, 443] width 43 height 16
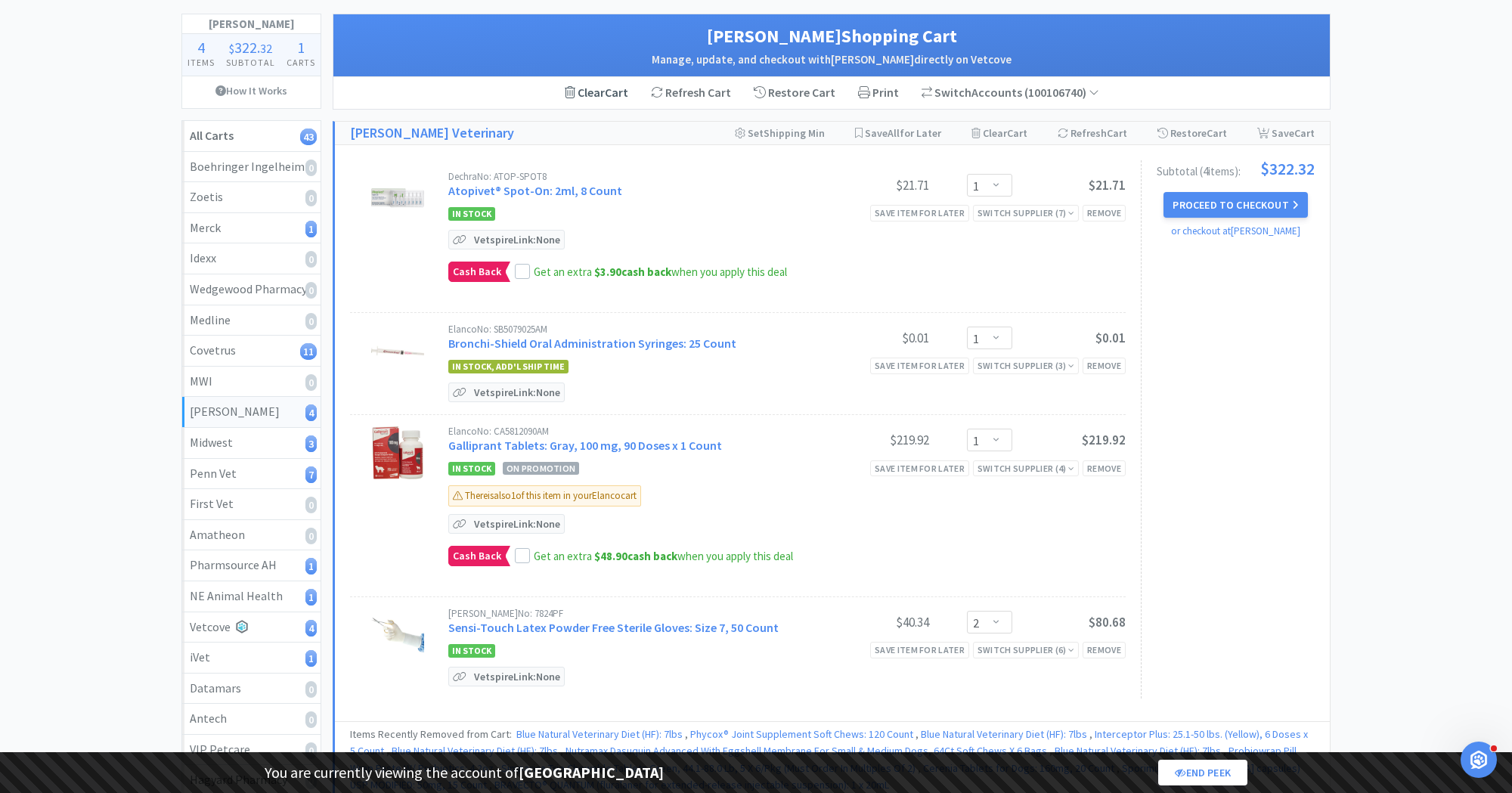
scroll to position [72, 0]
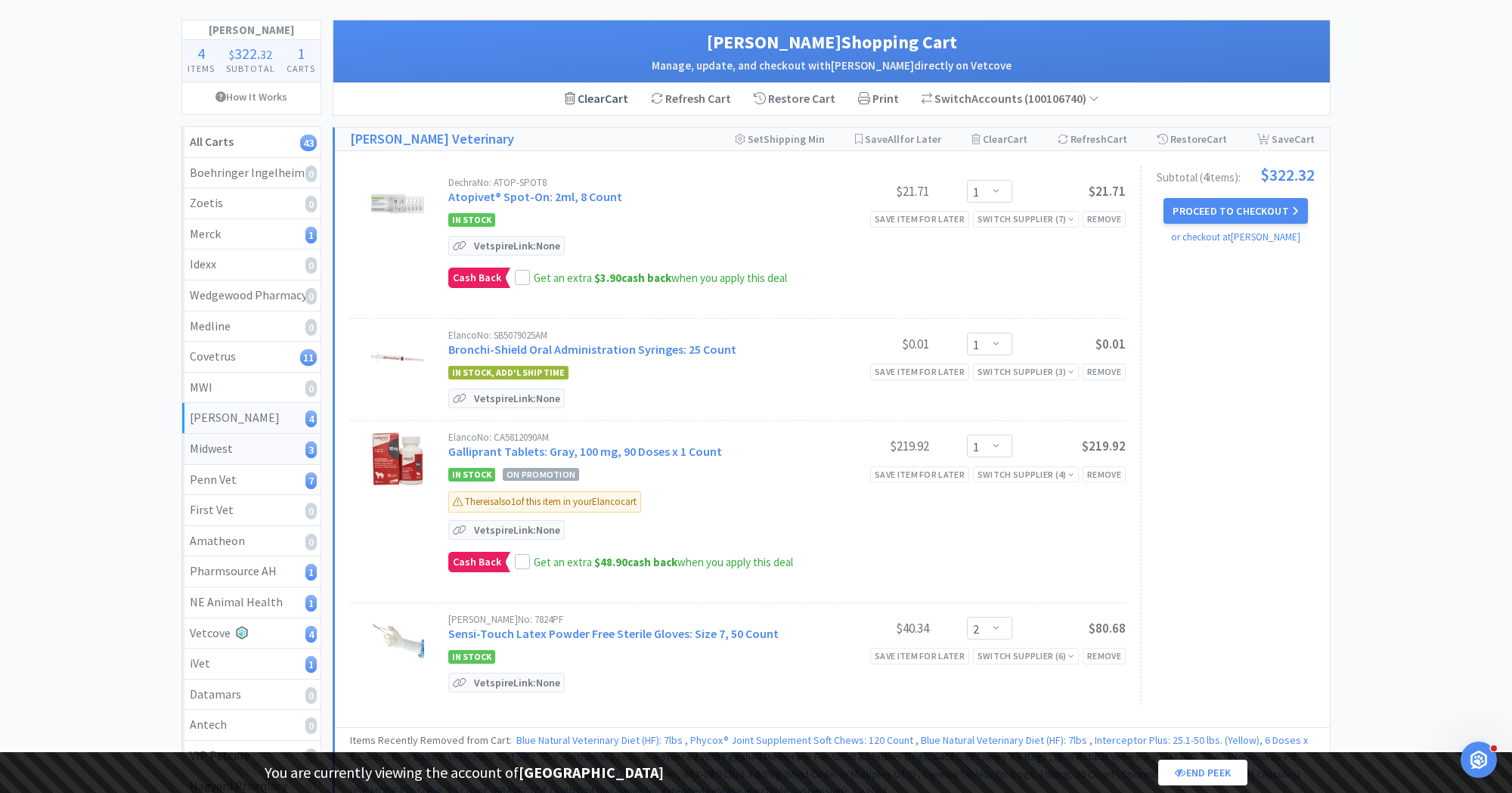
click at [272, 448] on div "Midwest 3" at bounding box center [252, 449] width 123 height 20
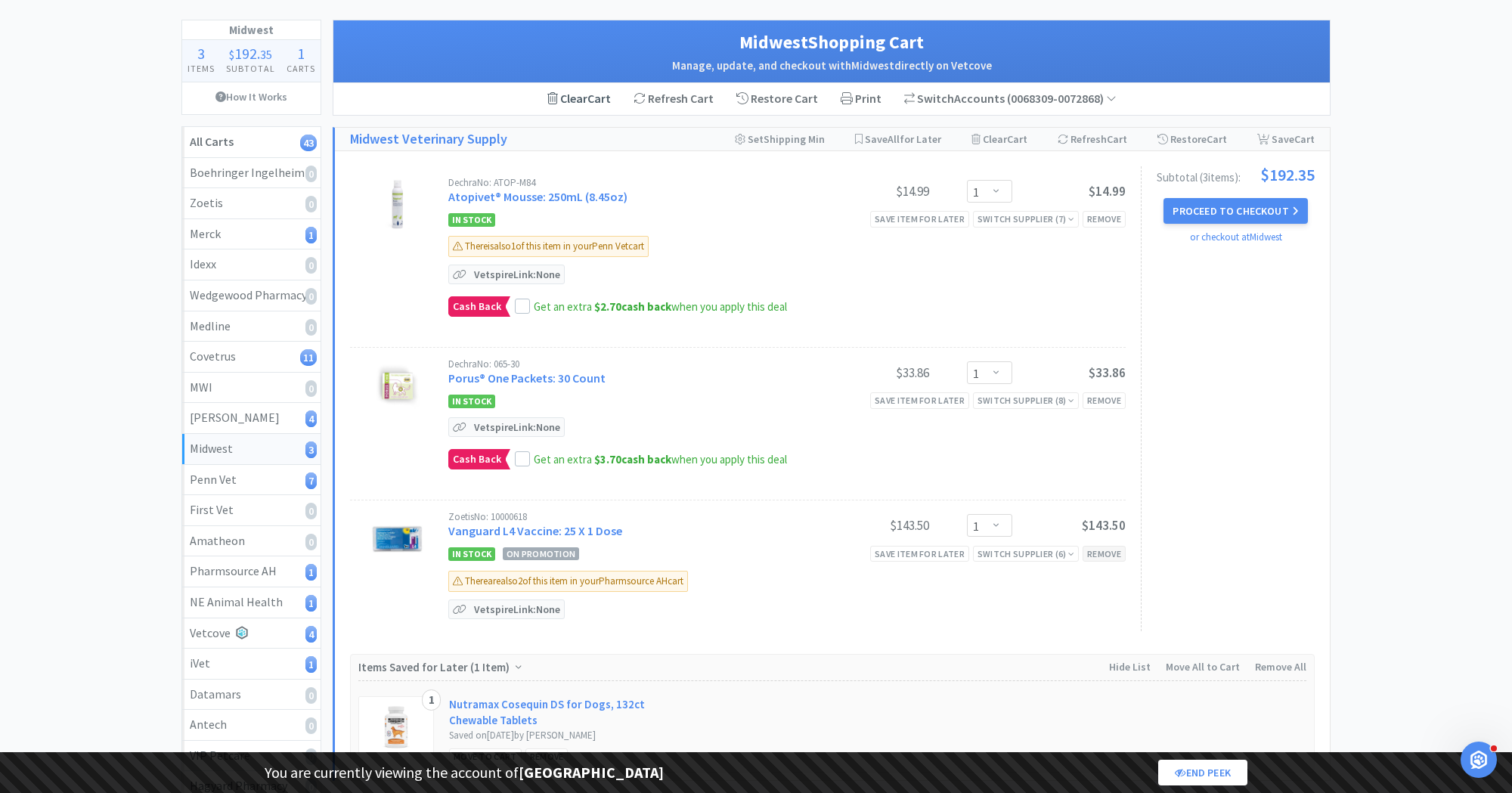
click at [1111, 546] on div "Remove" at bounding box center [1104, 554] width 43 height 16
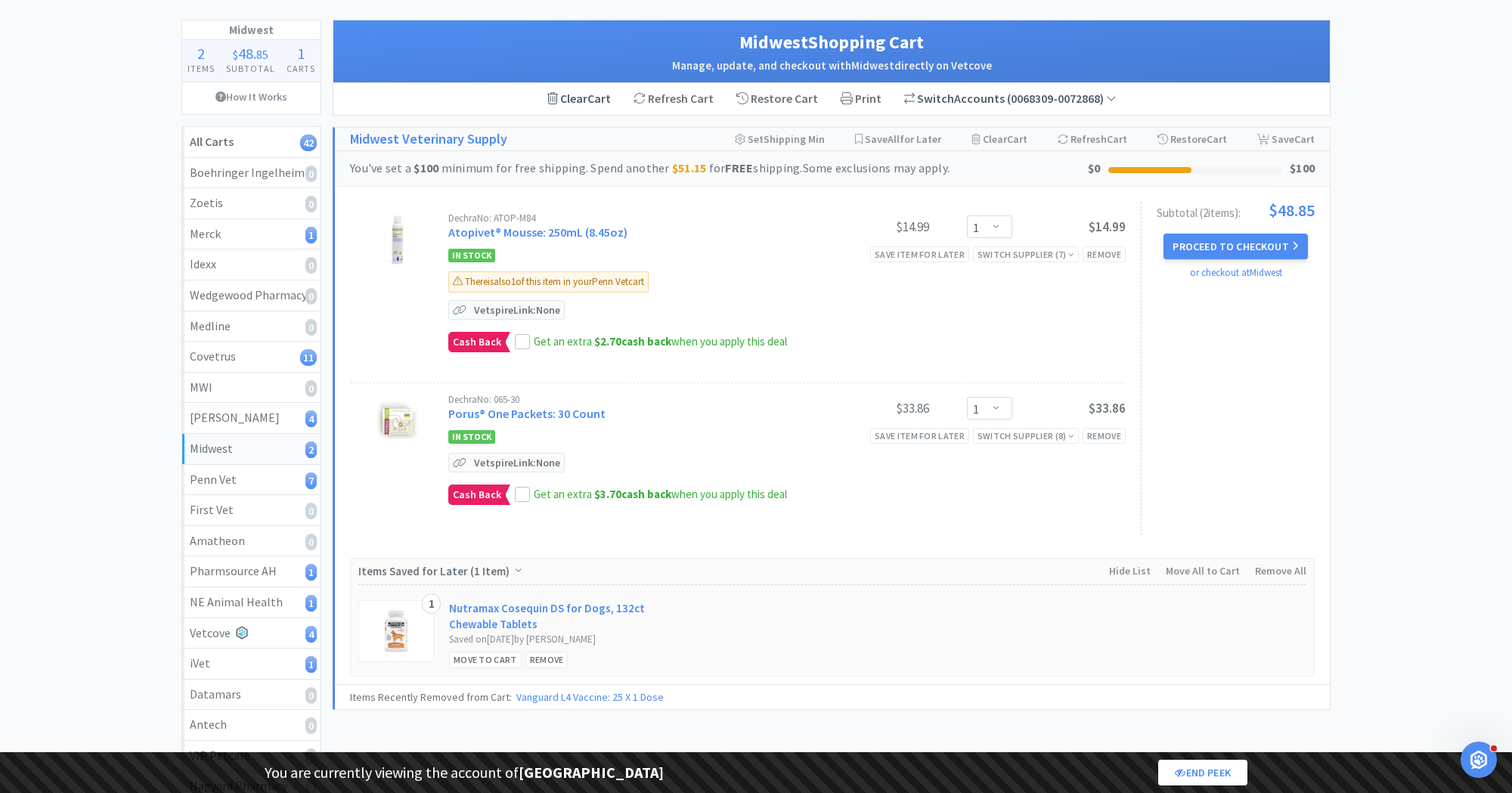
click at [1039, 103] on span "( 0068309-0072868 )" at bounding box center [1061, 98] width 112 height 15
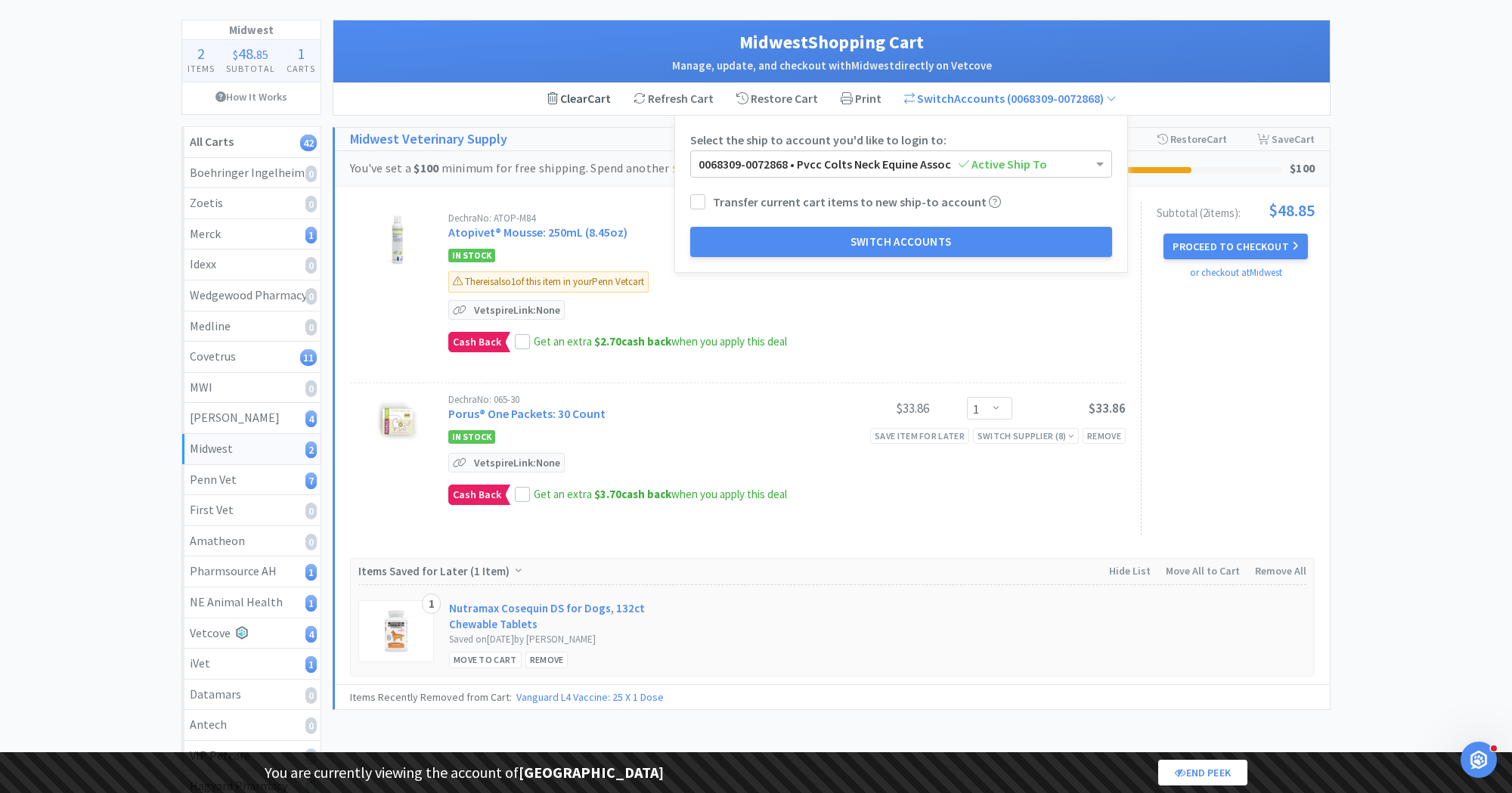
click at [1029, 310] on div "Dechra No: ATOP-M84 Atopivet® Mousse: 250mL (8.45oz) $14.99 Enter Quantity 1 2 …" at bounding box center [787, 292] width 678 height 158
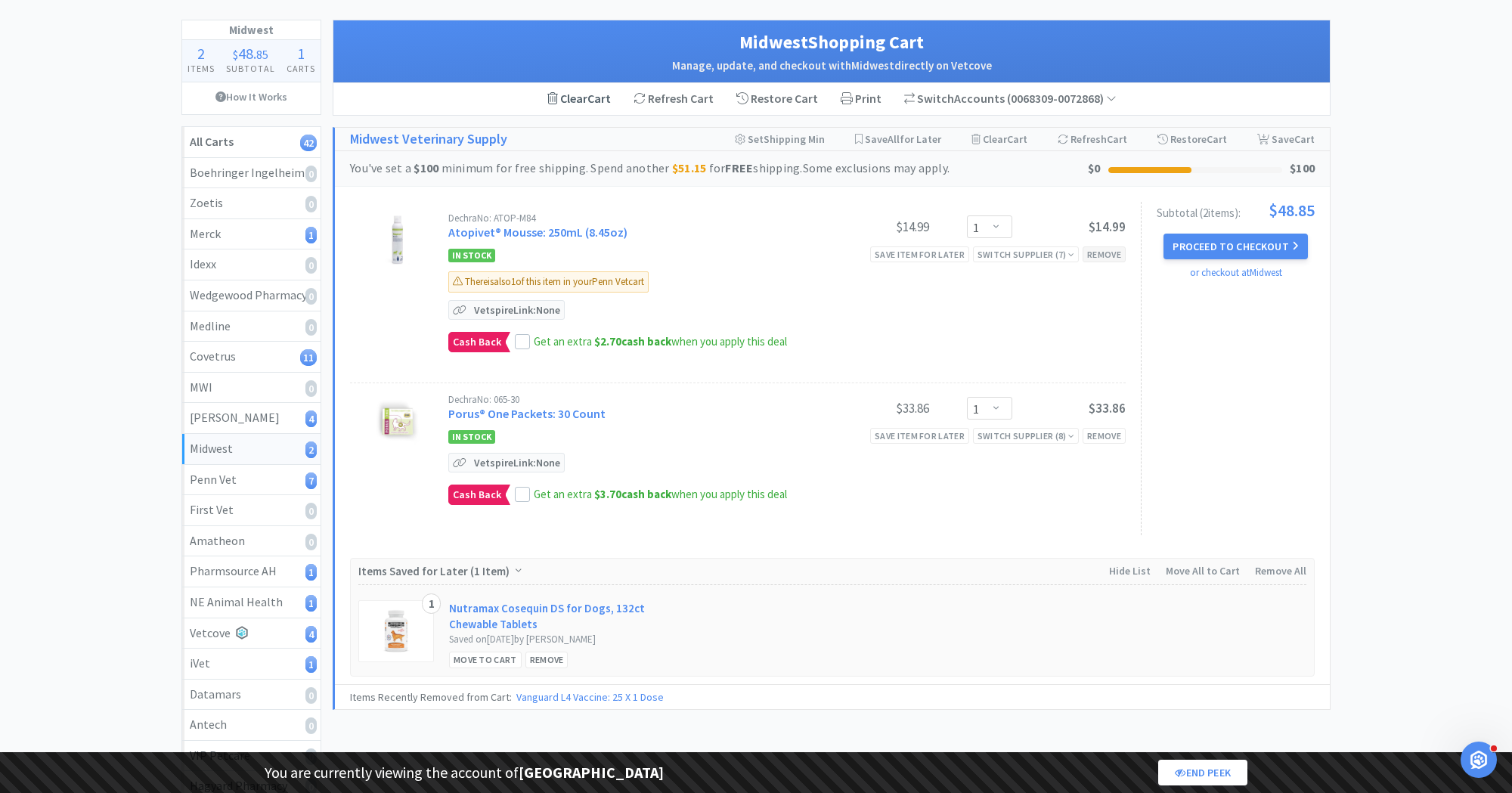
click at [1103, 252] on div "Remove" at bounding box center [1104, 254] width 43 height 16
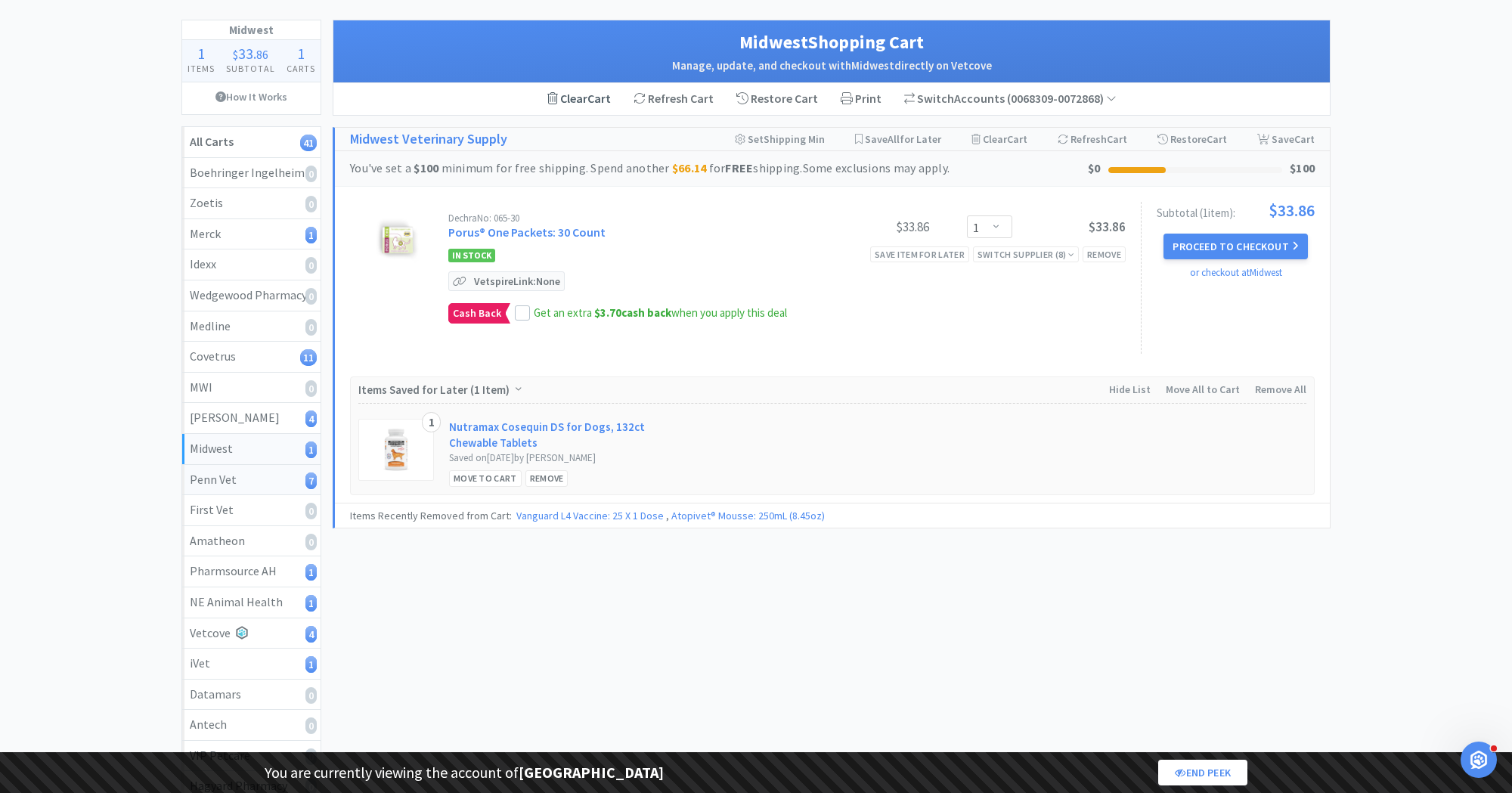
click at [249, 486] on link "Penn Vet 7" at bounding box center [251, 480] width 138 height 31
select select "1"
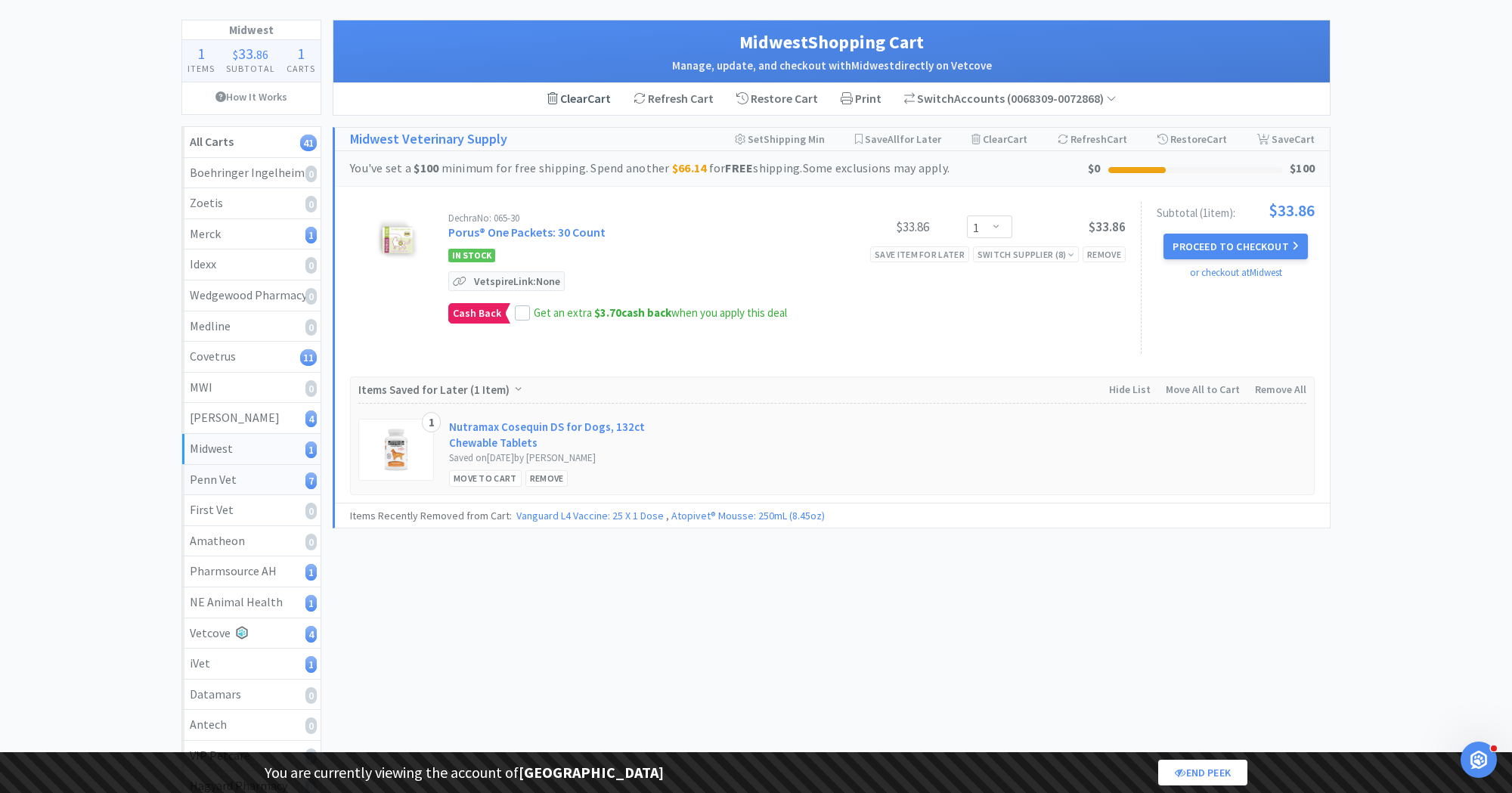
select select "1"
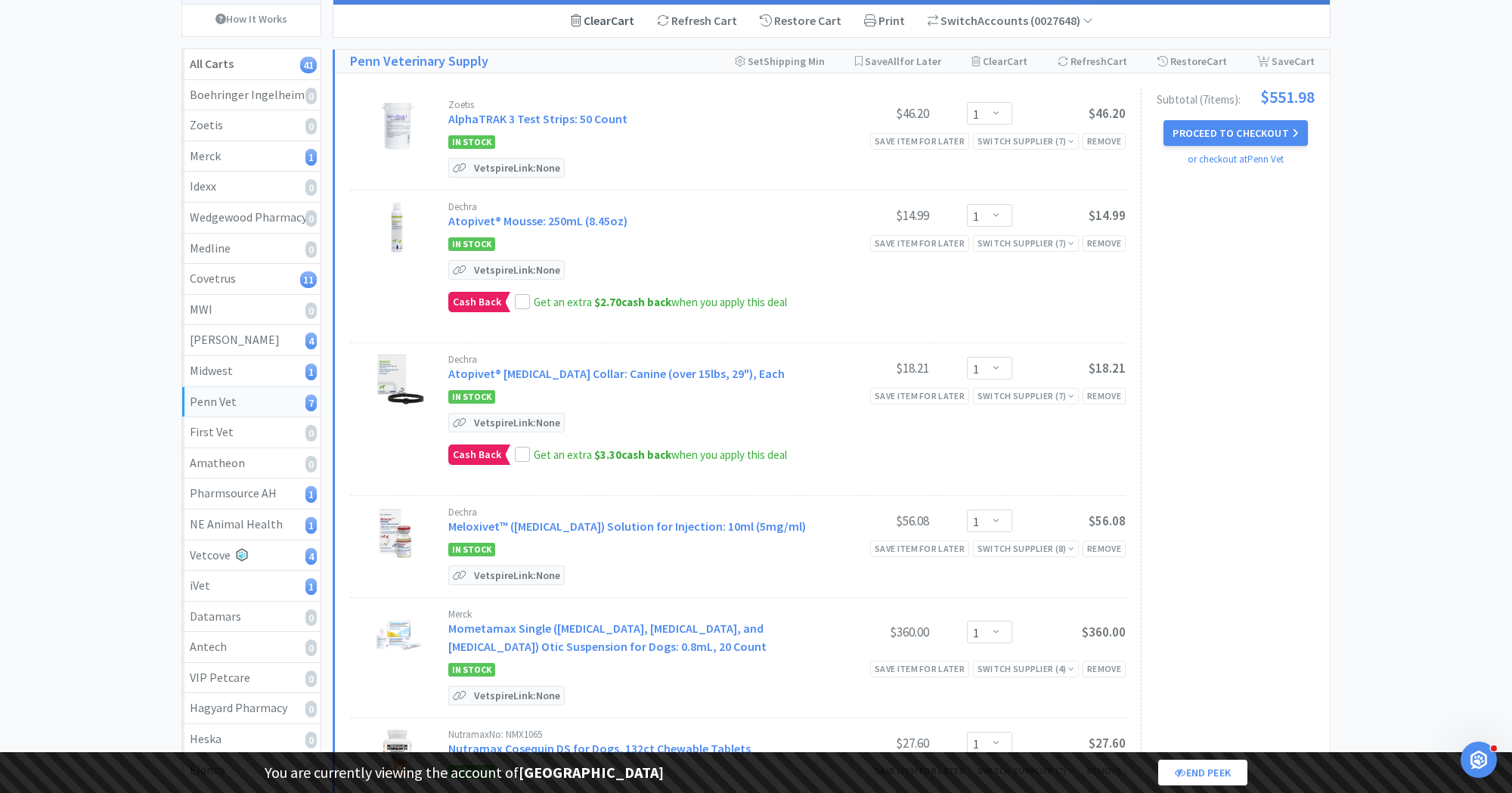
scroll to position [158, 0]
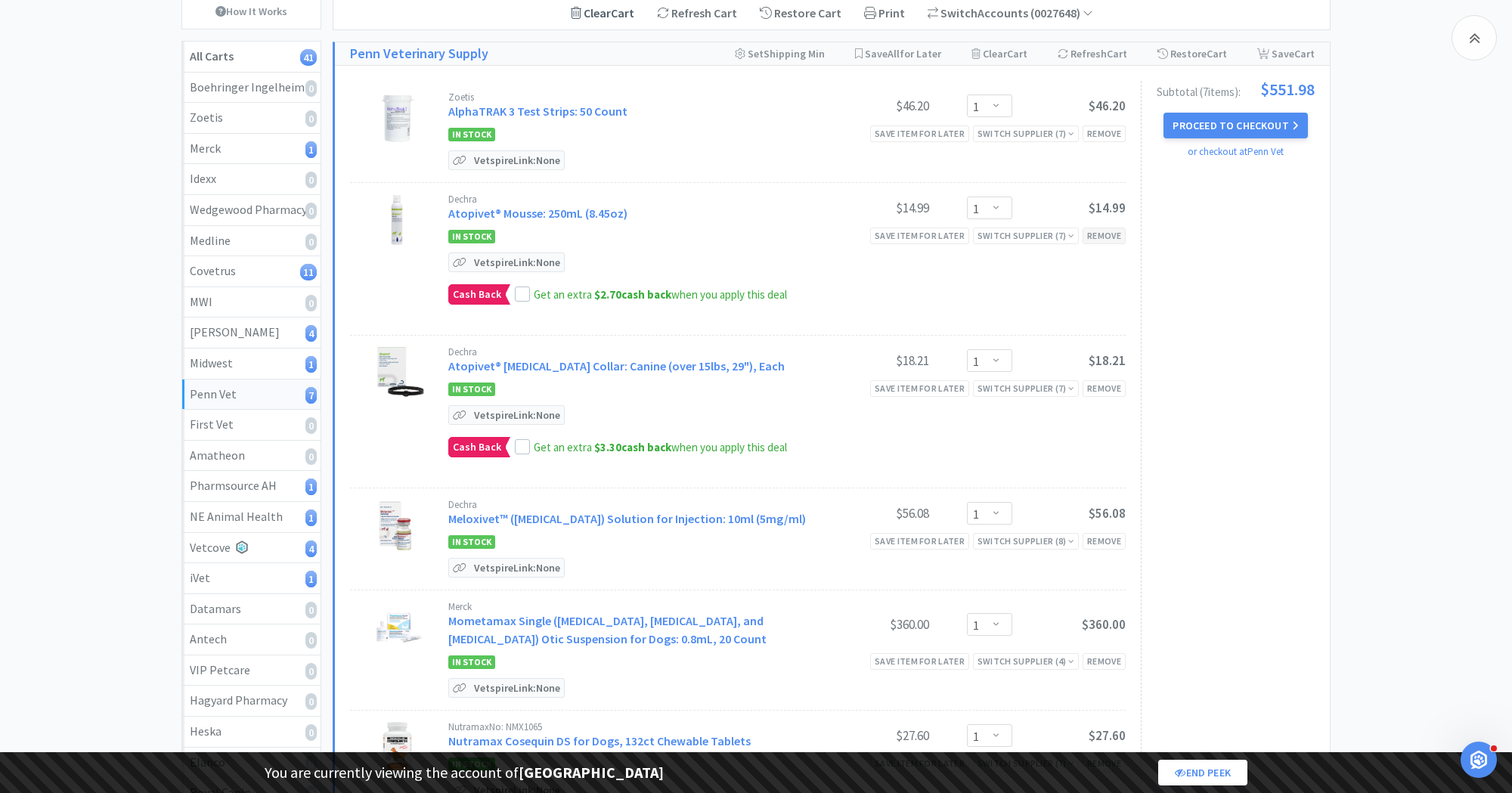
click at [1116, 229] on div "Remove" at bounding box center [1104, 236] width 43 height 16
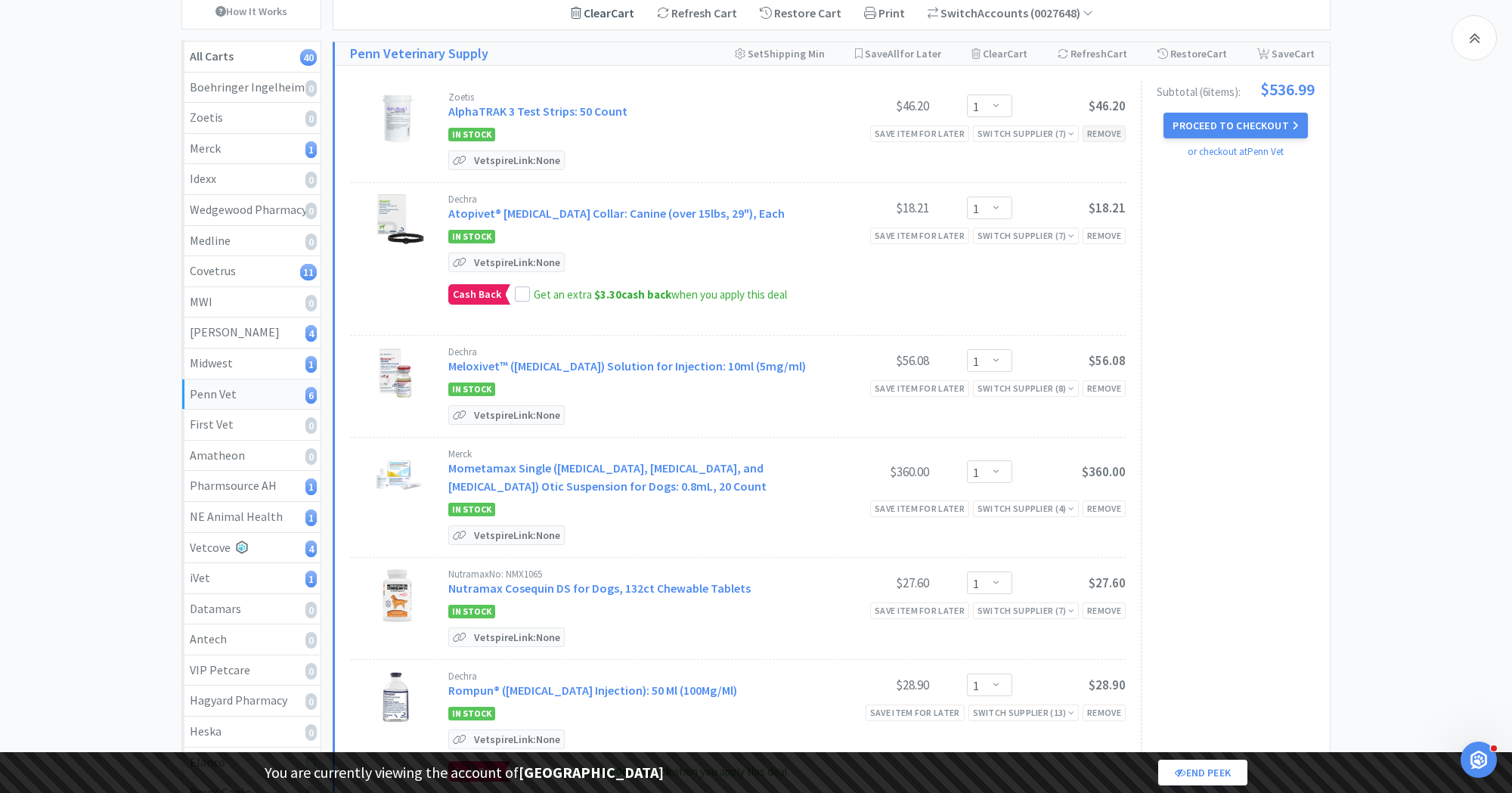
click at [1101, 133] on div "Remove" at bounding box center [1104, 133] width 43 height 16
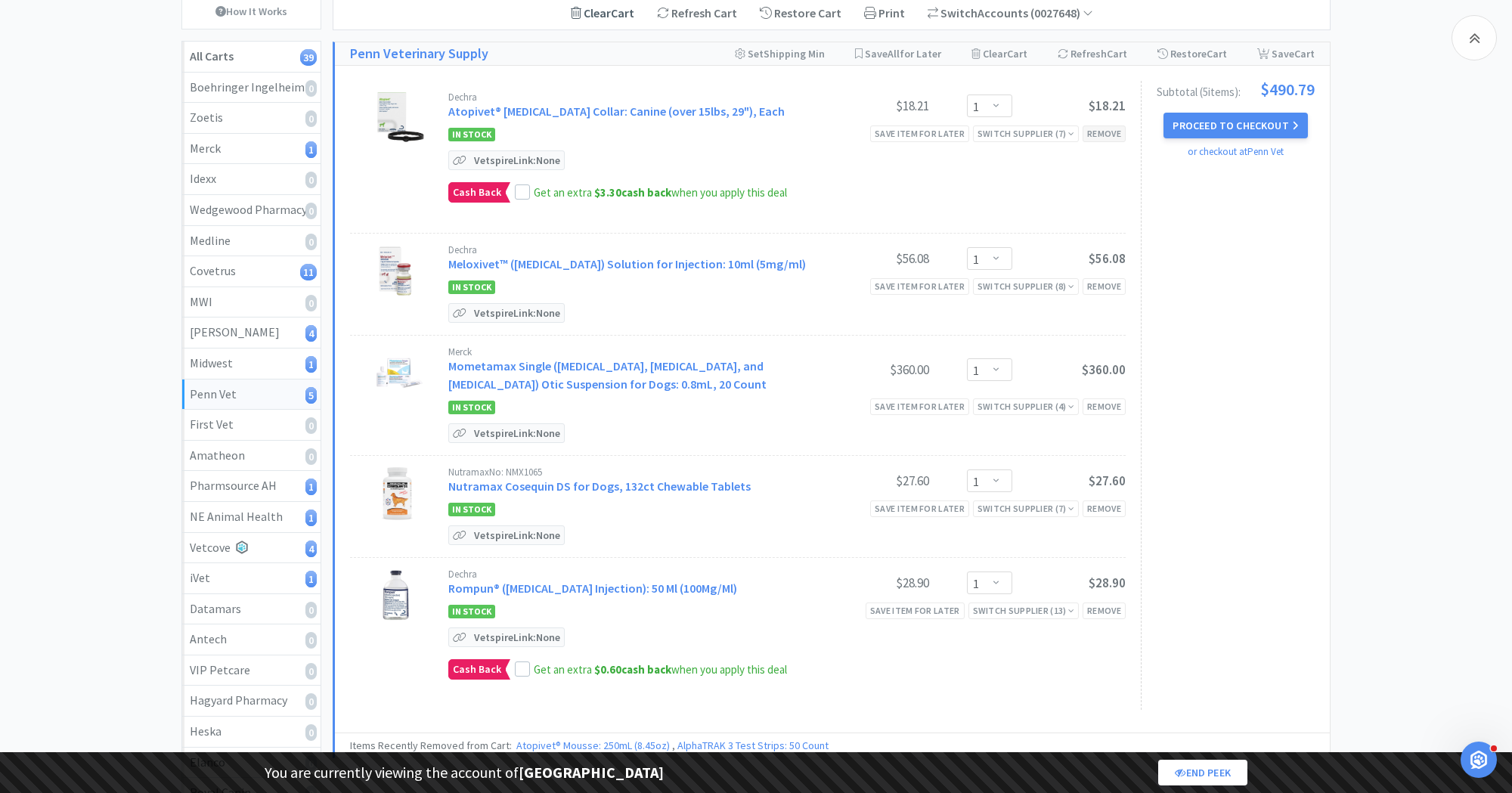
click at [1110, 136] on div "Remove" at bounding box center [1104, 133] width 43 height 16
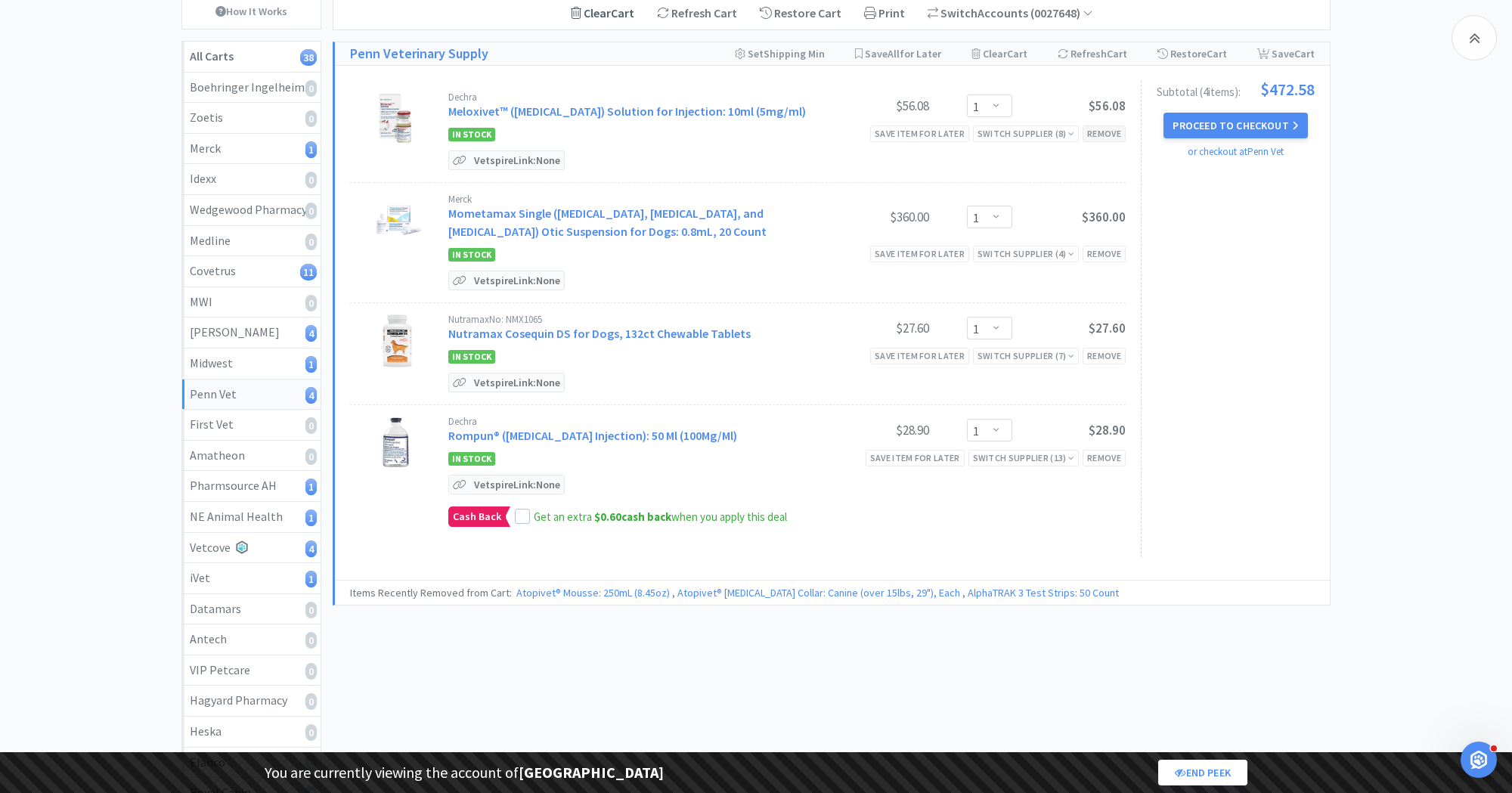
click at [1110, 135] on div "Remove" at bounding box center [1104, 133] width 43 height 16
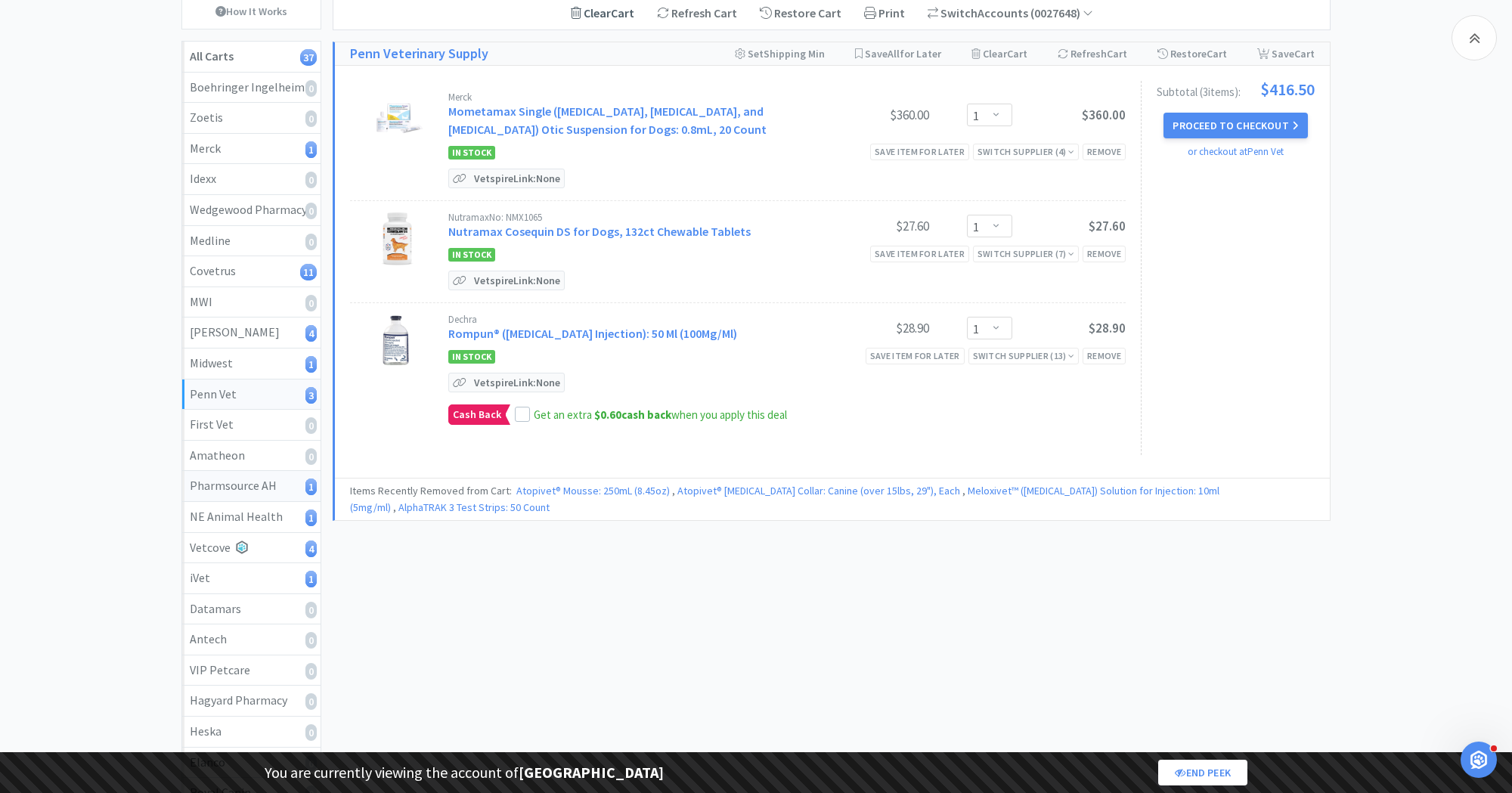
click at [258, 484] on div "Pharmsource AH 1" at bounding box center [252, 486] width 123 height 20
select select "2"
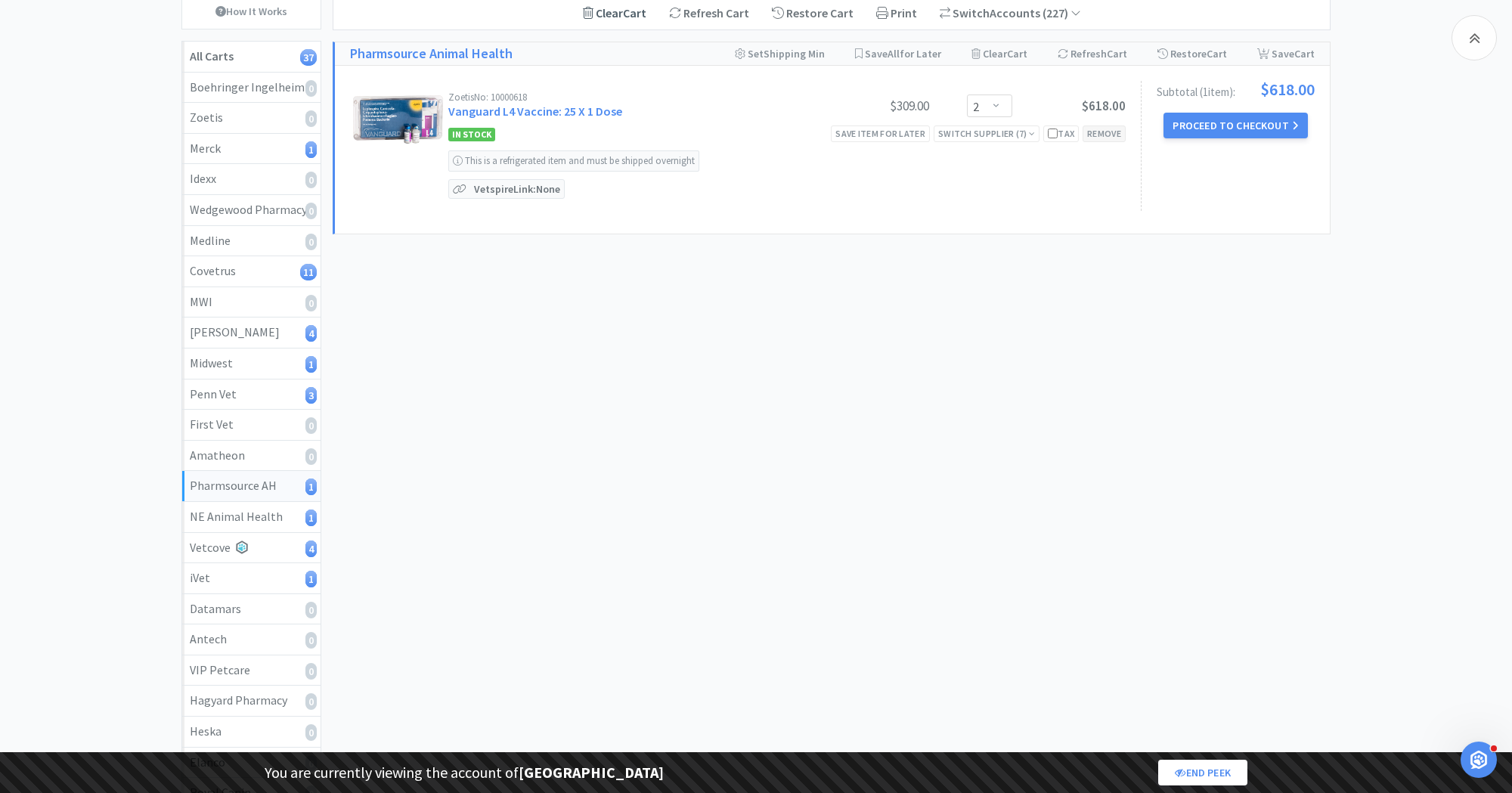
click at [1105, 130] on div "Remove" at bounding box center [1104, 133] width 43 height 16
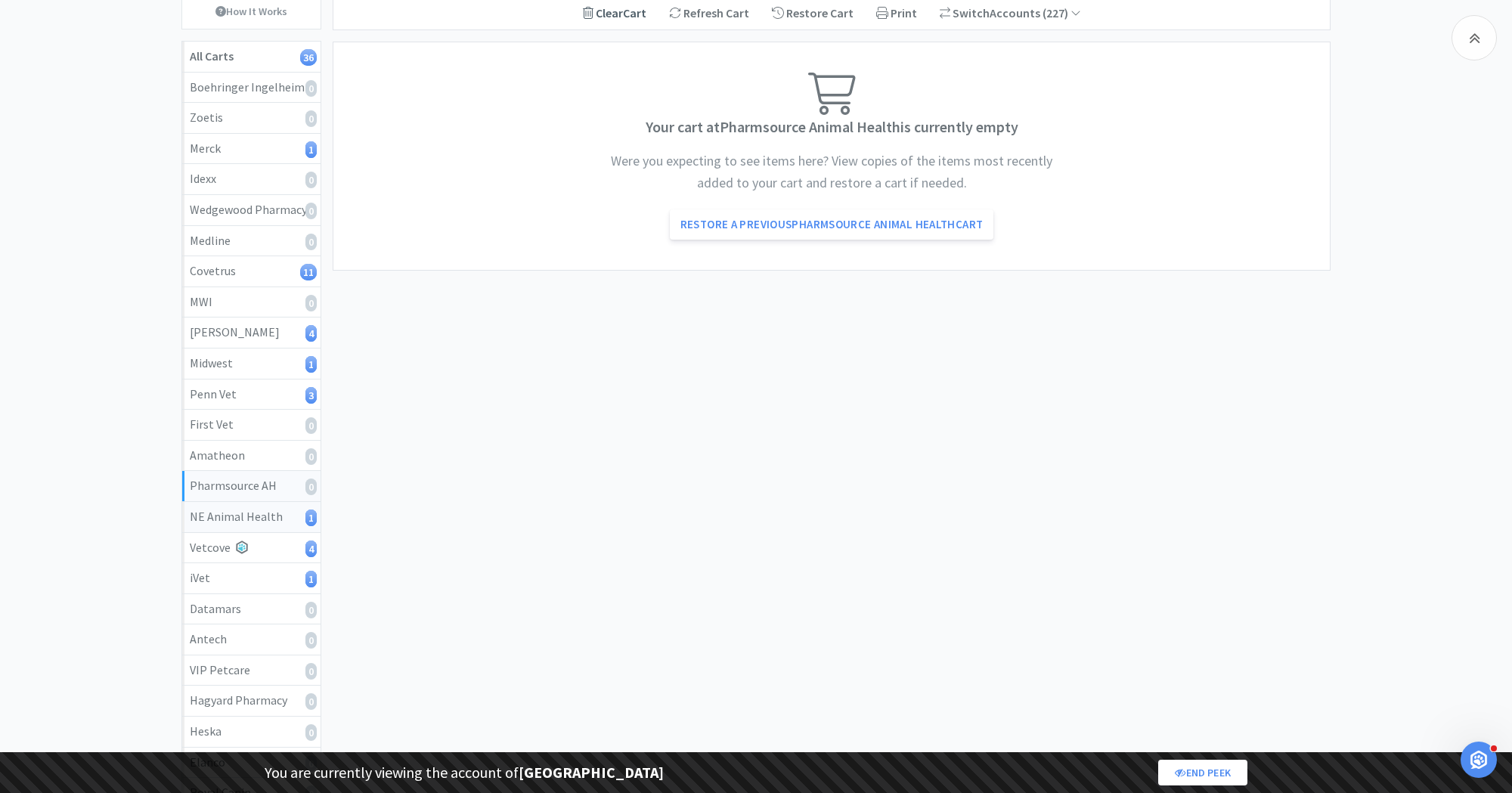
click at [259, 509] on div "NE Animal Health 1" at bounding box center [252, 517] width 123 height 20
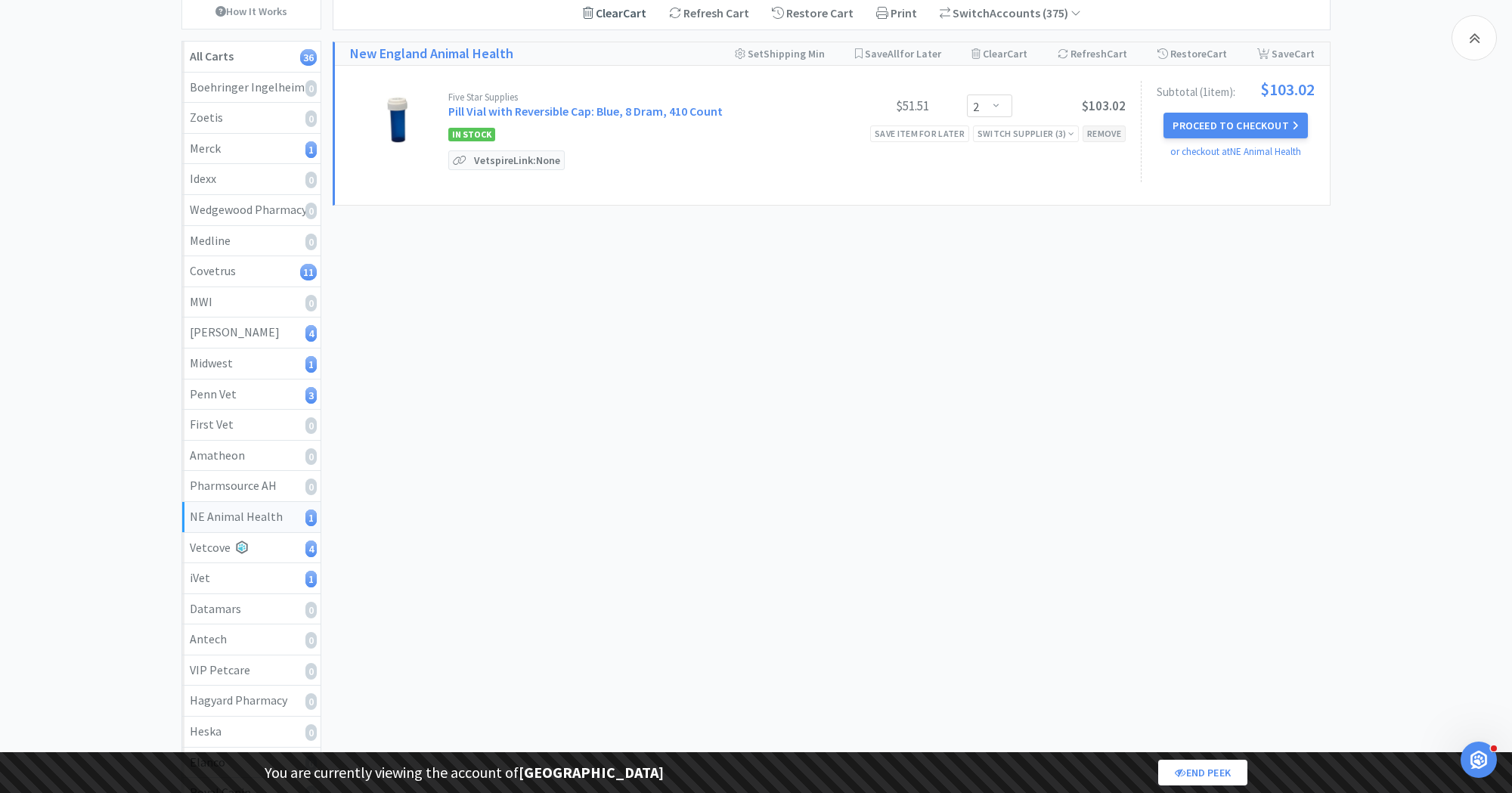
click at [1106, 132] on div "Remove" at bounding box center [1104, 133] width 43 height 16
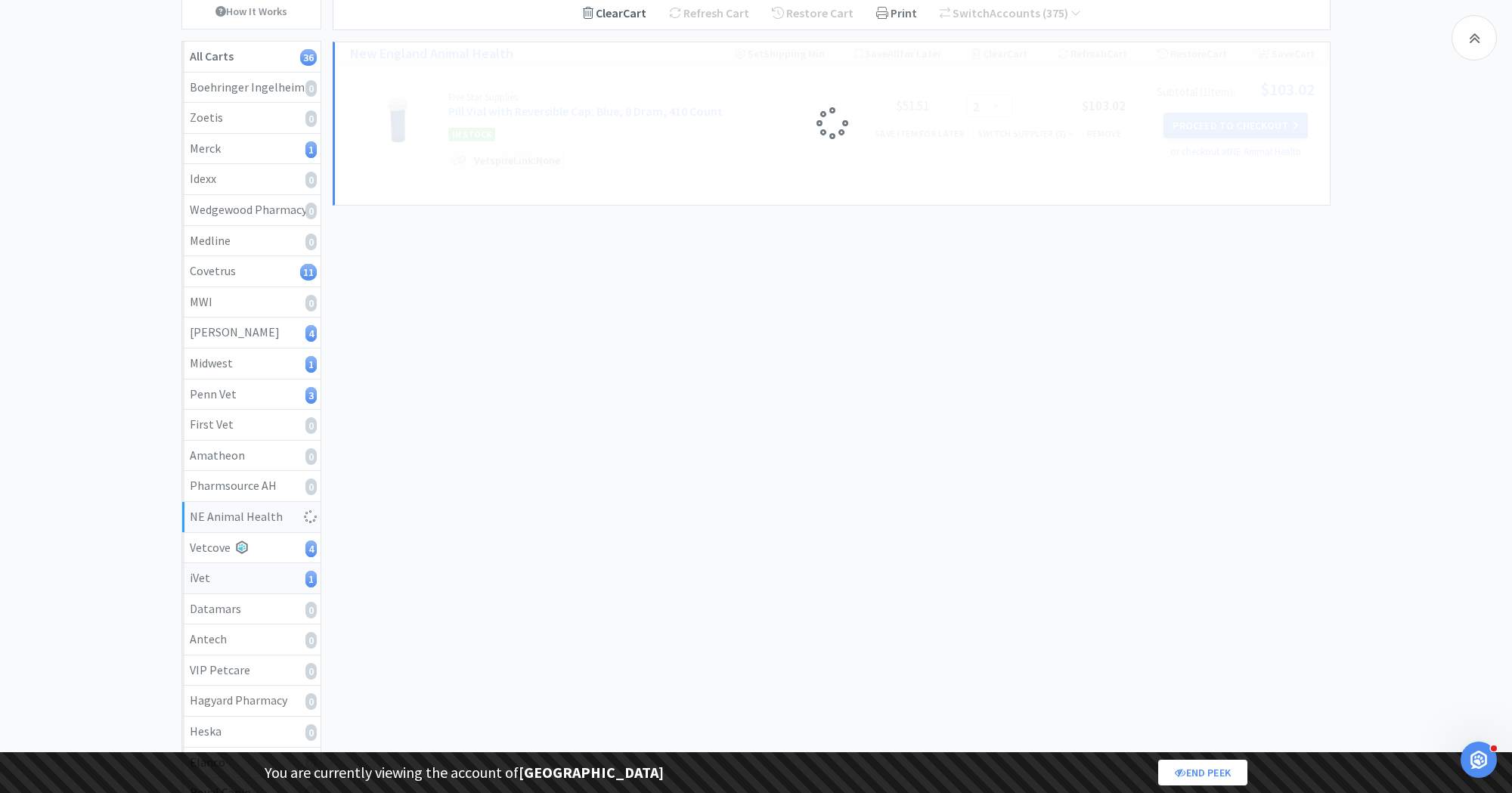
click at [236, 573] on div "[DEMOGRAPHIC_DATA] 1" at bounding box center [252, 578] width 123 height 20
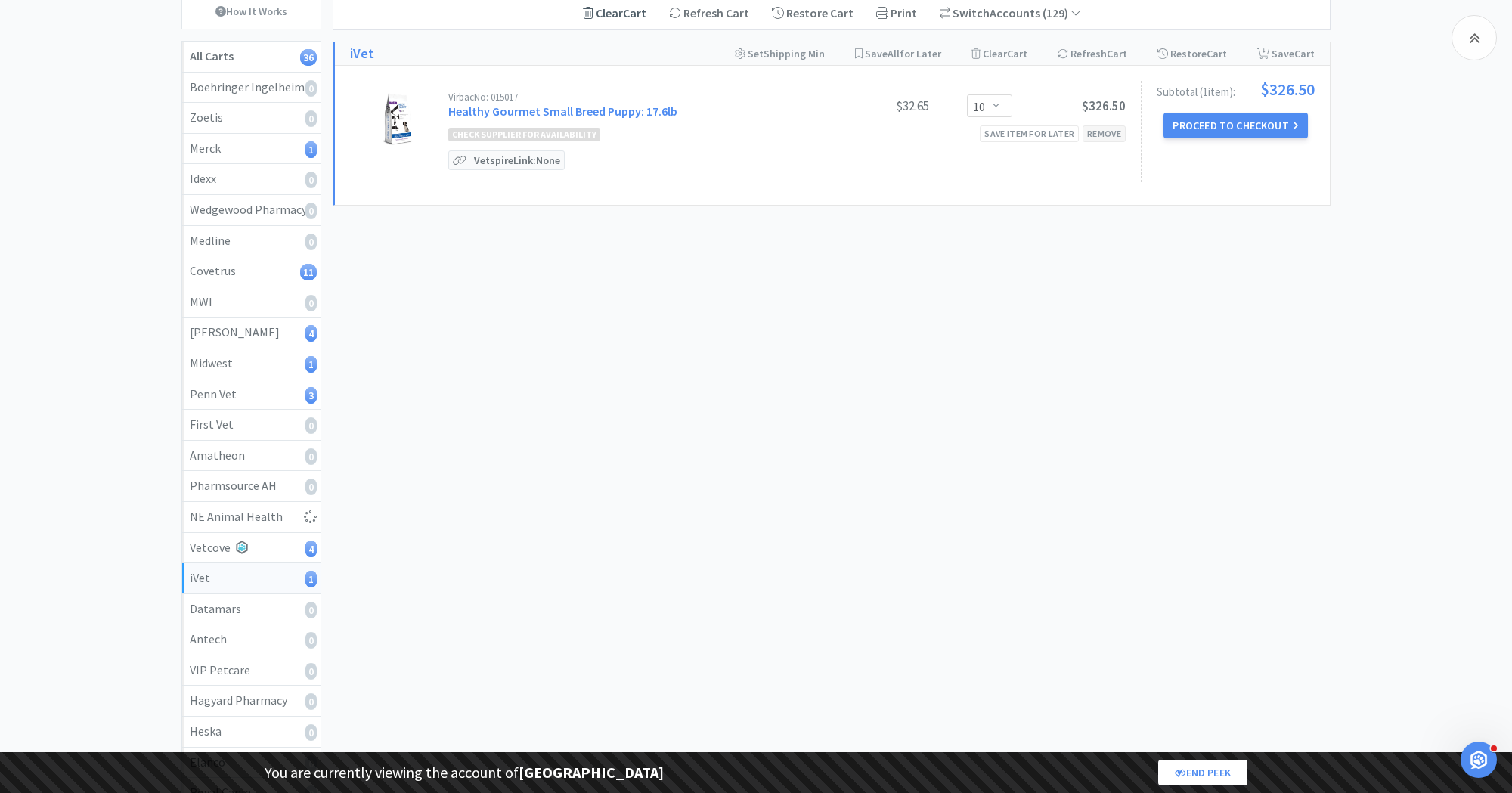
click at [1105, 128] on div "Remove" at bounding box center [1104, 133] width 43 height 16
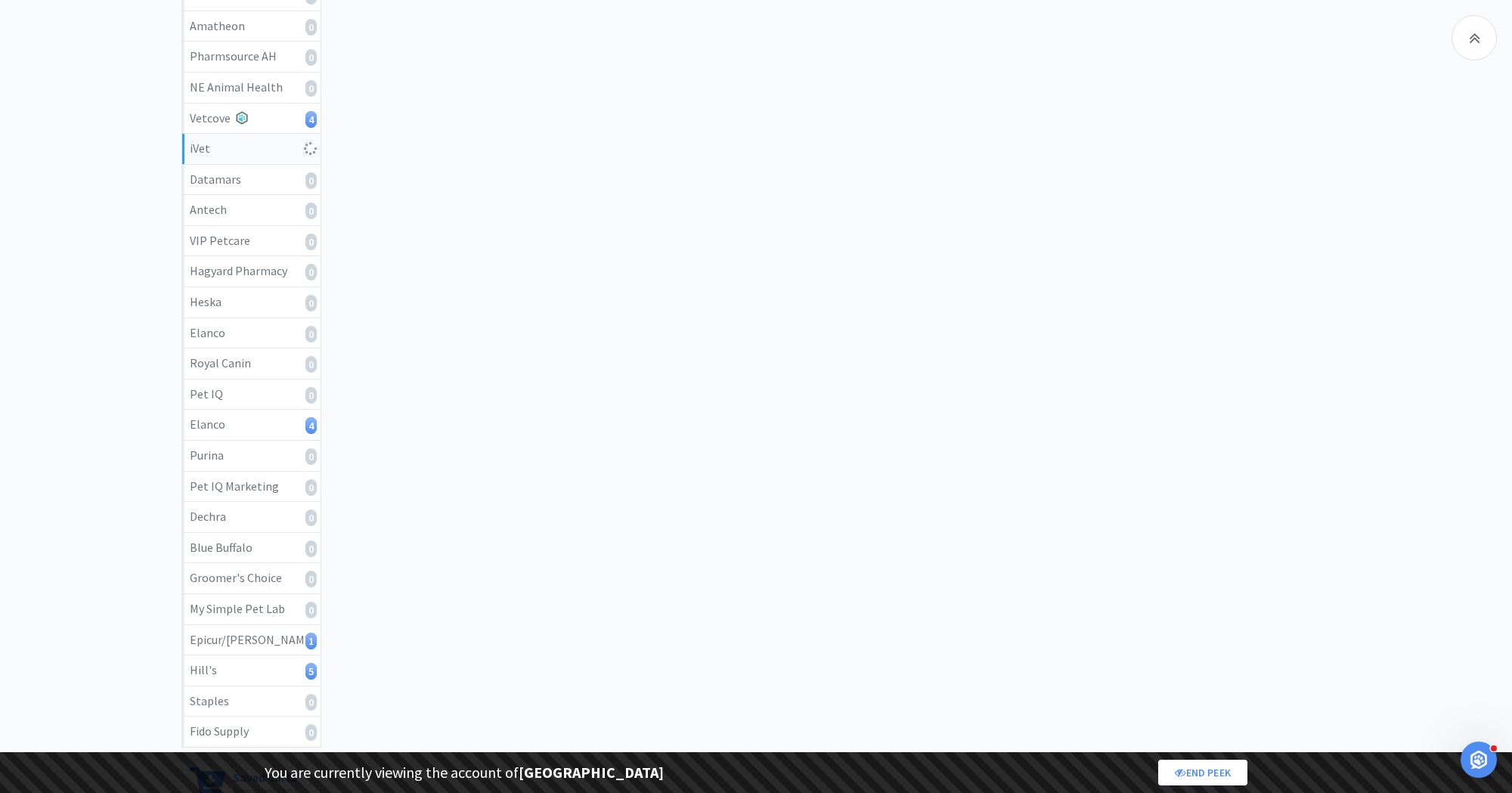
scroll to position [604, 0]
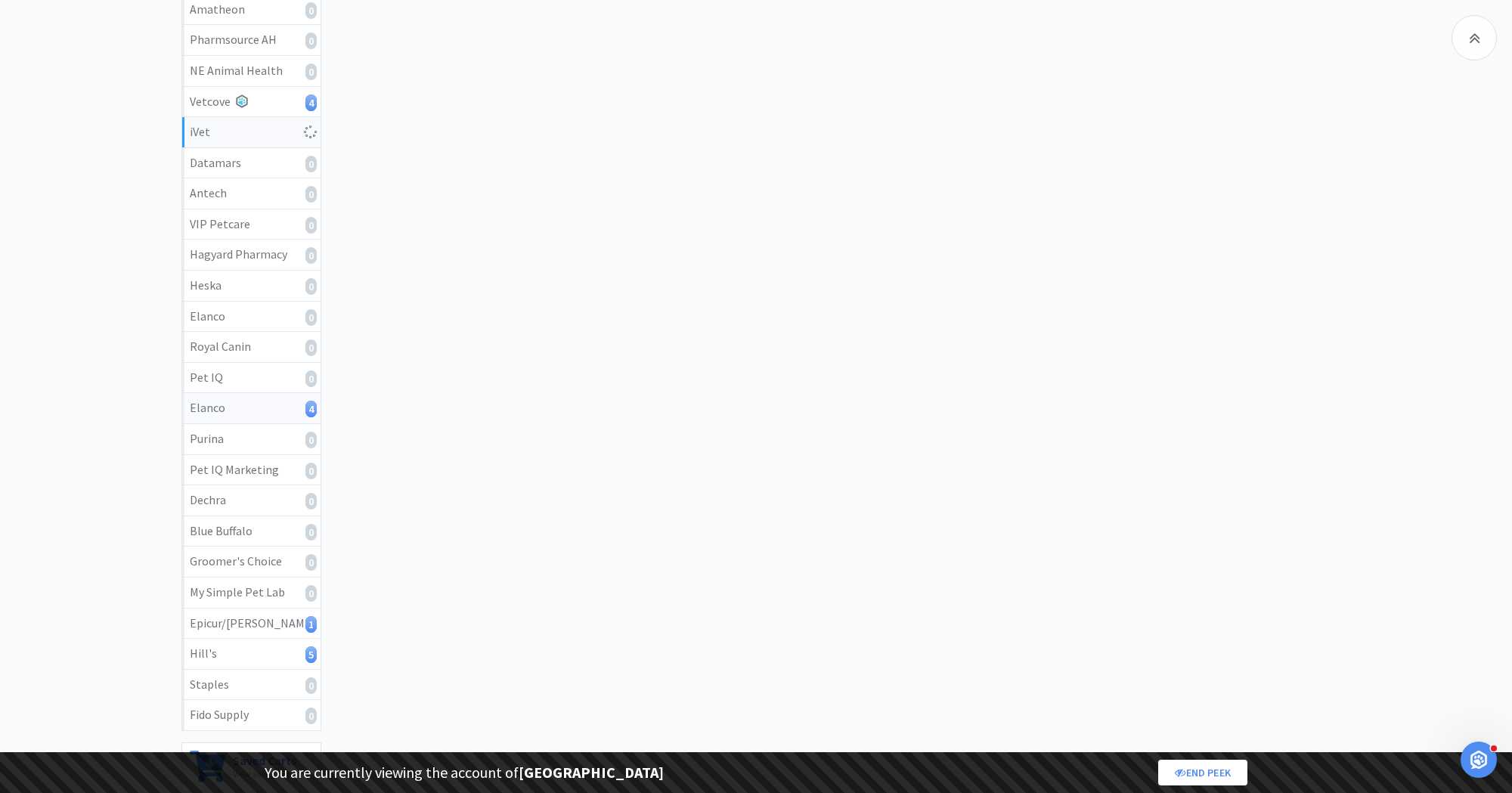
click at [253, 398] on div "Elanco 4" at bounding box center [252, 408] width 123 height 20
select select "2"
select select "1"
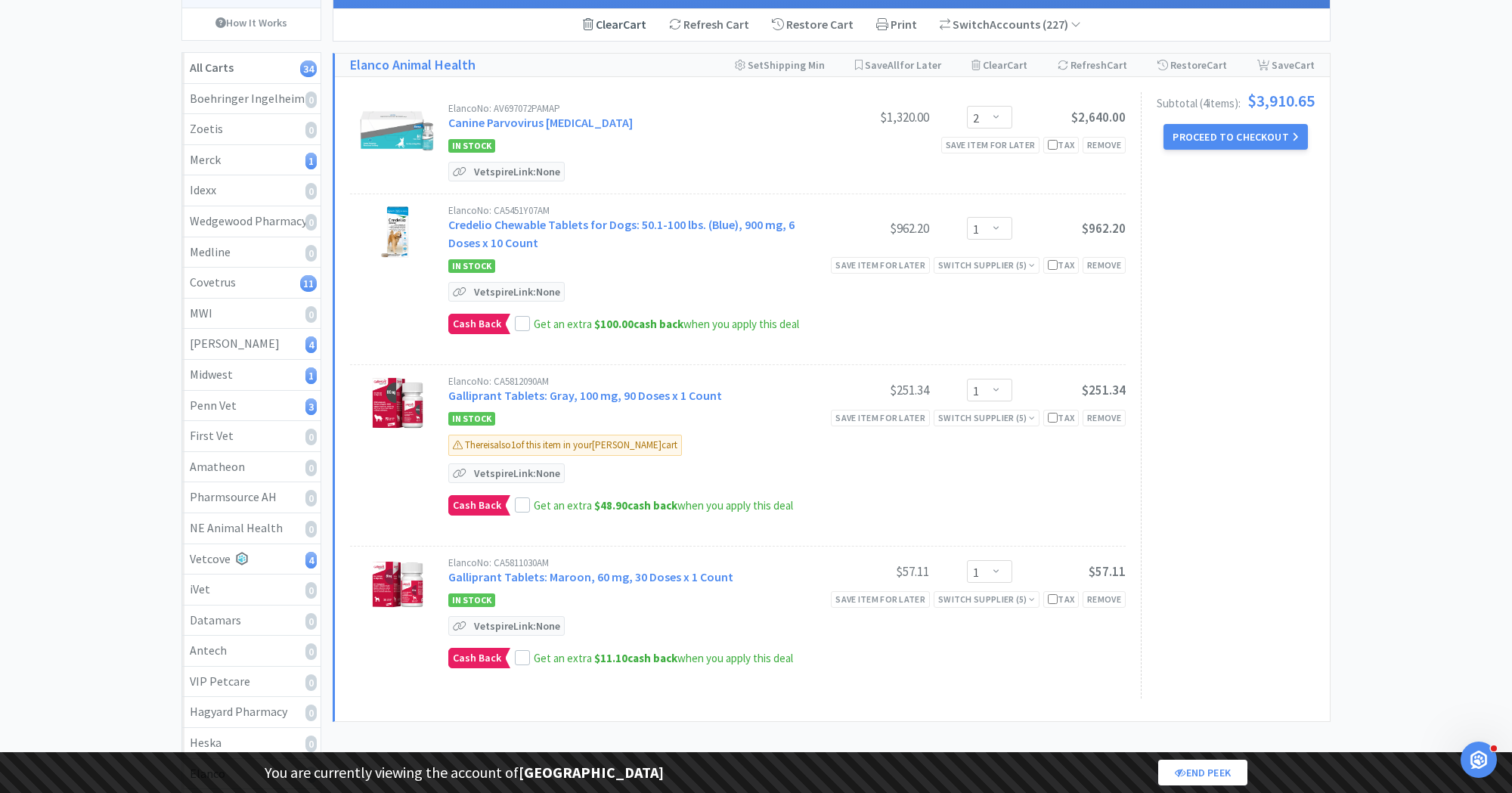
scroll to position [141, 0]
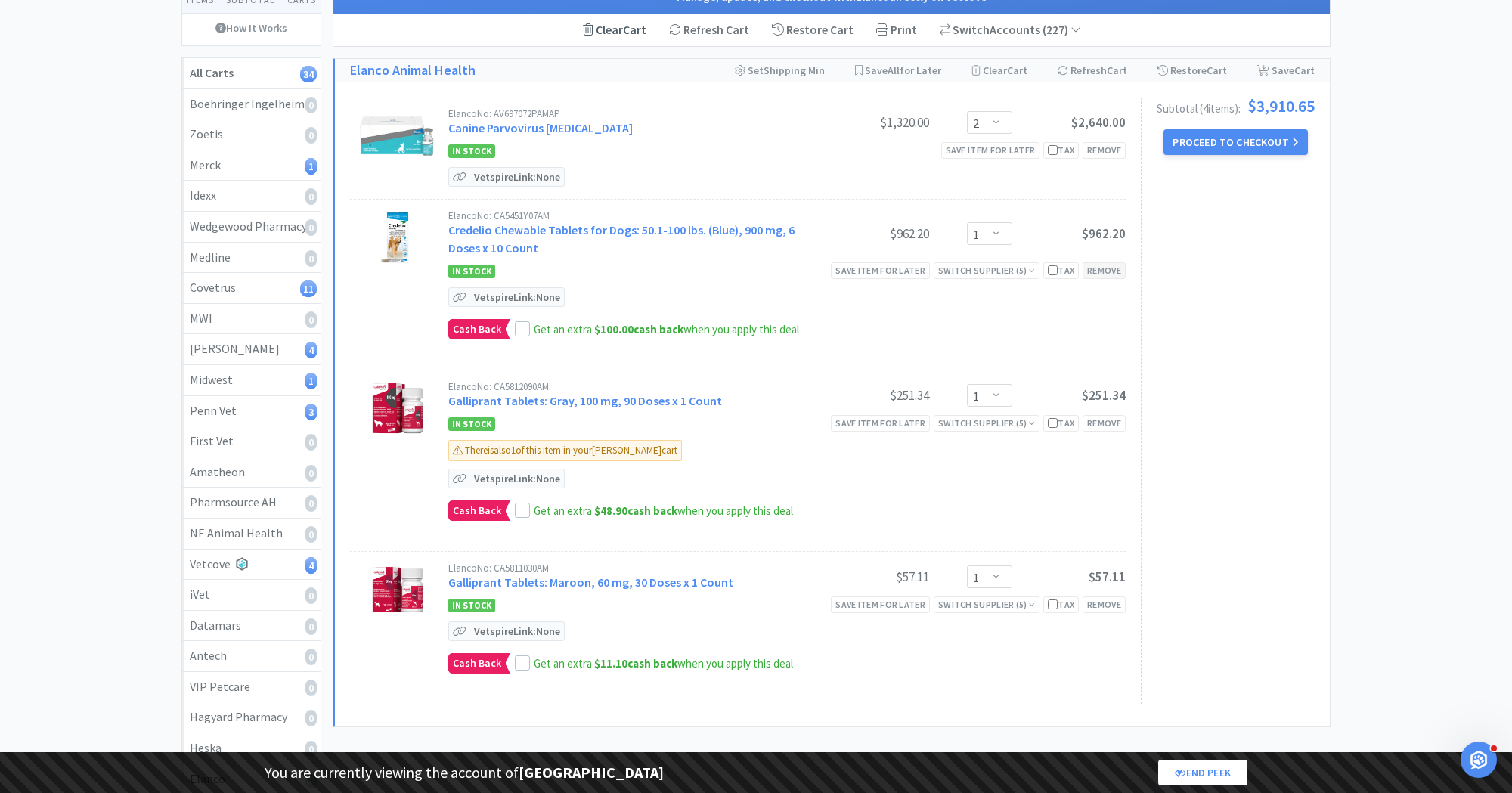
click at [1108, 268] on div "Remove" at bounding box center [1104, 271] width 43 height 16
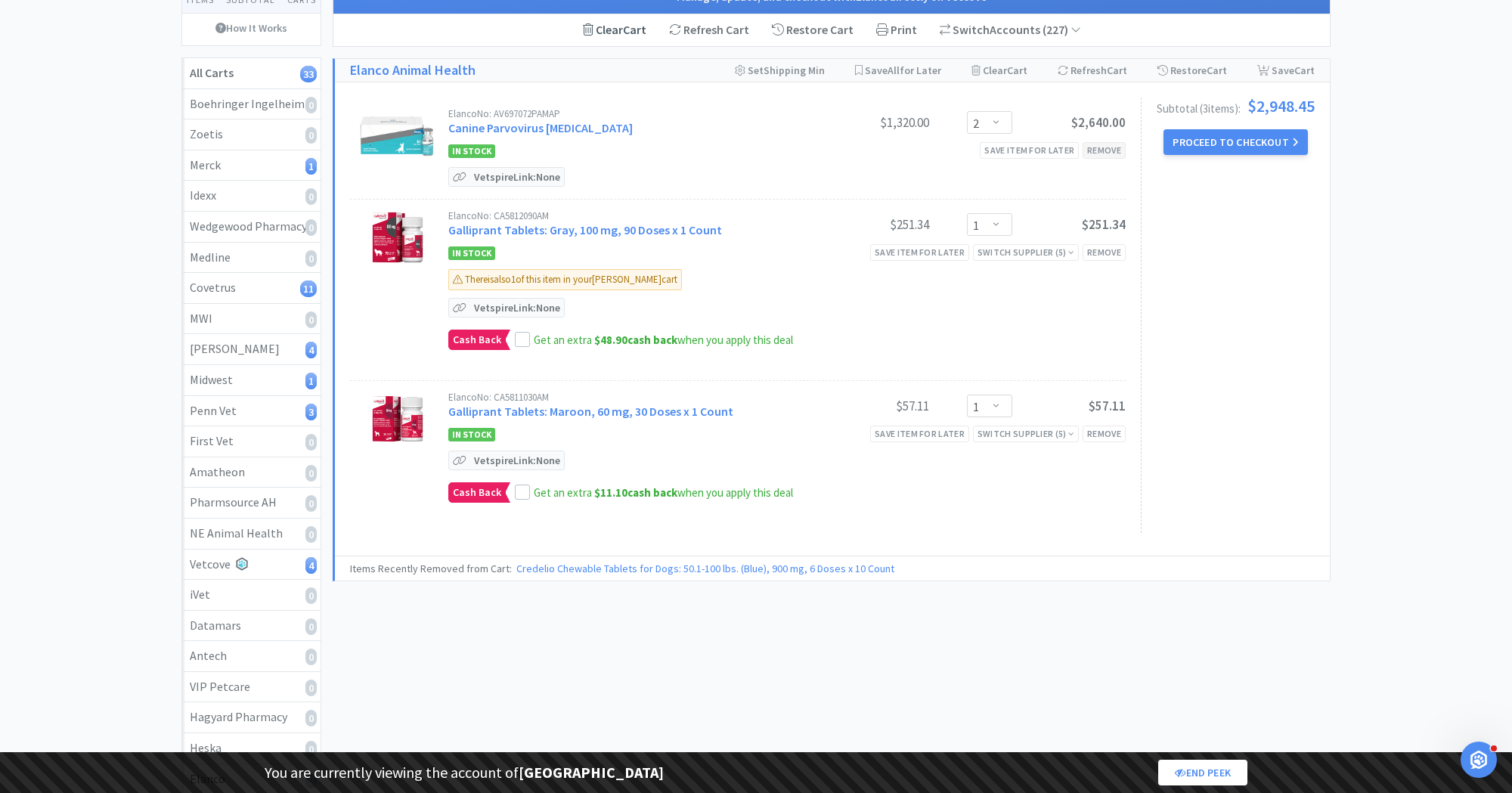
click at [1108, 150] on div "Remove" at bounding box center [1104, 150] width 43 height 16
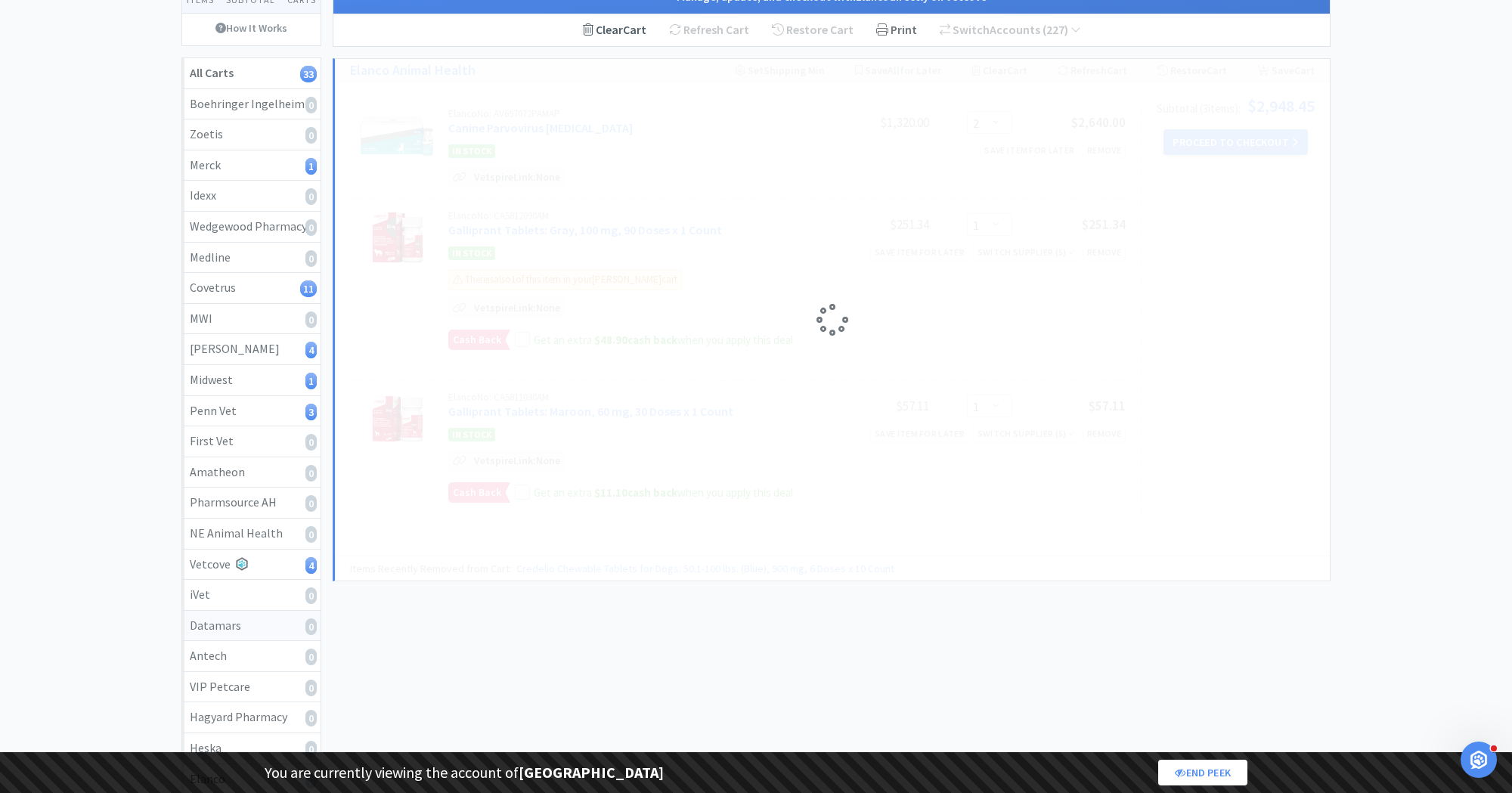
select select "1"
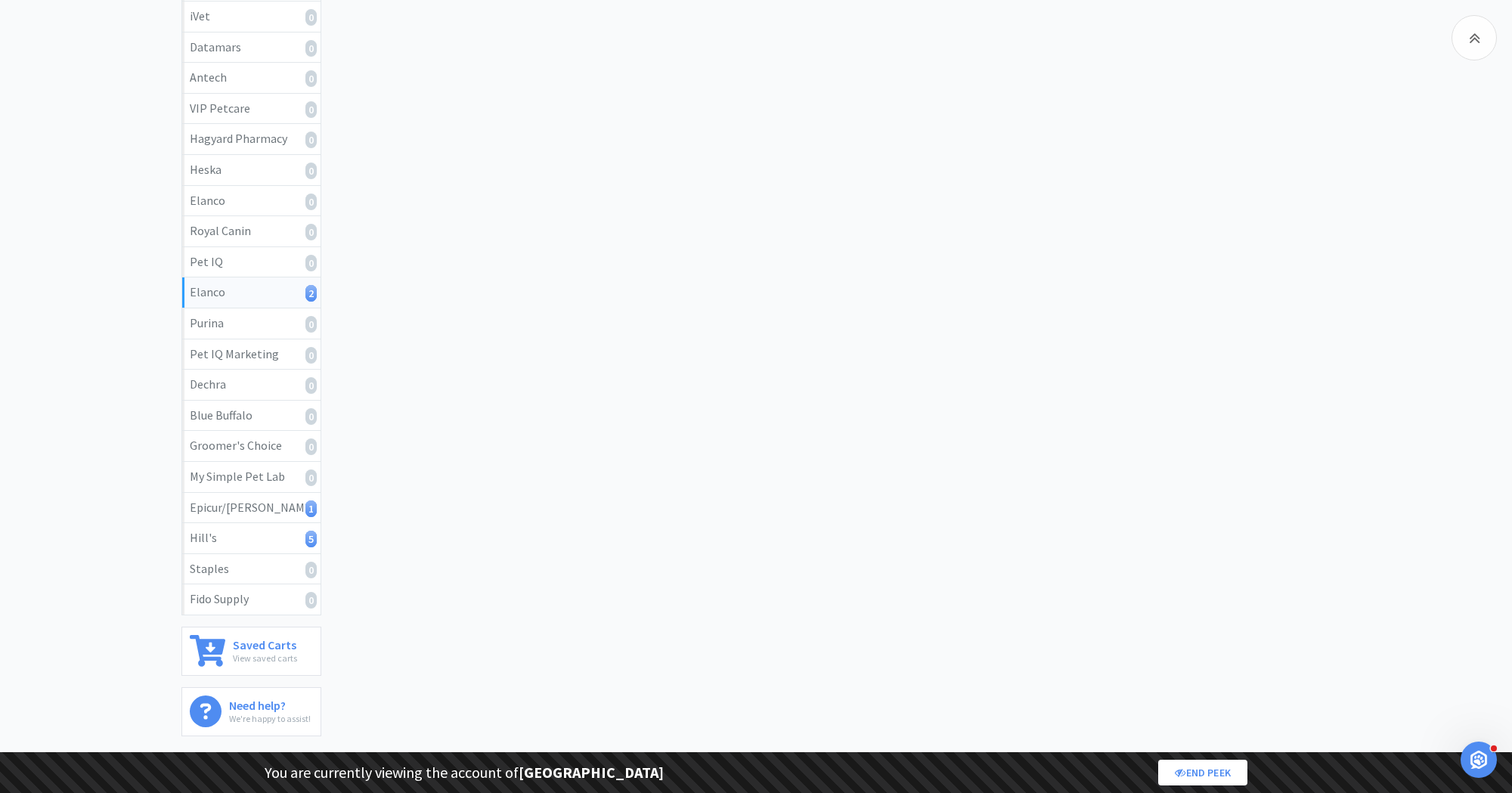
scroll to position [787, 0]
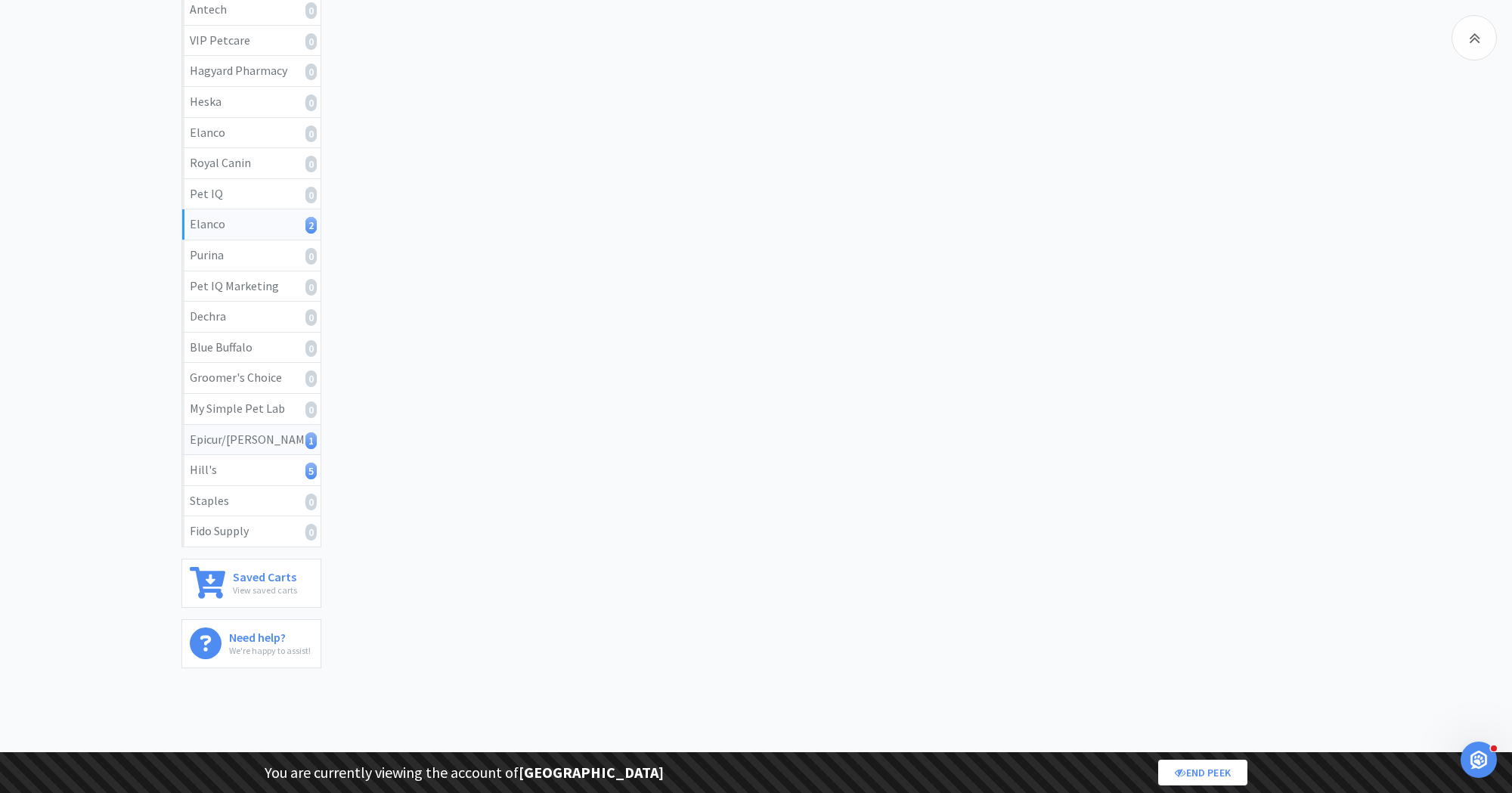
click at [236, 430] on div "Epicur/[PERSON_NAME] 1" at bounding box center [252, 440] width 123 height 20
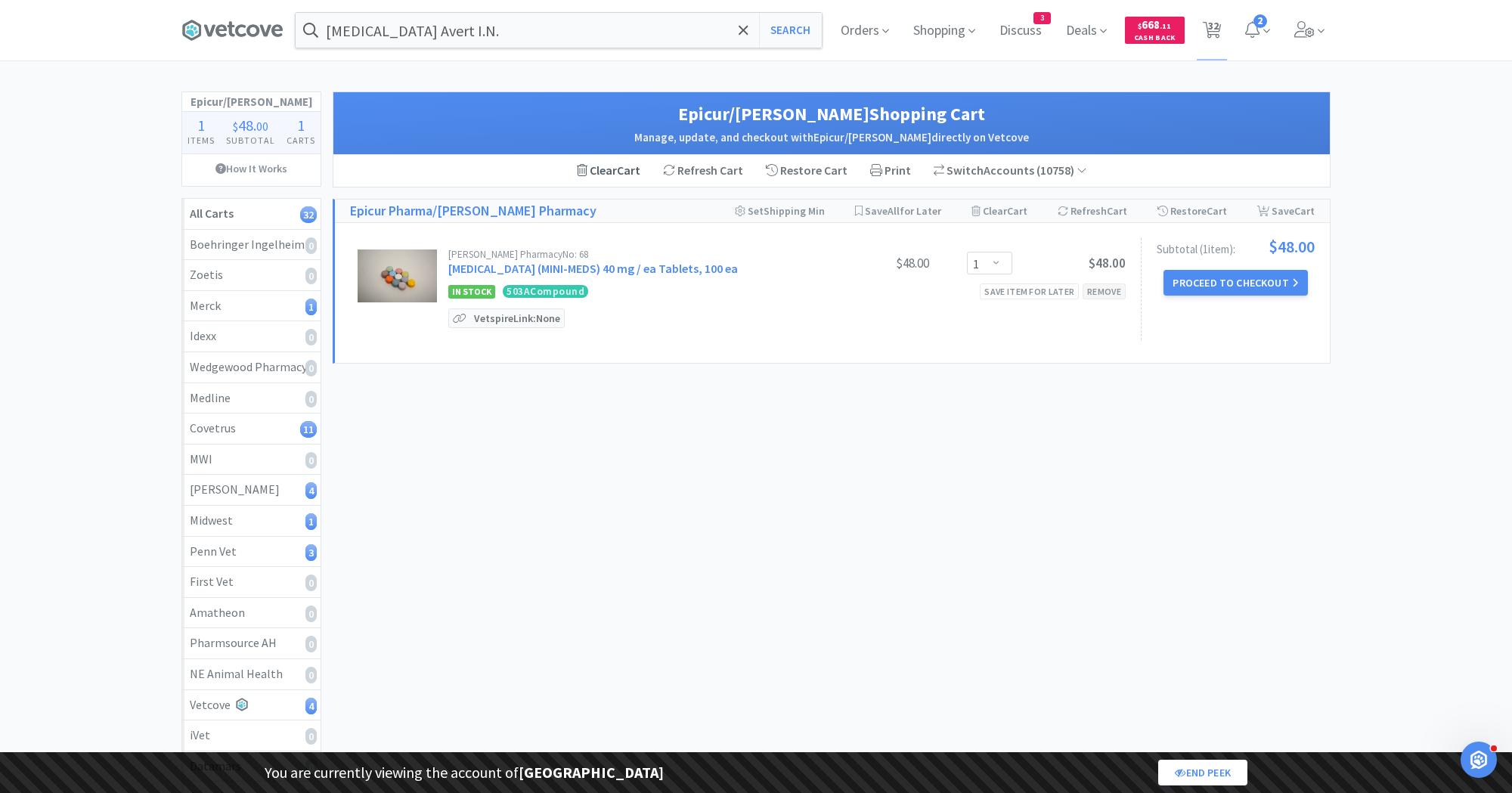
click at [1113, 288] on div "Remove" at bounding box center [1104, 292] width 43 height 16
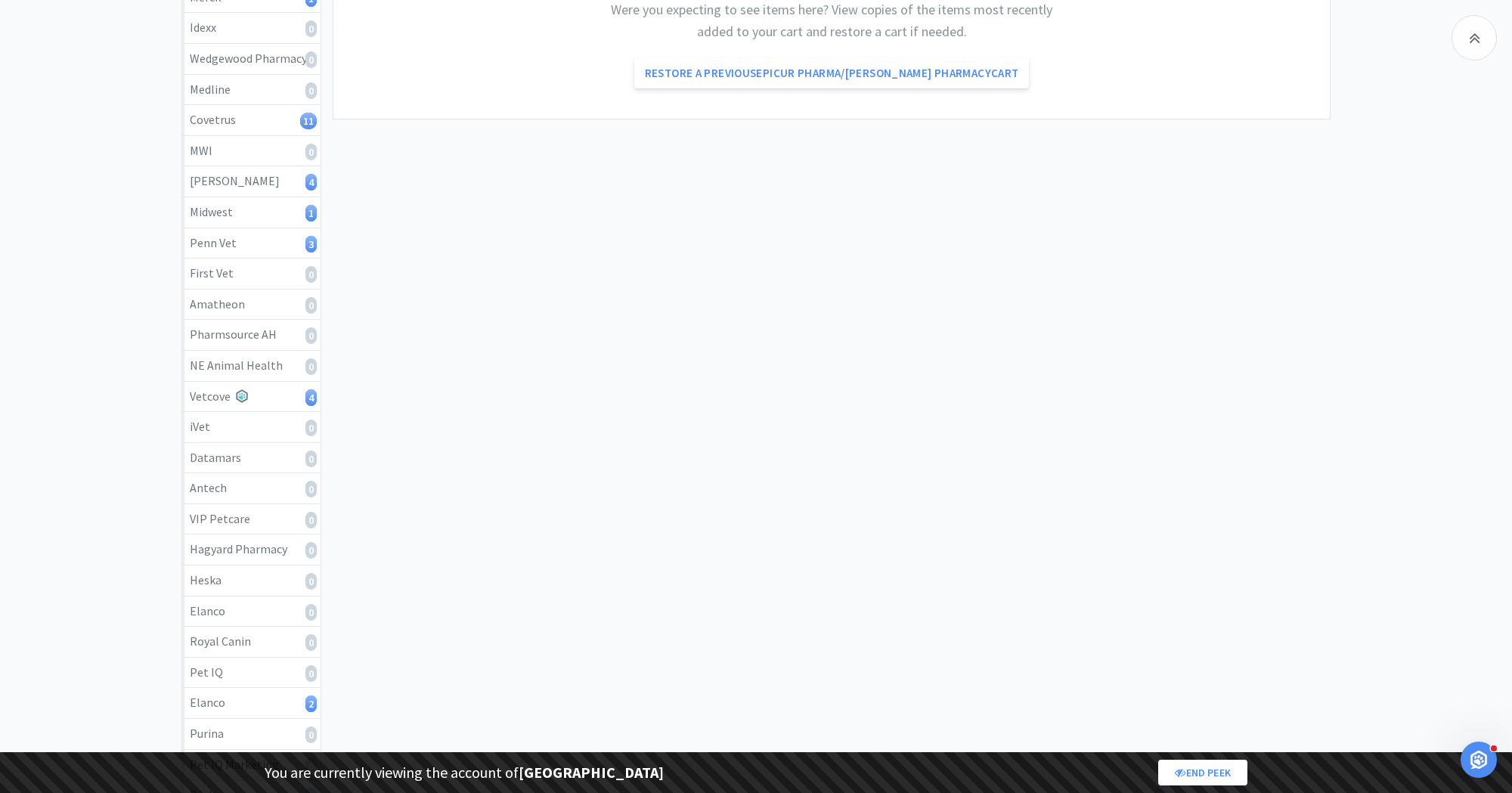
scroll to position [787, 0]
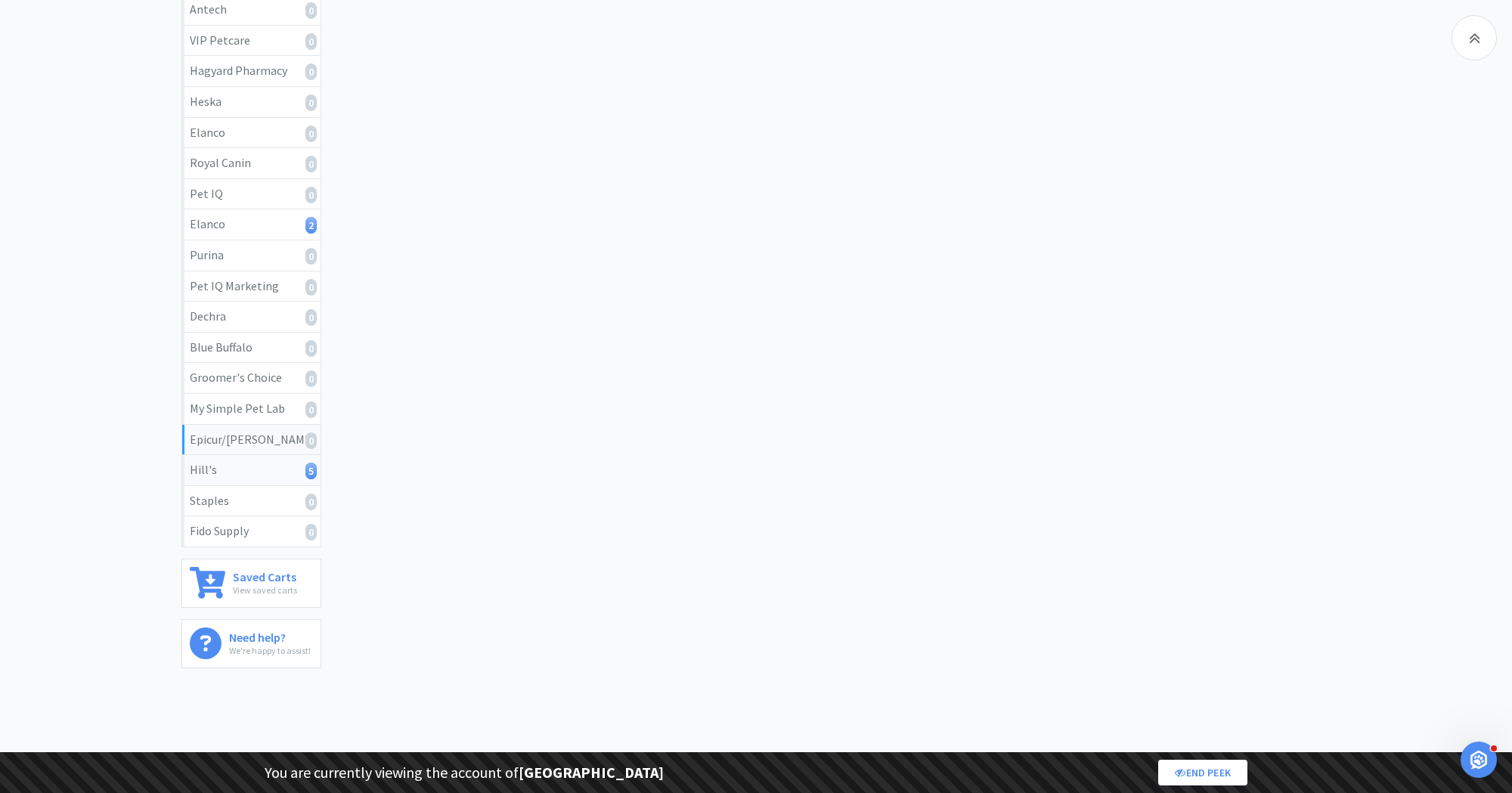
click at [242, 467] on link "Hill's 5" at bounding box center [251, 470] width 138 height 31
select select "1"
select select "3"
select select "2"
select select "3"
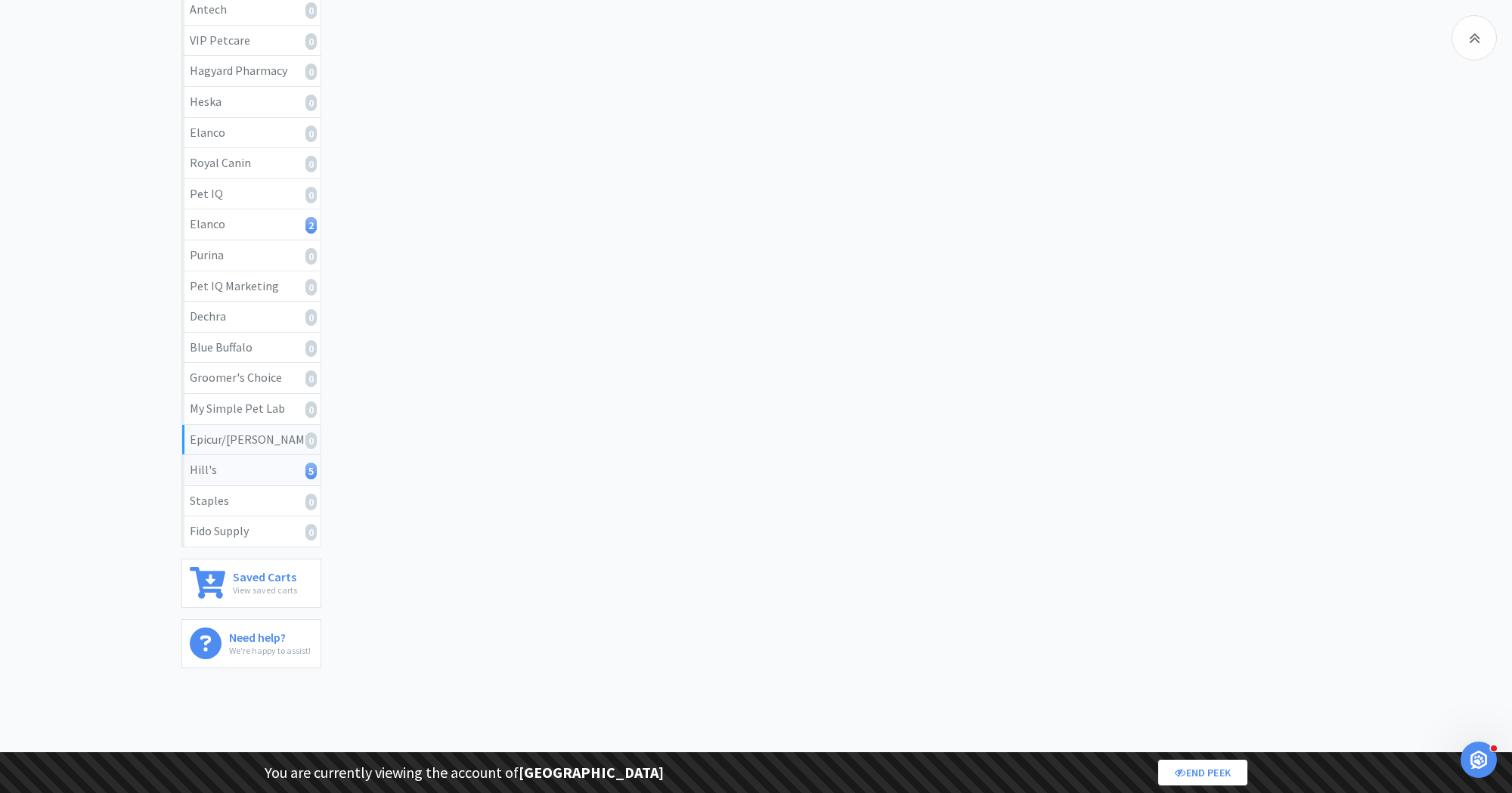
select select "1"
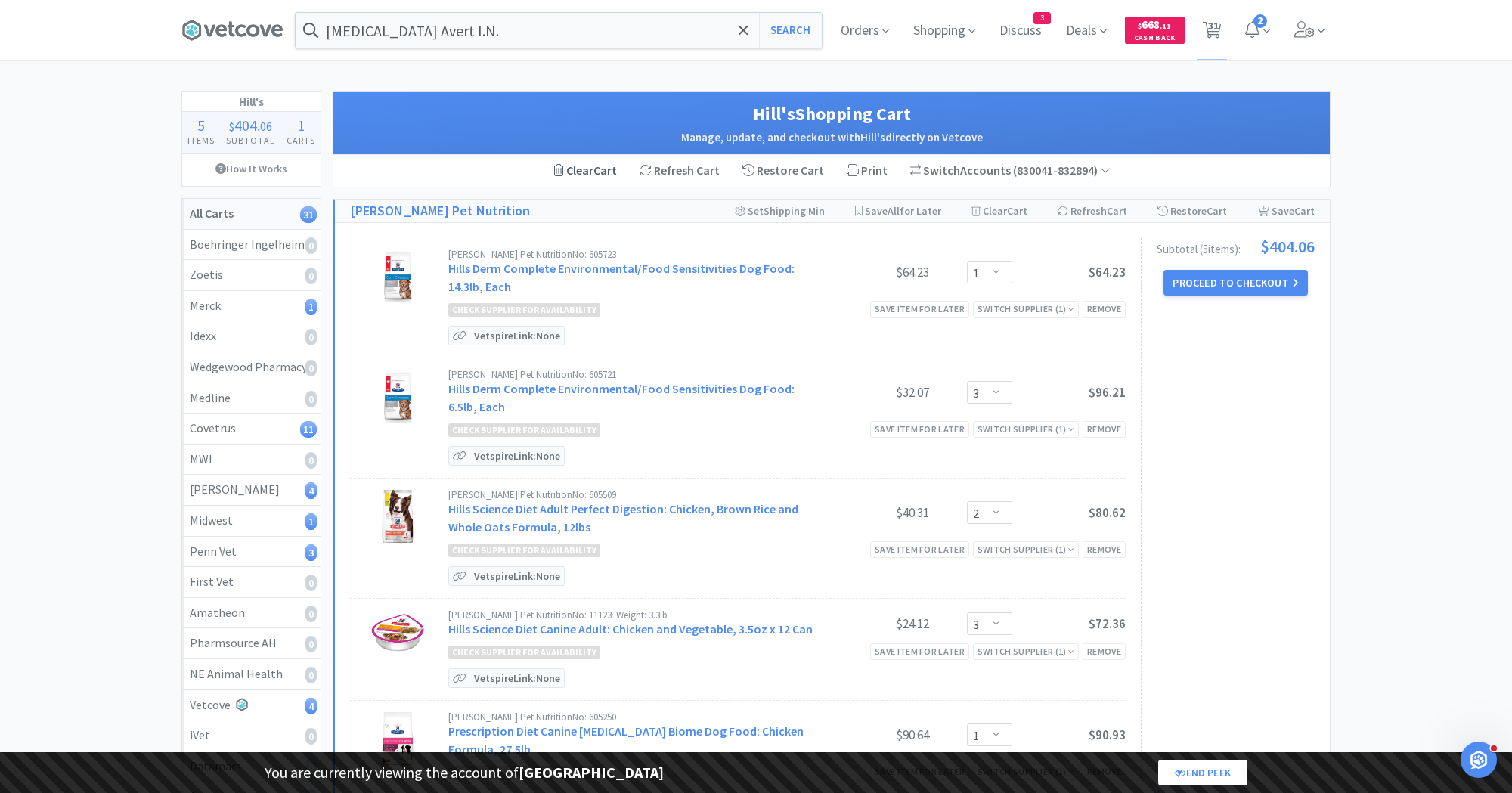
click at [231, 223] on link "All Carts 31" at bounding box center [251, 214] width 138 height 31
select select "2"
select select "1"
select select "8"
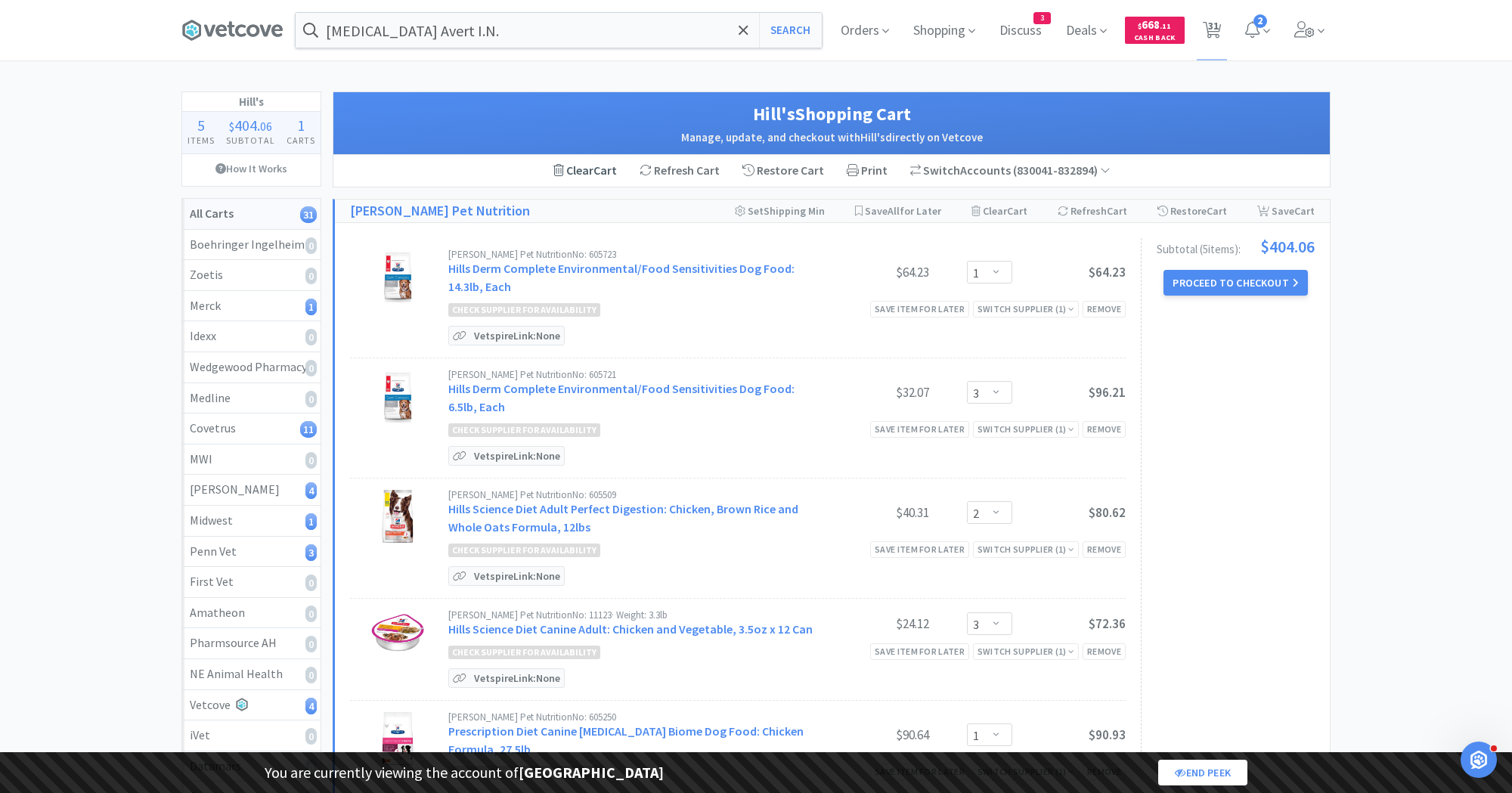
select select "1"
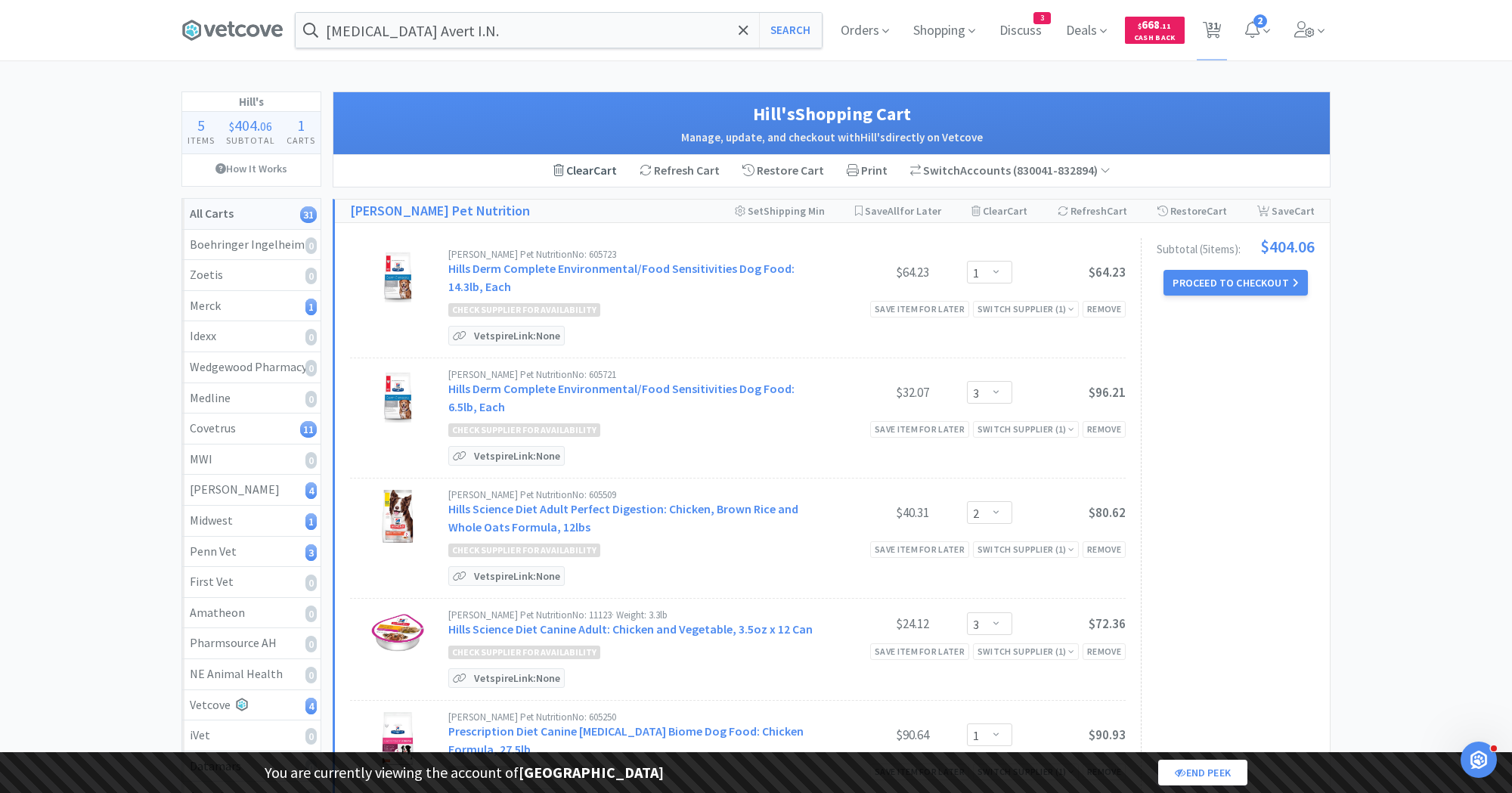
select select "1"
select select "2"
select select "1"
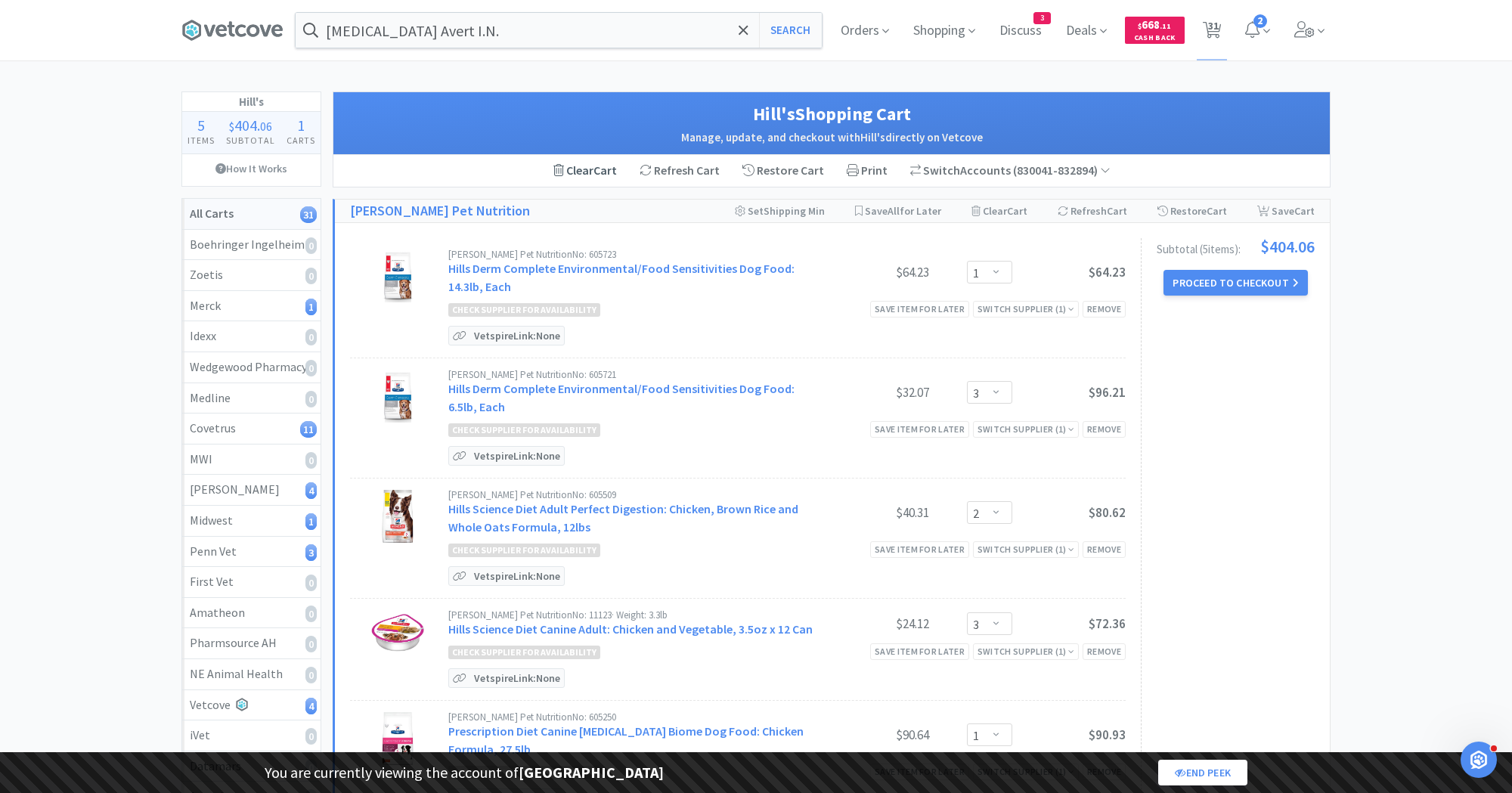
select select "1"
select select "2"
select select "1"
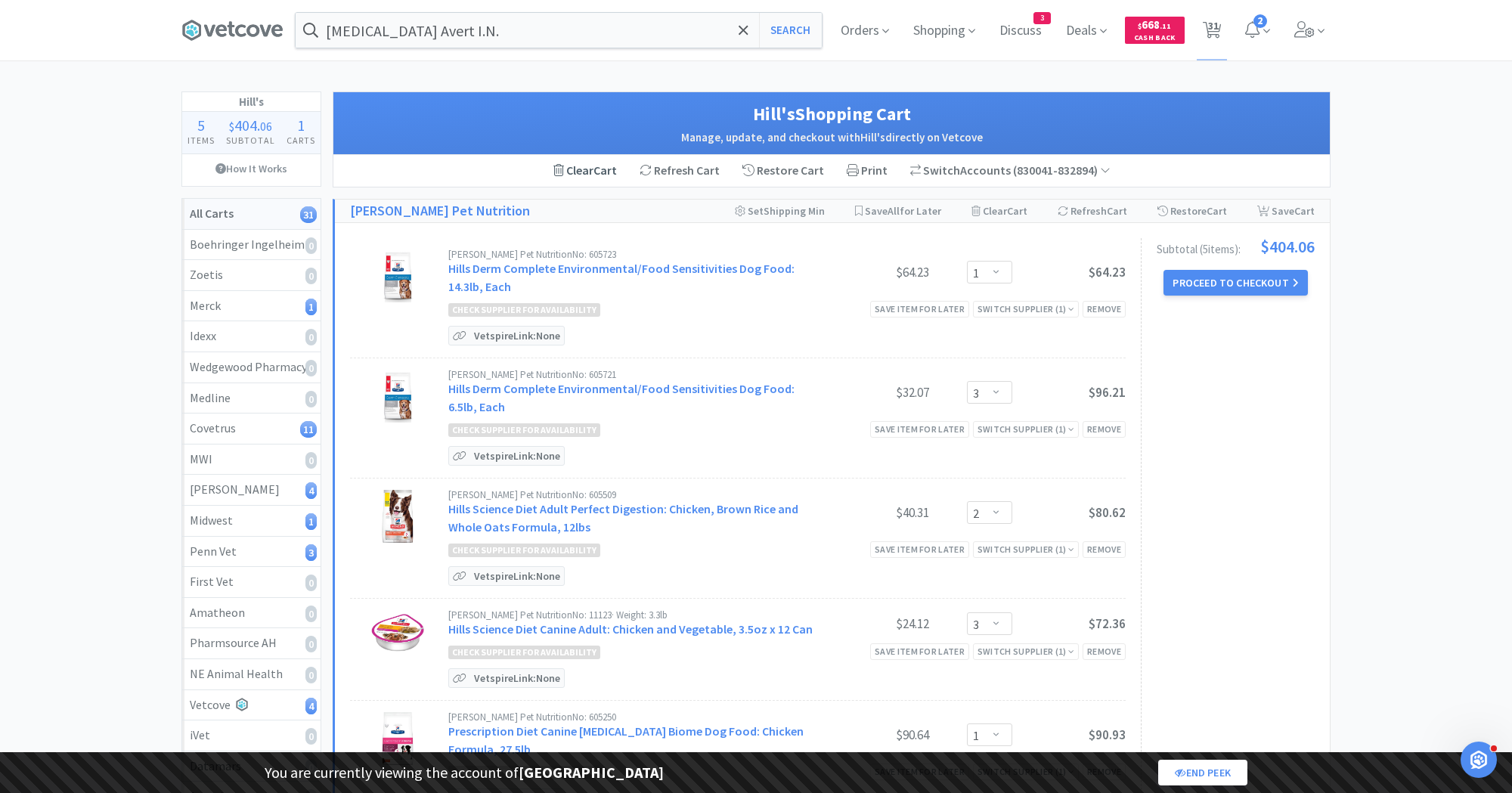
select select "1"
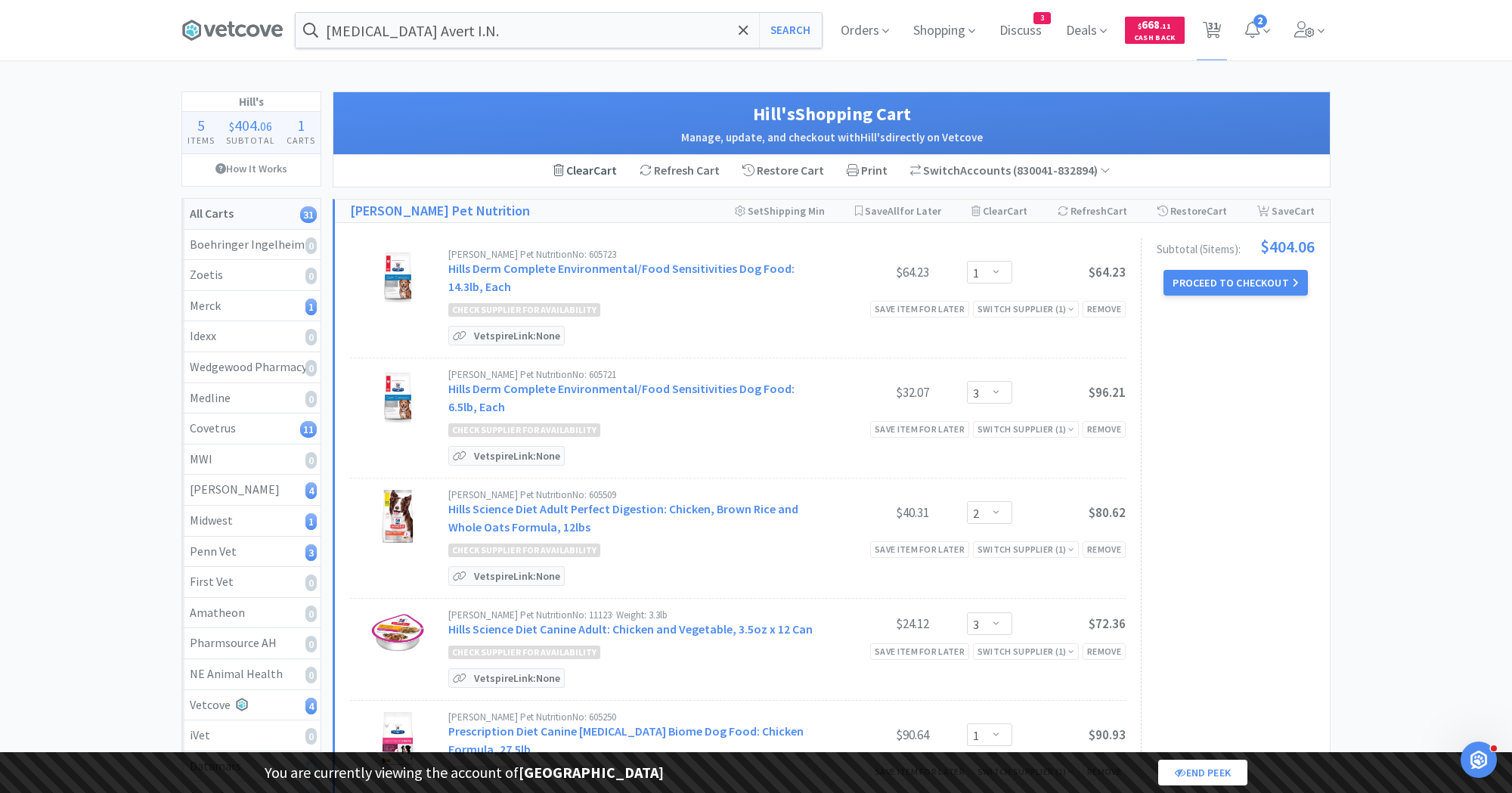
select select "1"
